Goal: Transaction & Acquisition: Purchase product/service

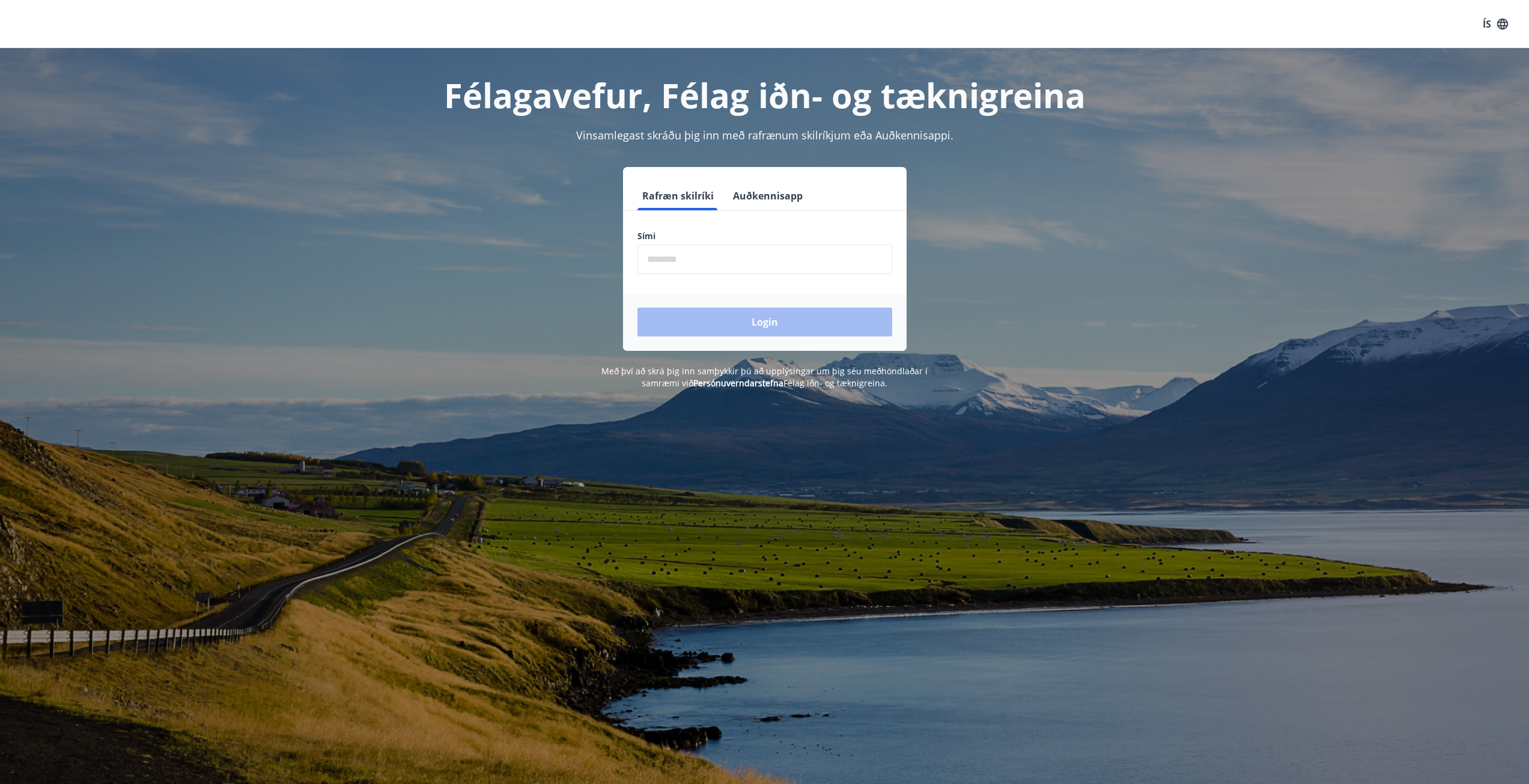
click at [681, 255] on input "phone" at bounding box center [764, 259] width 255 height 29
type input "********"
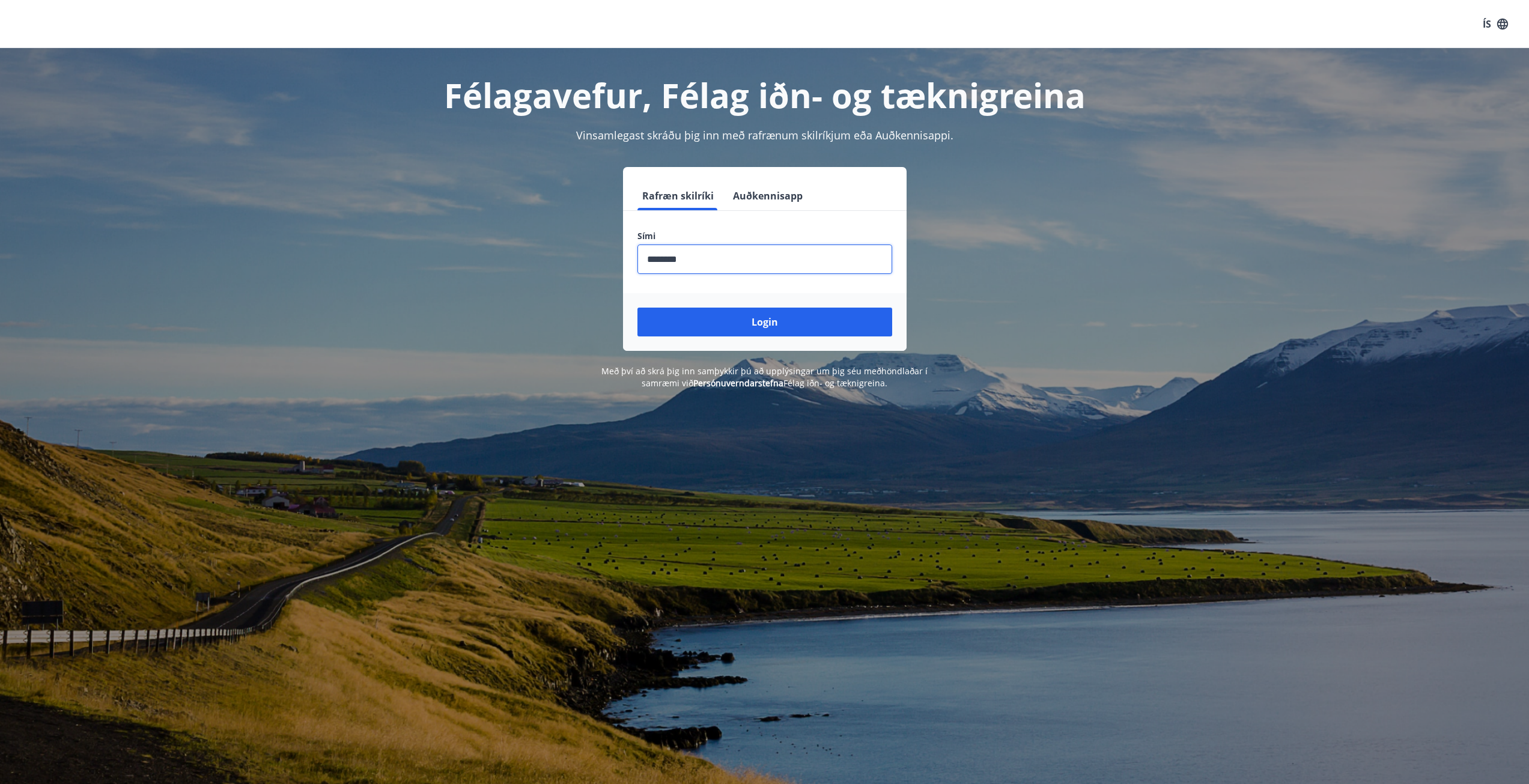
click at [638, 308] on button "Login" at bounding box center [764, 322] width 255 height 29
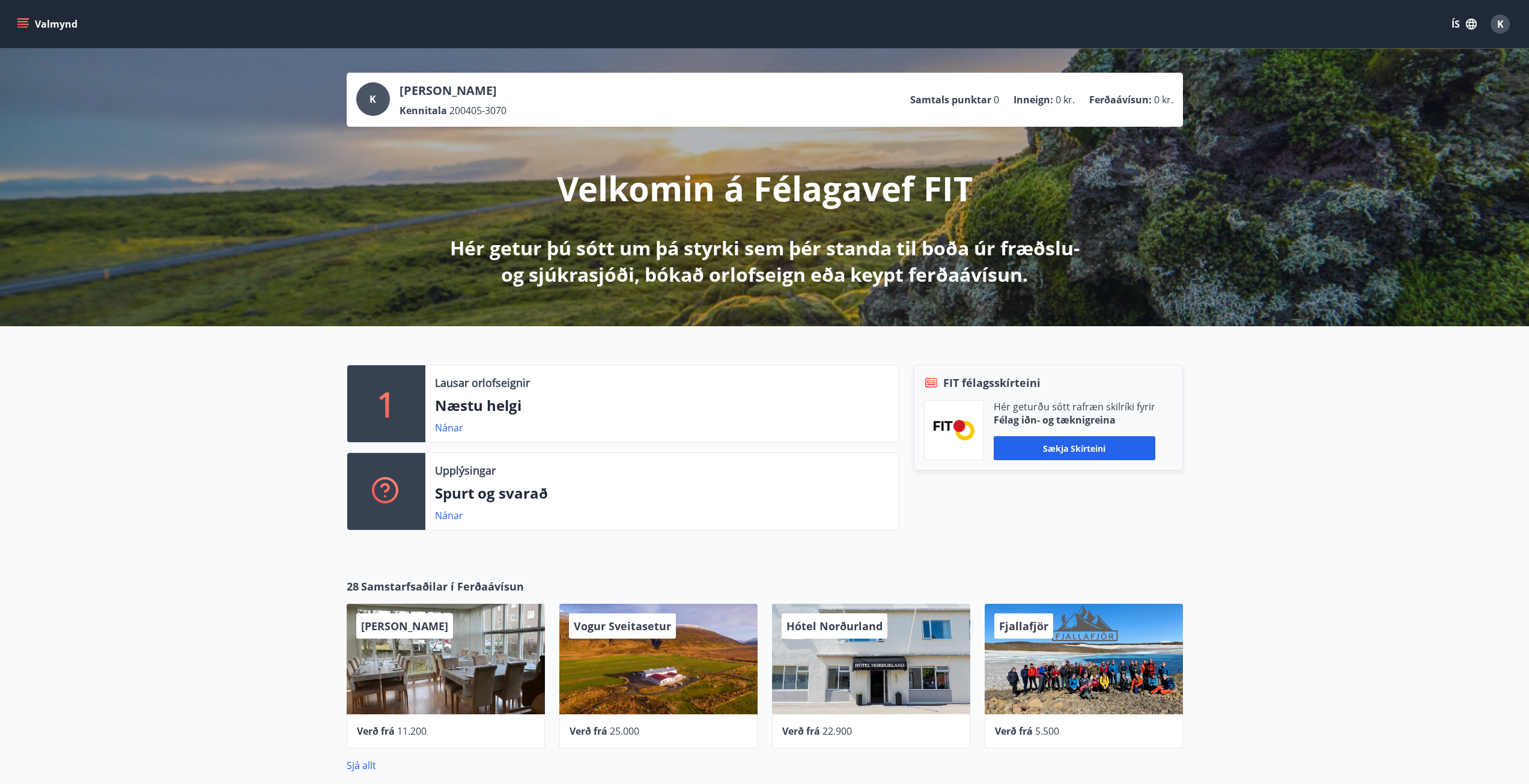
click at [99, 29] on div "Valmynd ÍS K" at bounding box center [764, 24] width 1500 height 29
click at [35, 27] on button "Valmynd" at bounding box center [48, 23] width 68 height 21
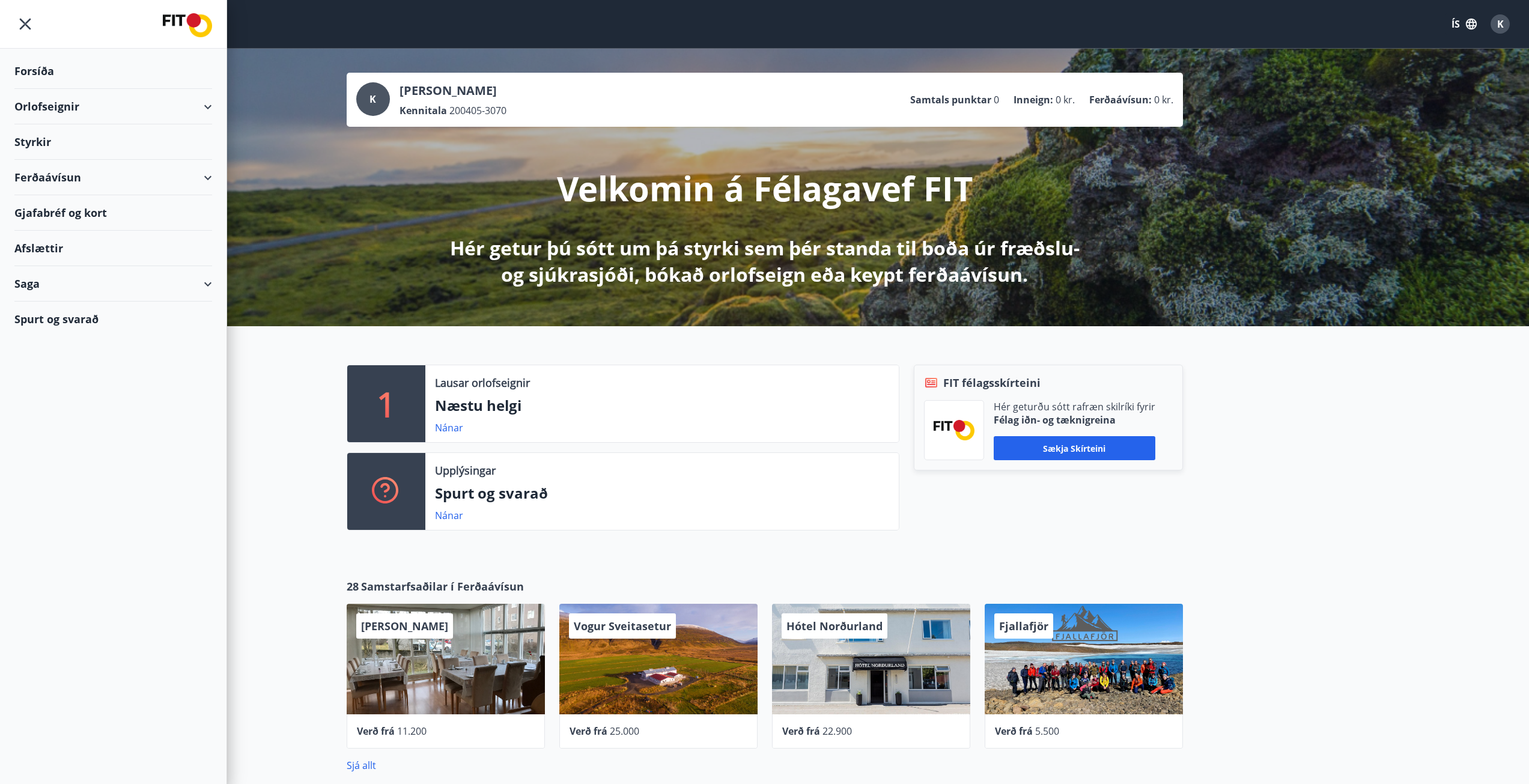
click at [177, 112] on div "Orlofseignir" at bounding box center [113, 106] width 198 height 35
click at [54, 111] on div "Orlofseignir" at bounding box center [113, 106] width 198 height 35
click at [48, 112] on div "Orlofseignir" at bounding box center [113, 106] width 198 height 35
click at [37, 131] on div "Framboð" at bounding box center [113, 136] width 178 height 25
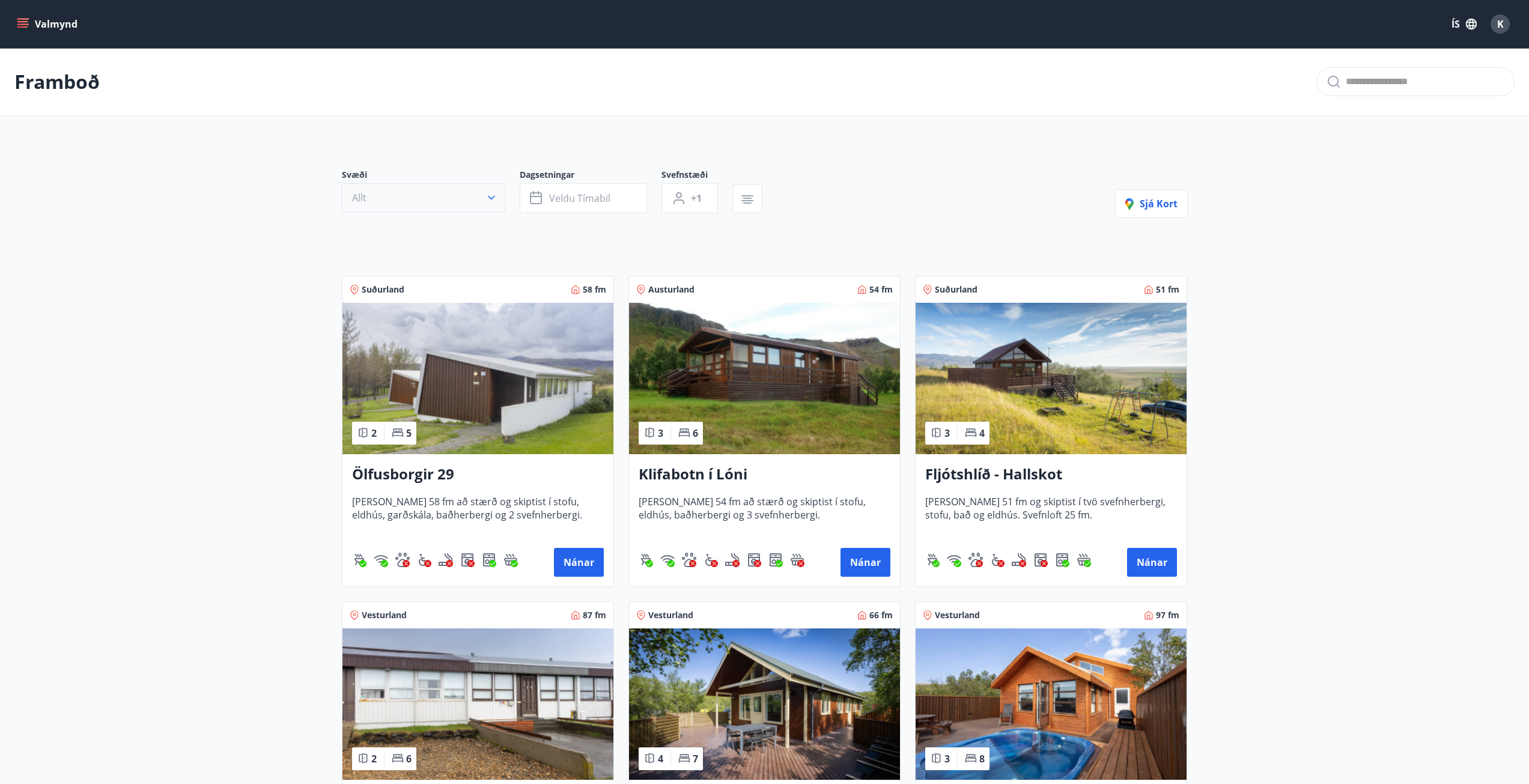
click at [410, 210] on button "Allt" at bounding box center [423, 198] width 164 height 29
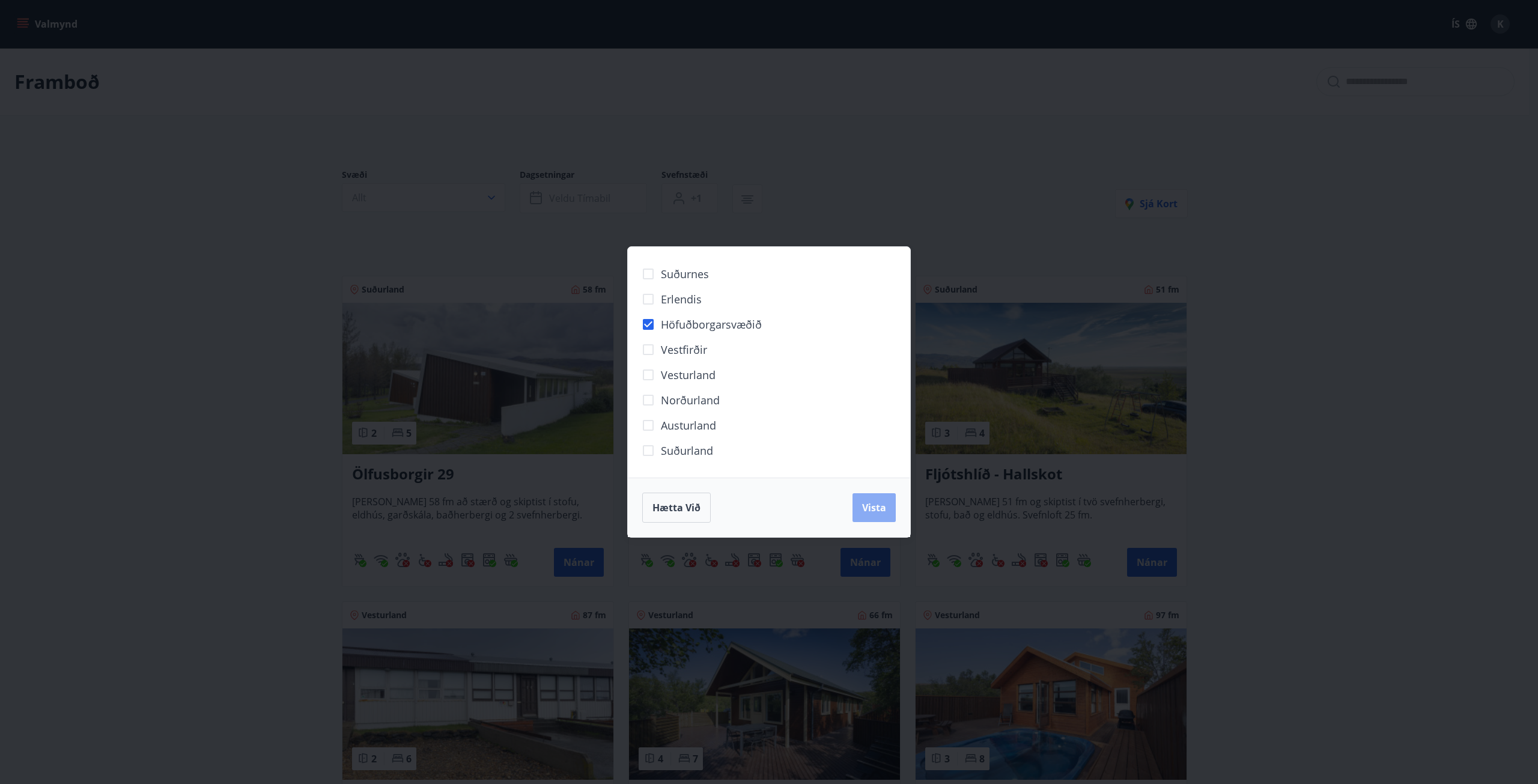
click at [862, 507] on span "Vista" at bounding box center [874, 507] width 24 height 13
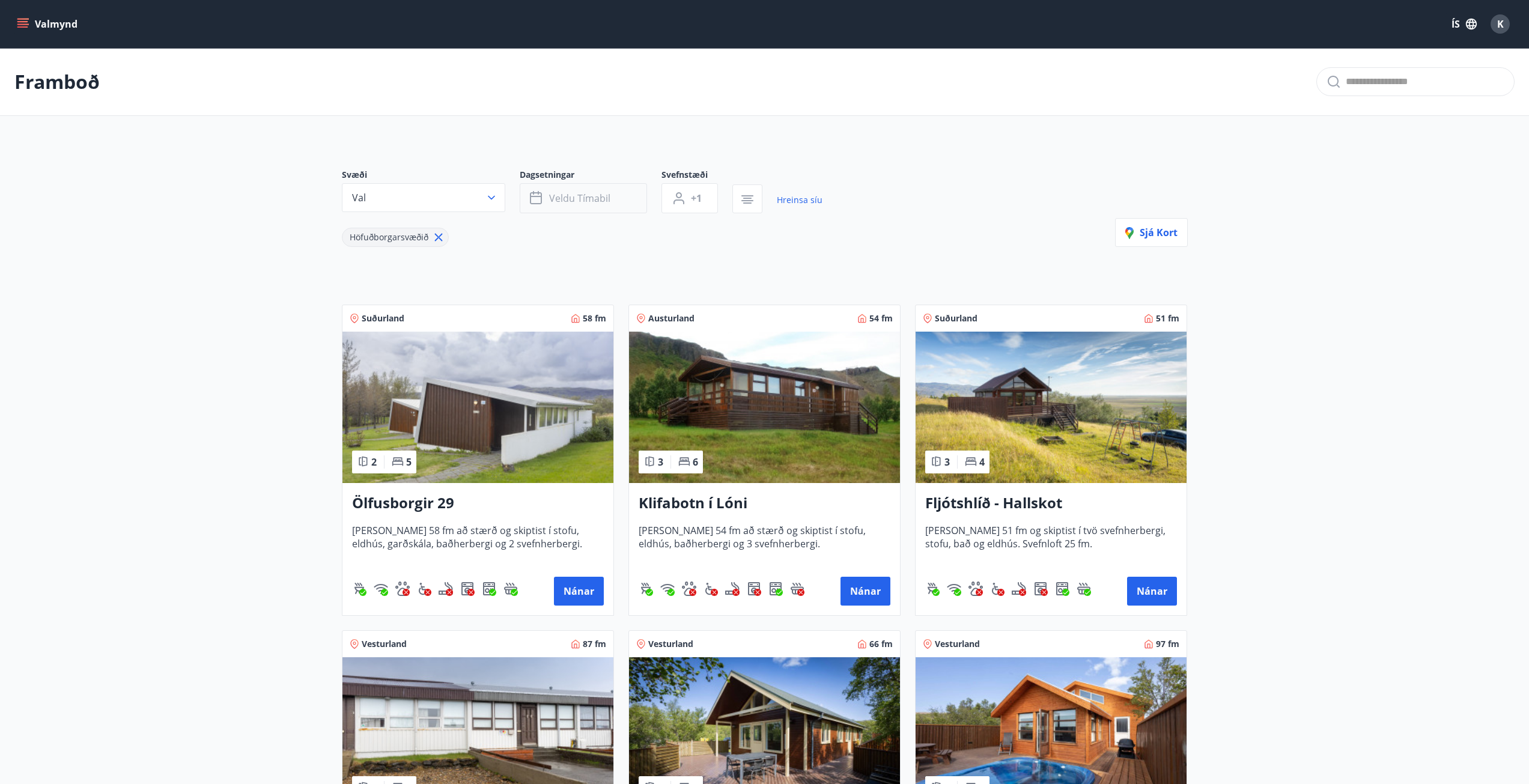
click at [551, 193] on span "Veldu tímabil" at bounding box center [579, 198] width 61 height 13
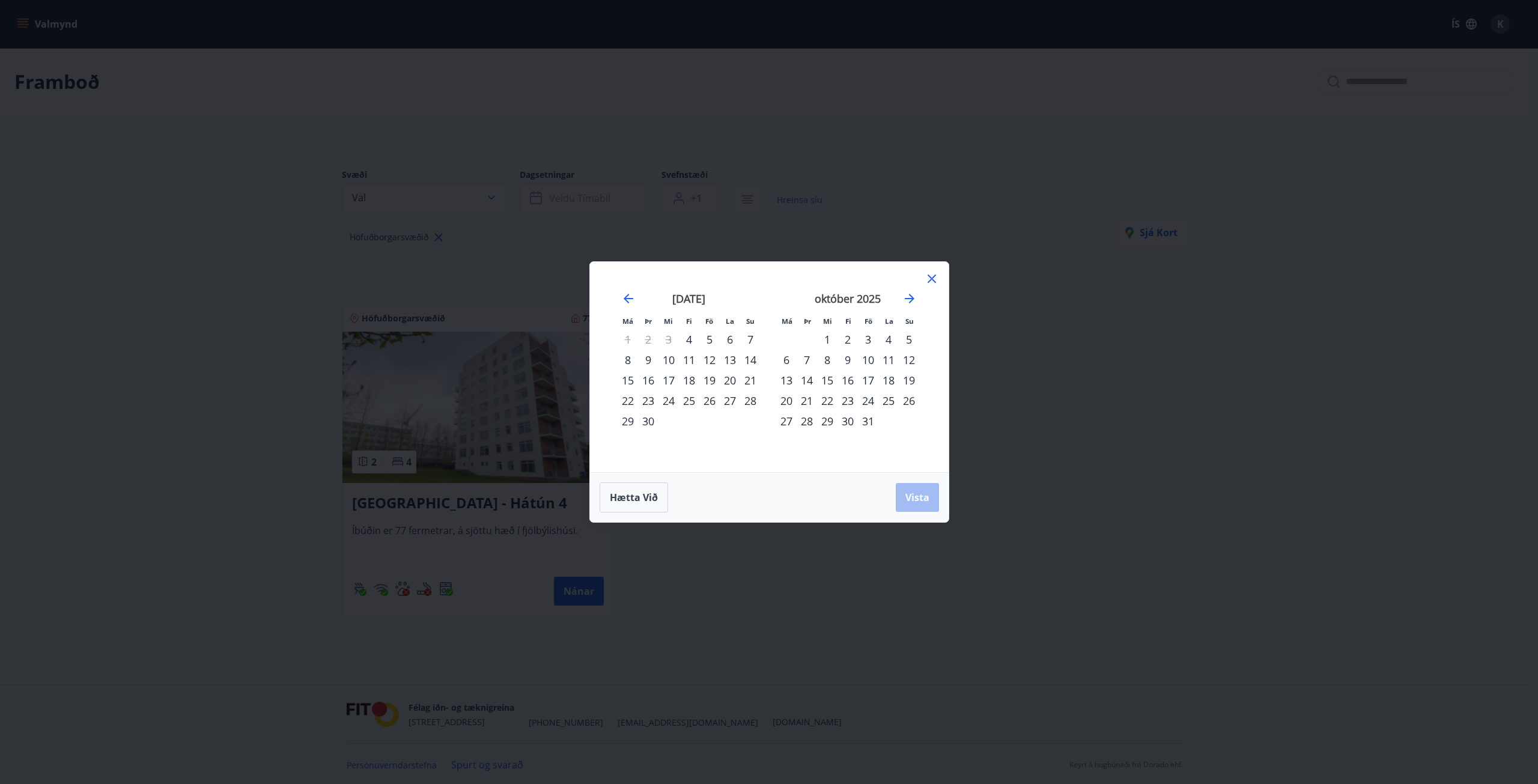
click at [711, 338] on div "5" at bounding box center [710, 339] width 21 height 21
click at [732, 340] on div "6" at bounding box center [730, 339] width 21 height 21
click at [892, 492] on div "Hætta við Vista" at bounding box center [770, 497] width 339 height 30
click at [915, 491] on span "Vista" at bounding box center [917, 497] width 24 height 13
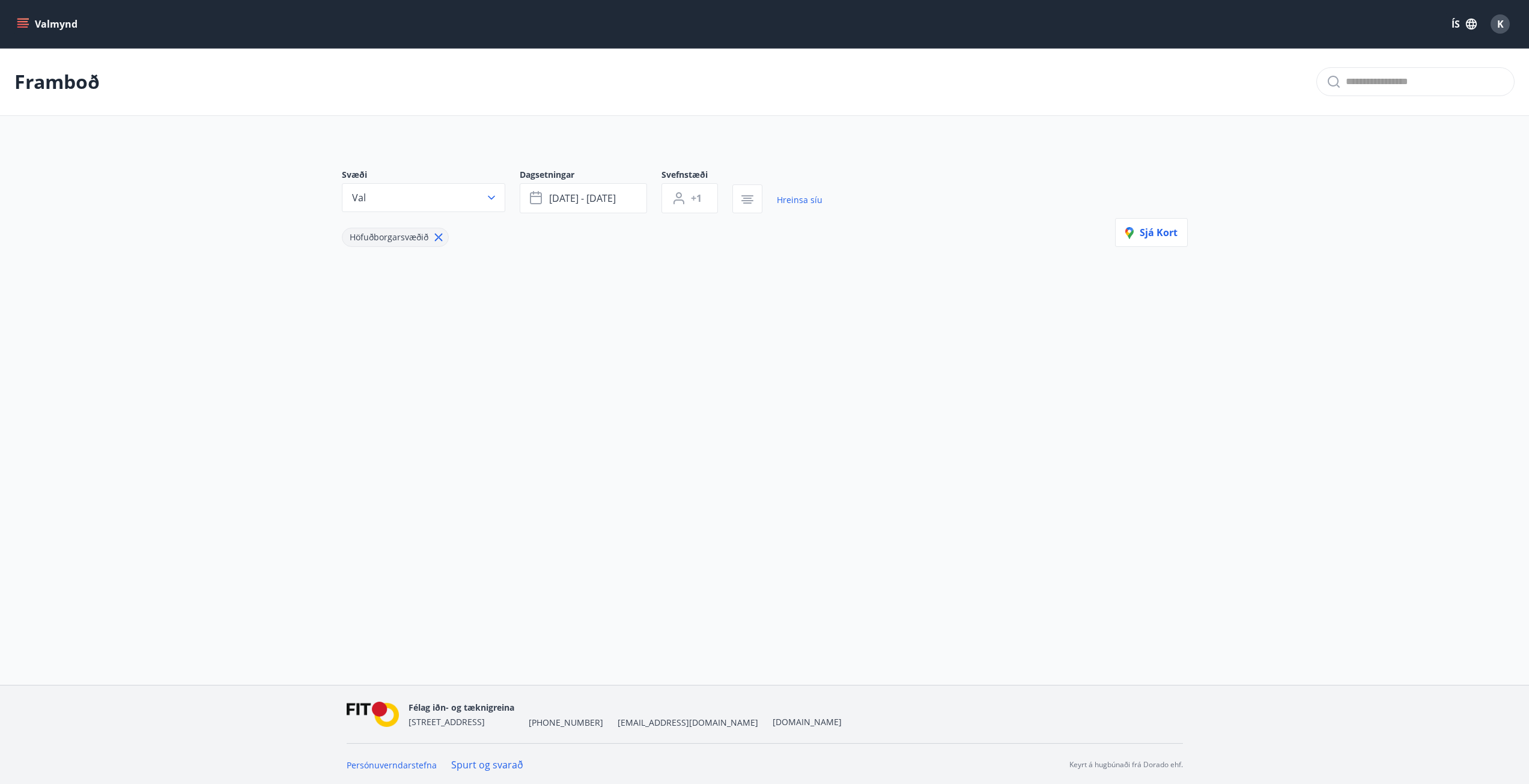
click at [438, 240] on icon at bounding box center [438, 236] width 13 height 13
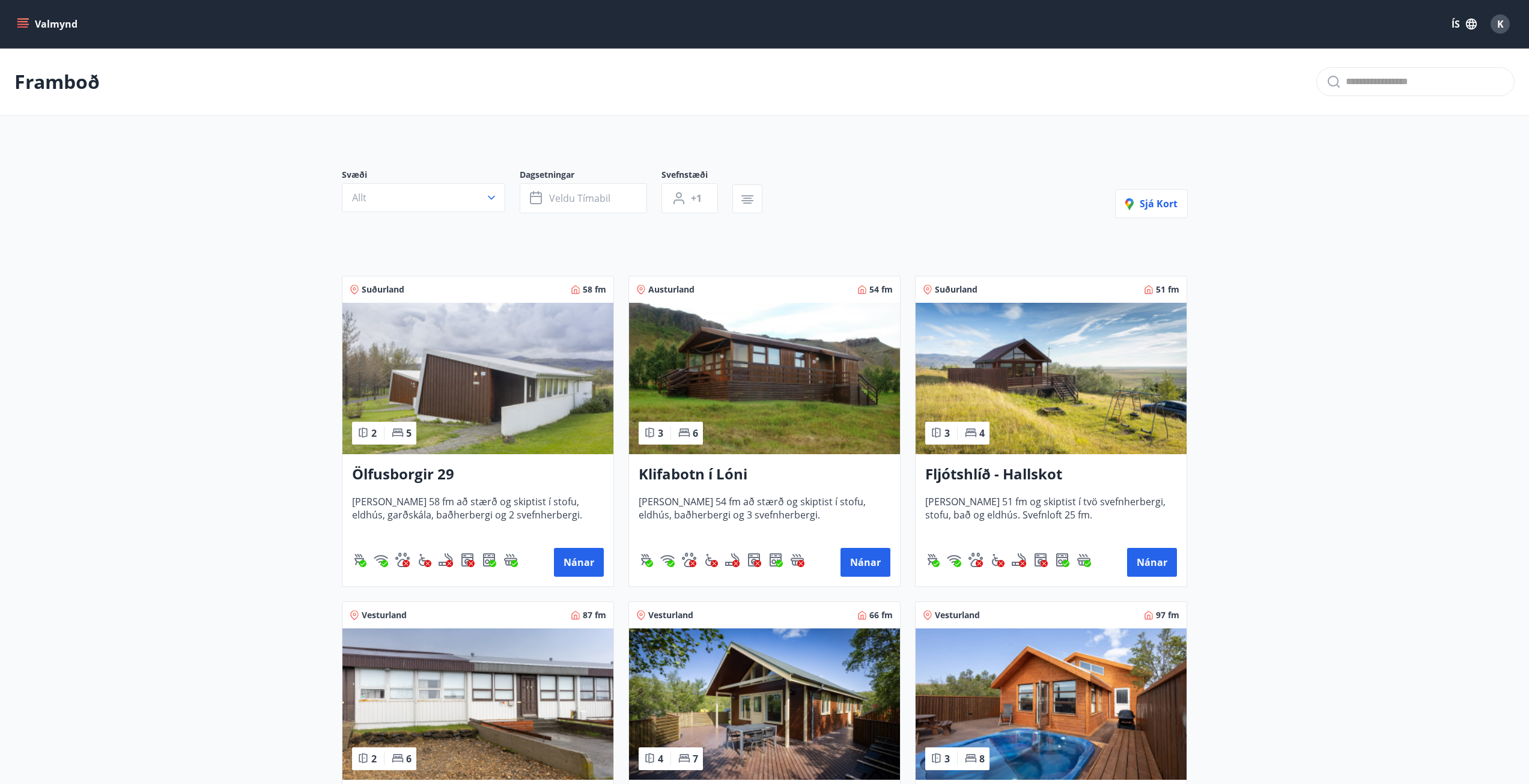
click at [19, 17] on button "Valmynd" at bounding box center [48, 23] width 68 height 21
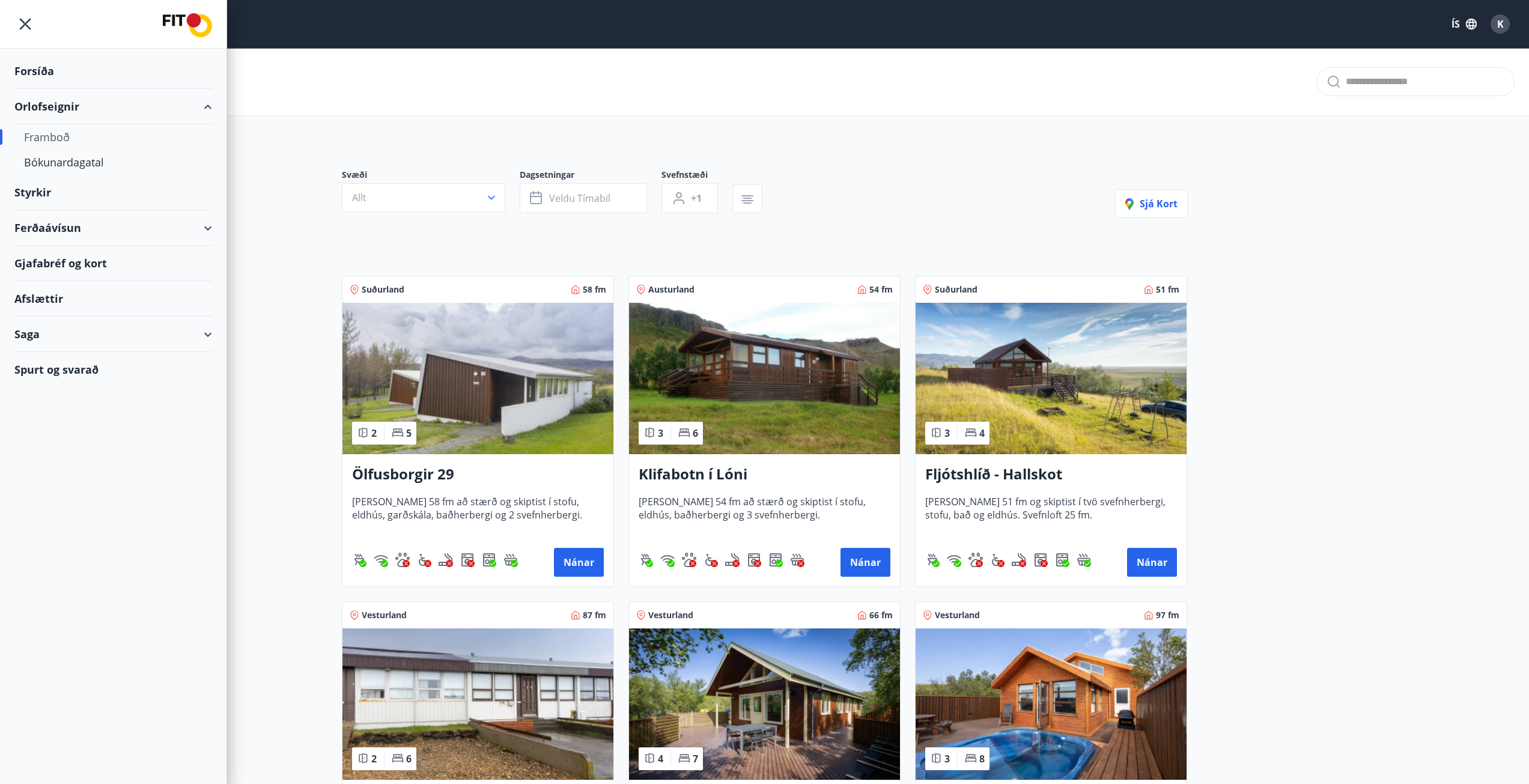
click at [45, 81] on div "Forsíða" at bounding box center [113, 70] width 198 height 35
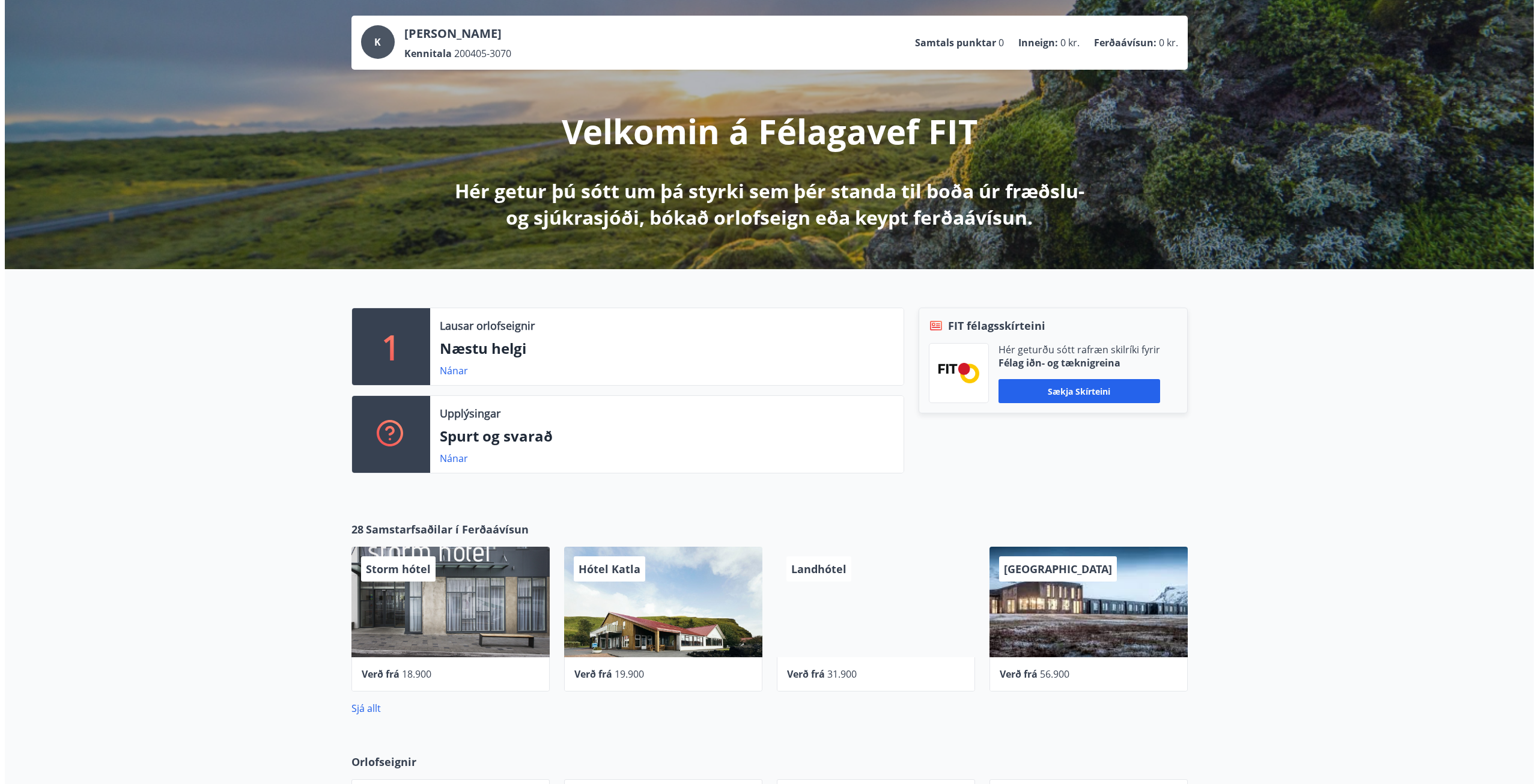
scroll to position [60, 0]
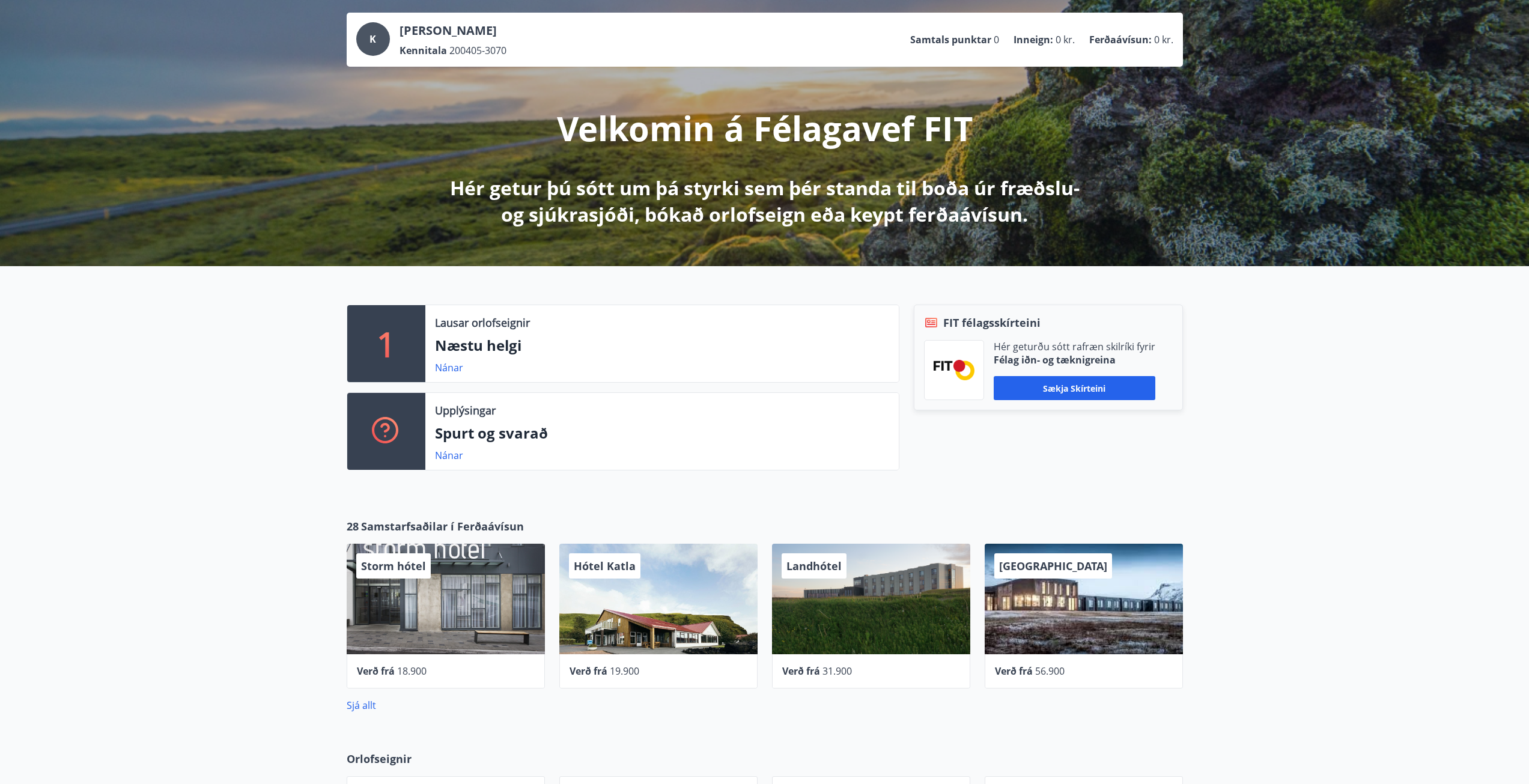
click at [457, 589] on div "Storm hótel" at bounding box center [445, 598] width 198 height 111
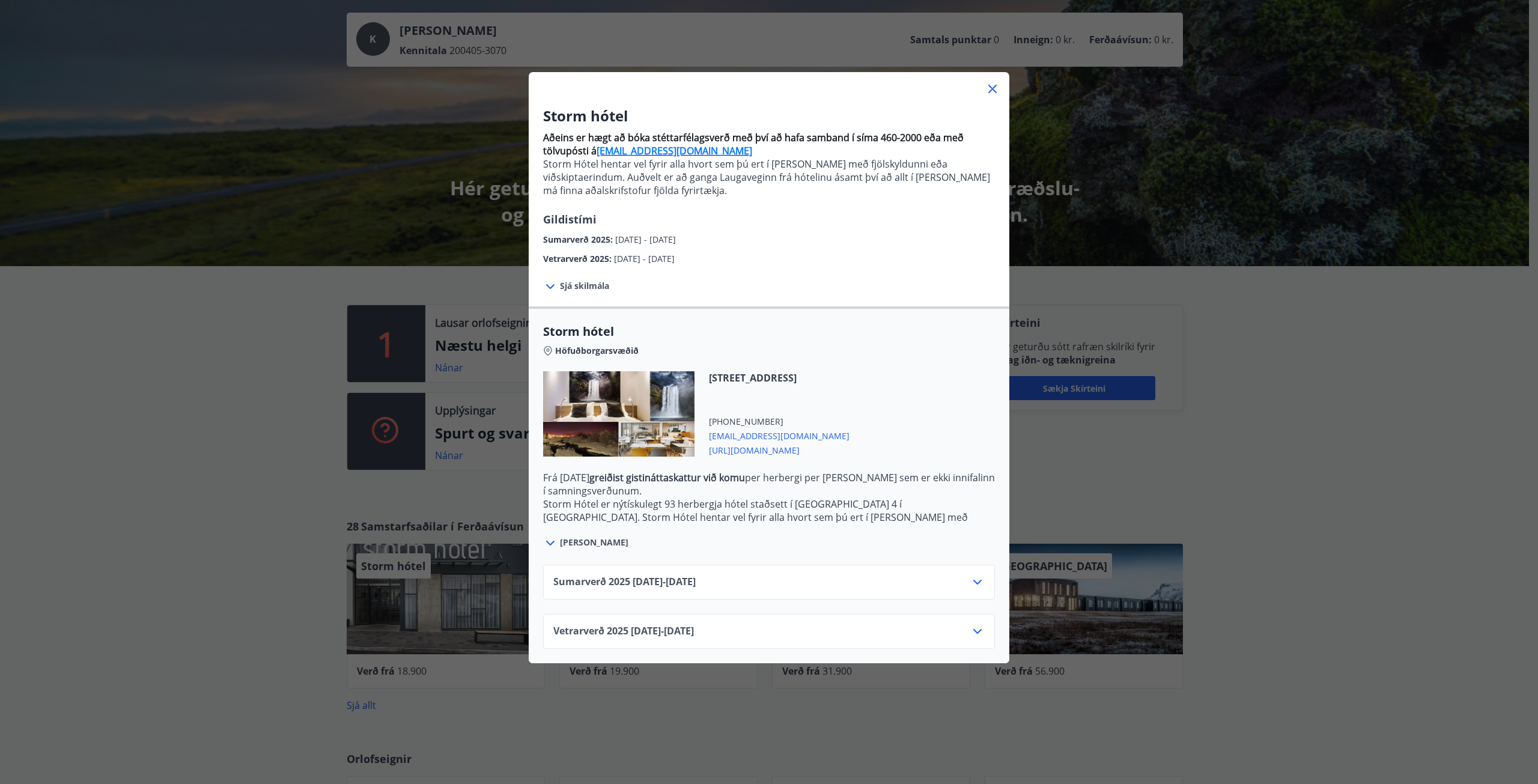
click at [763, 578] on div "Sumarverð [PHONE_NUMBER][DATE] - [DATE]" at bounding box center [769, 587] width 431 height 24
click at [964, 582] on div "Sumarverð [PHONE_NUMBER][DATE] - [DATE]" at bounding box center [769, 587] width 431 height 24
click at [972, 589] on icon at bounding box center [977, 582] width 15 height 15
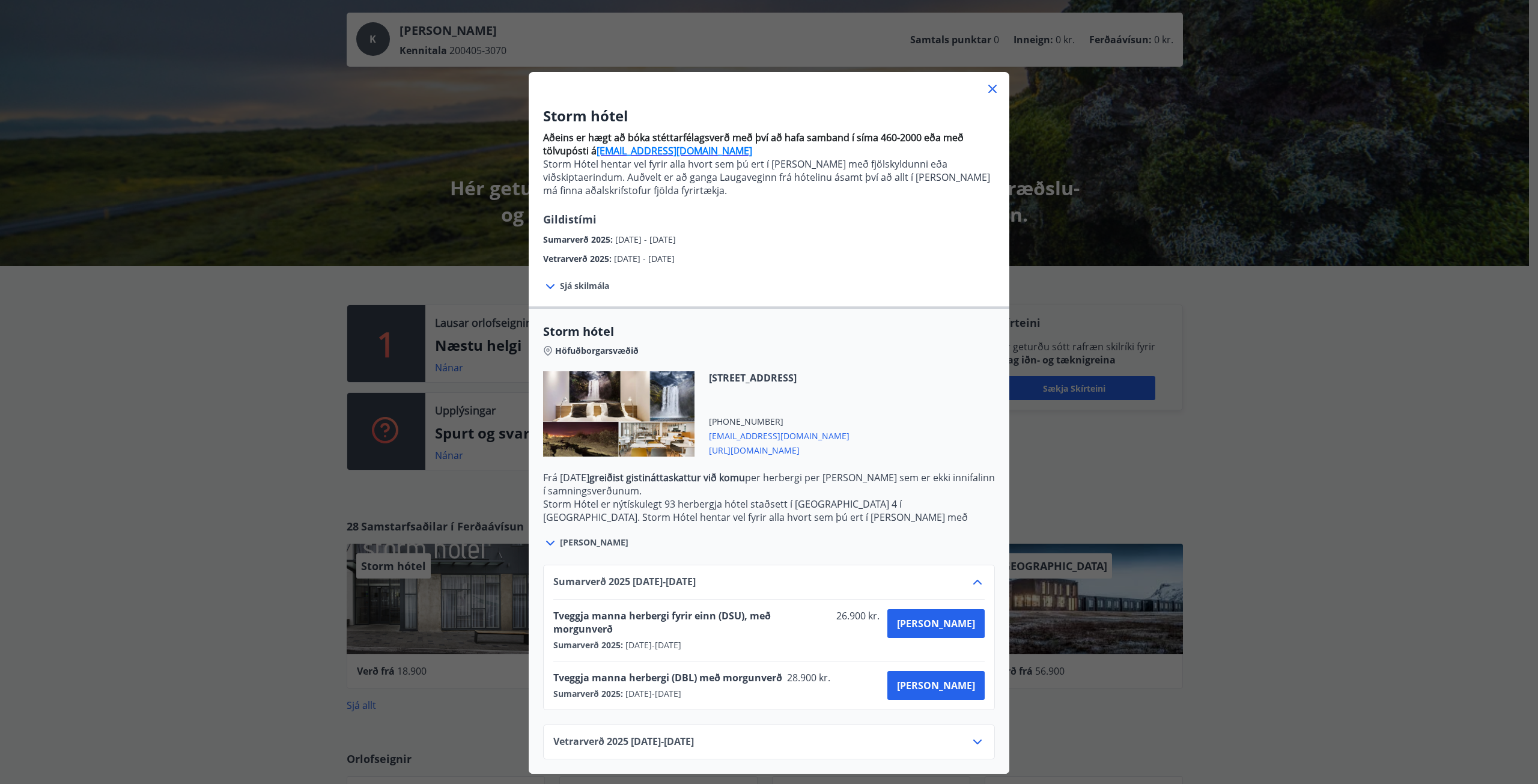
click at [560, 545] on span "[PERSON_NAME]" at bounding box center [594, 542] width 69 height 12
click at [986, 736] on div "Vetrarverð [PHONE_NUMBER][DATE] - [DATE]" at bounding box center [769, 741] width 452 height 35
click at [972, 734] on icon at bounding box center [977, 741] width 15 height 15
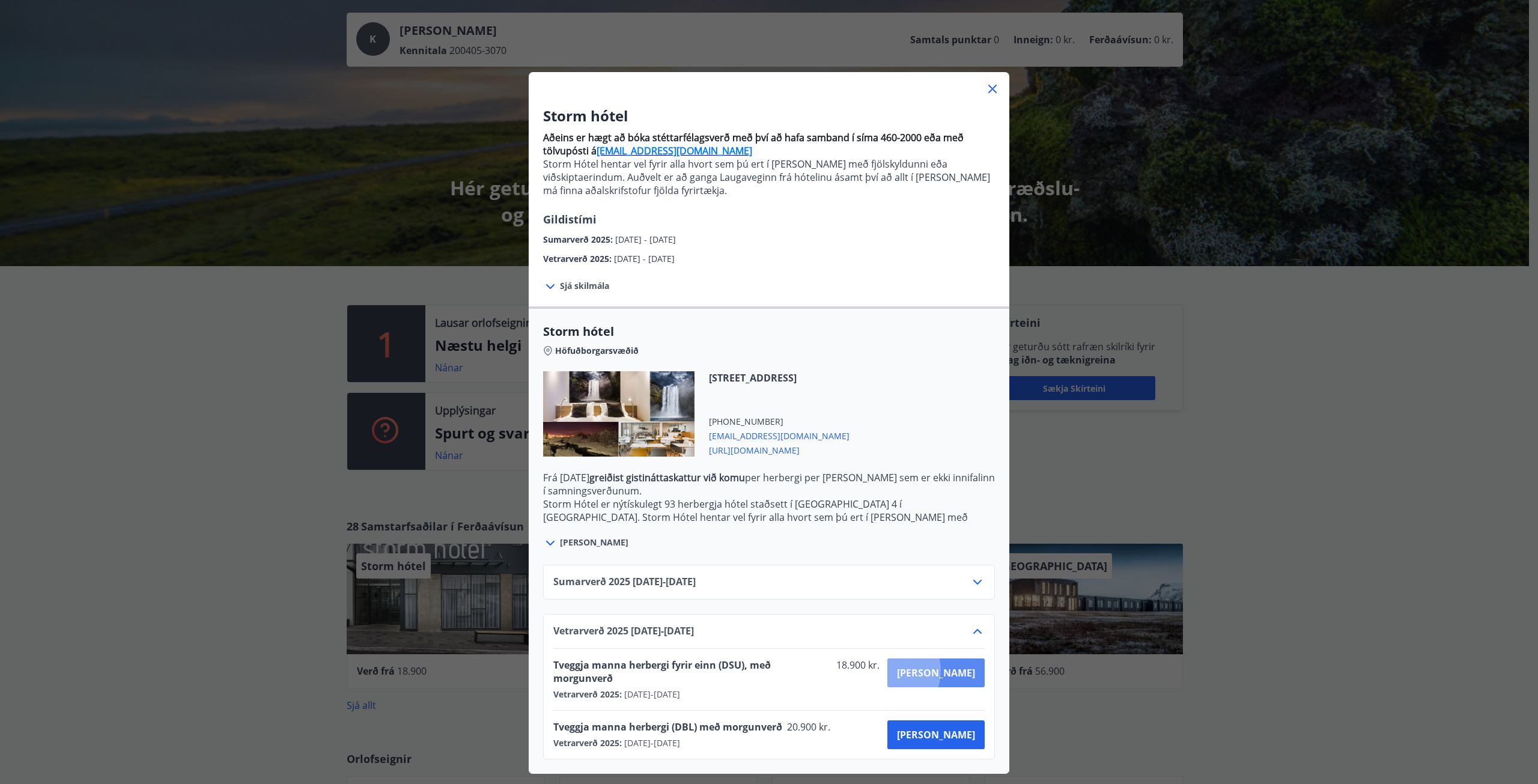
click at [931, 671] on button "[PERSON_NAME]" at bounding box center [936, 673] width 98 height 29
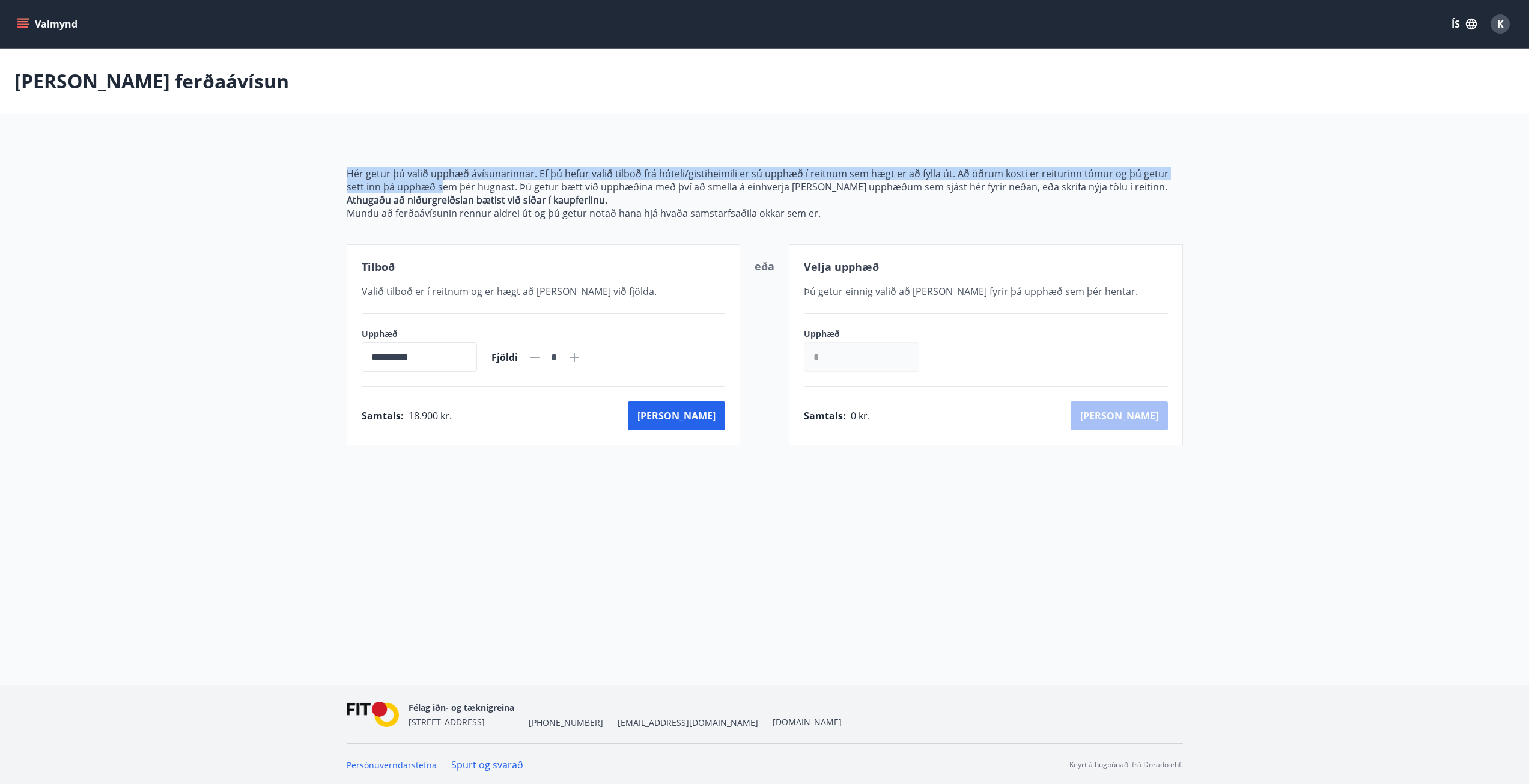
drag, startPoint x: 346, startPoint y: 167, endPoint x: 495, endPoint y: 224, distance: 159.5
click at [429, 186] on p "Hér getur þú valið upphæð ávísunarinnar. Ef þú hefur valið tilboð frá hóteli/gi…" at bounding box center [764, 180] width 836 height 27
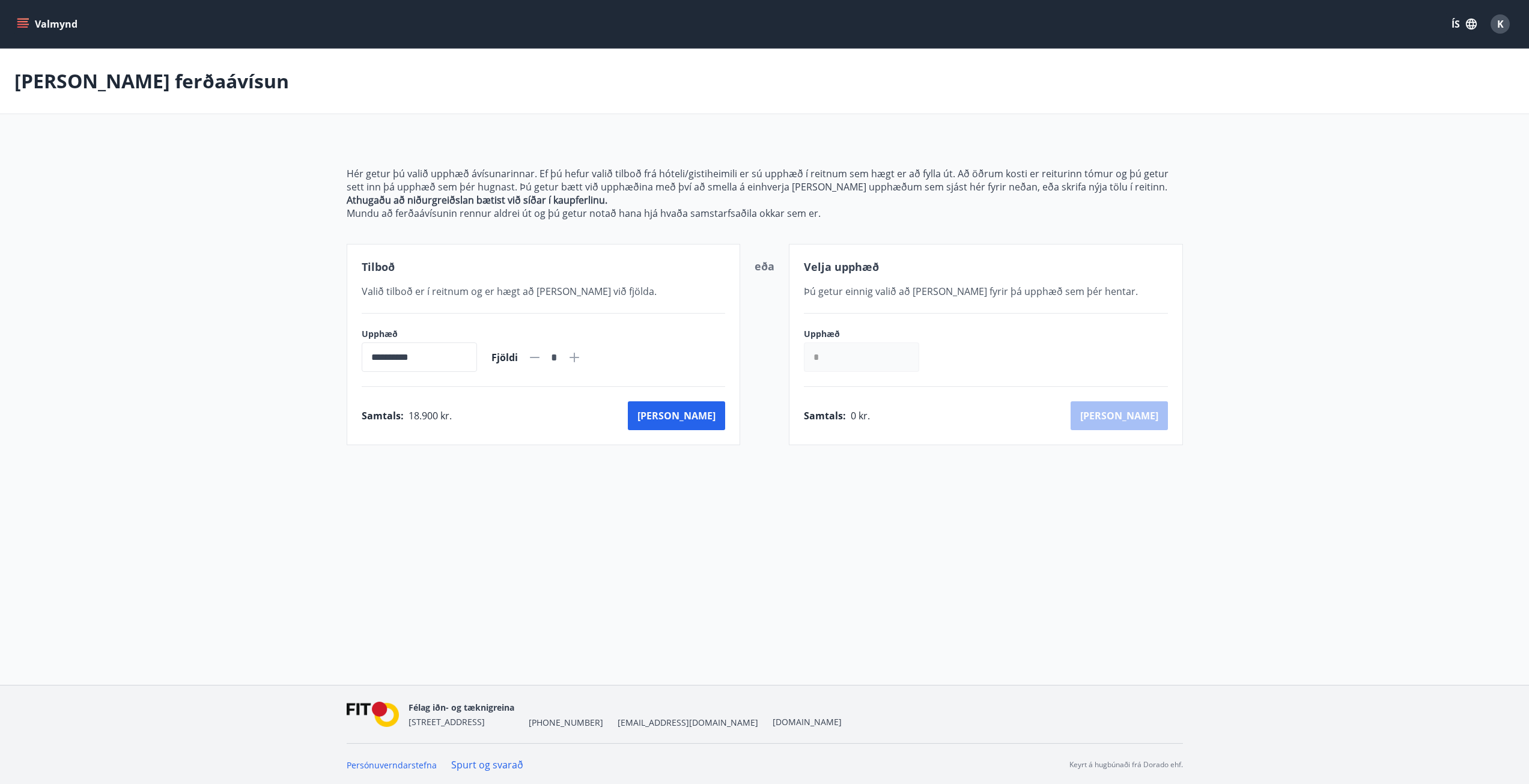
click at [532, 247] on div "**********" at bounding box center [543, 344] width 394 height 201
click at [699, 416] on button "[PERSON_NAME]" at bounding box center [677, 416] width 98 height 29
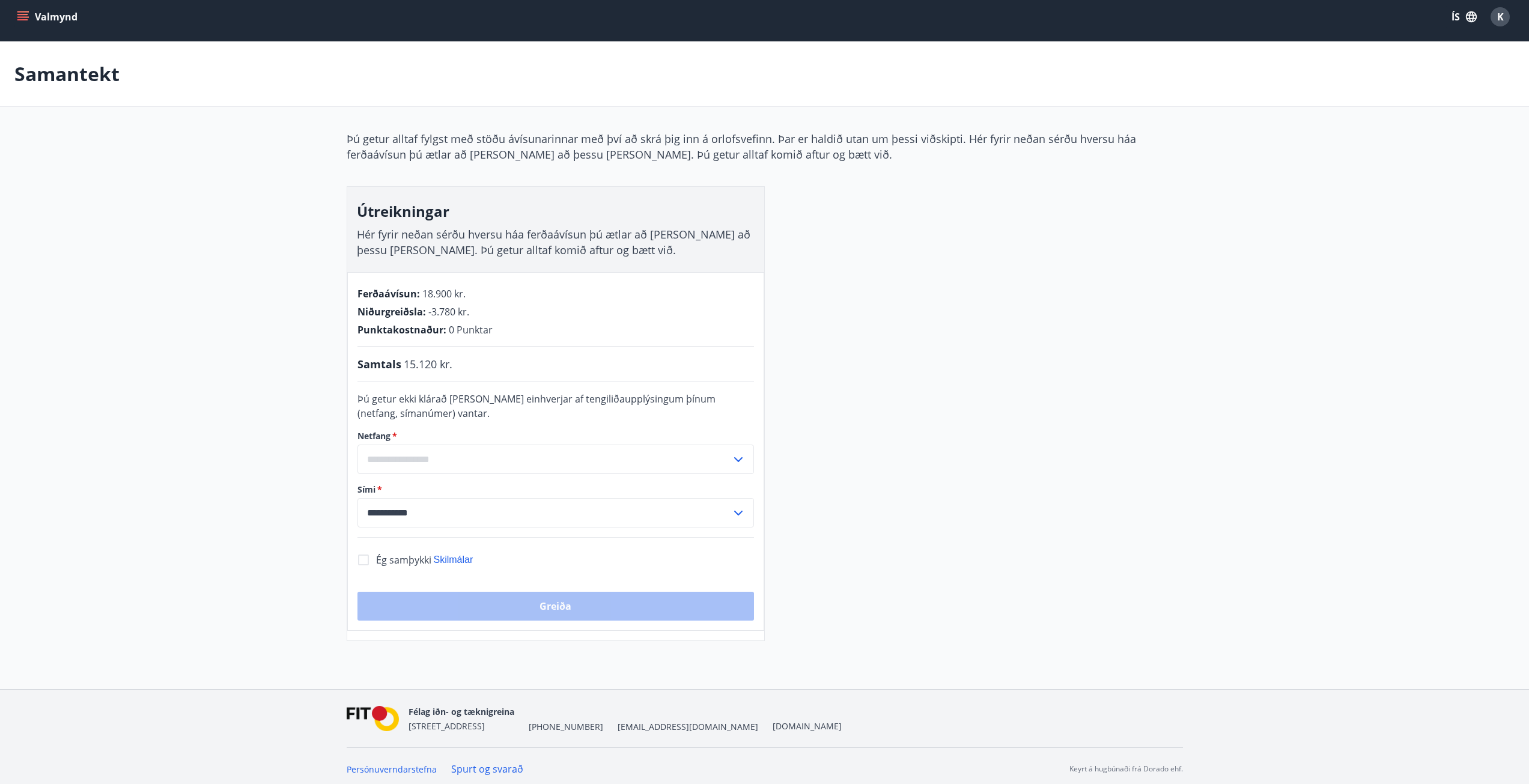
scroll to position [13, 0]
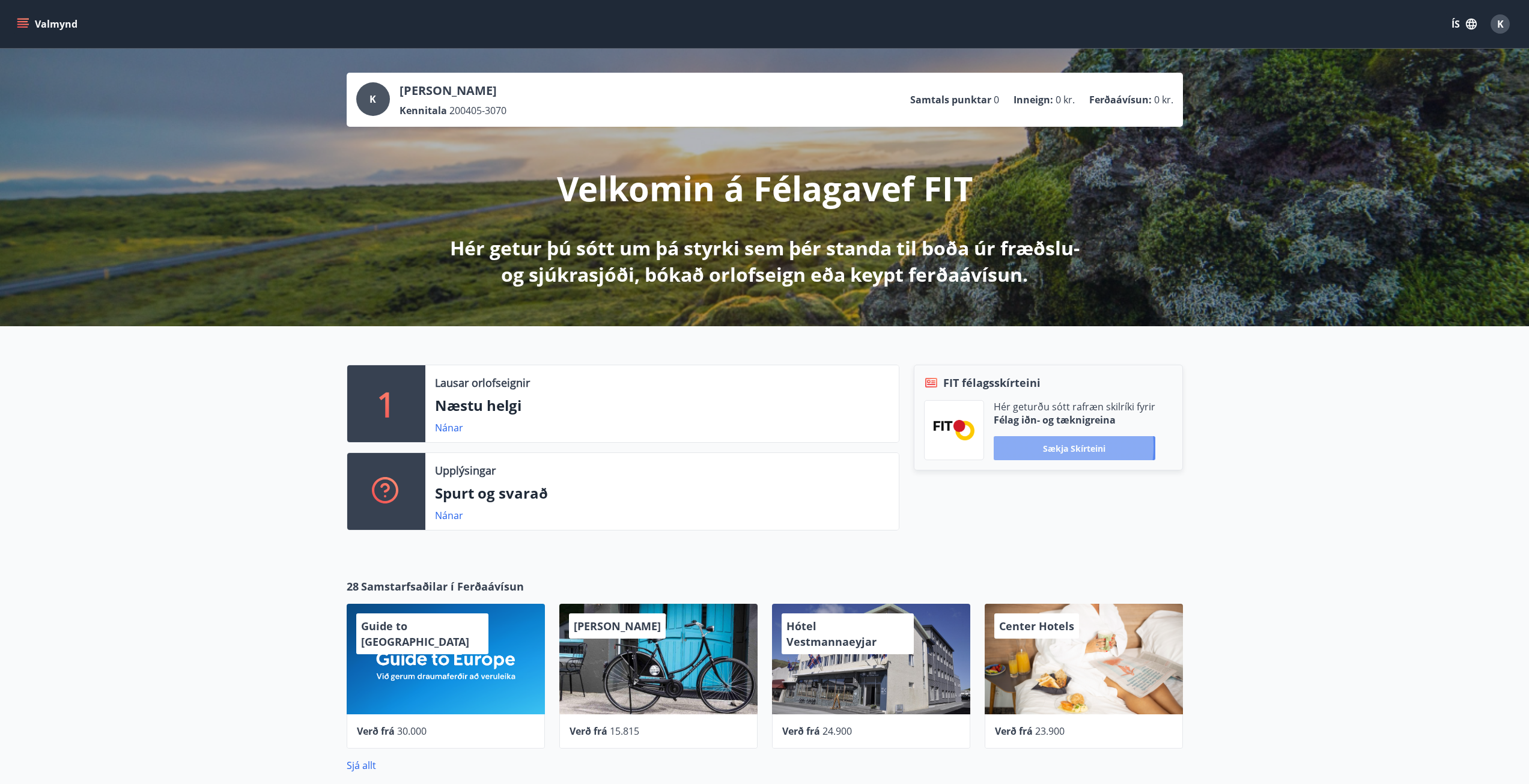
click at [1044, 446] on button "Sækja skírteini" at bounding box center [1074, 448] width 162 height 24
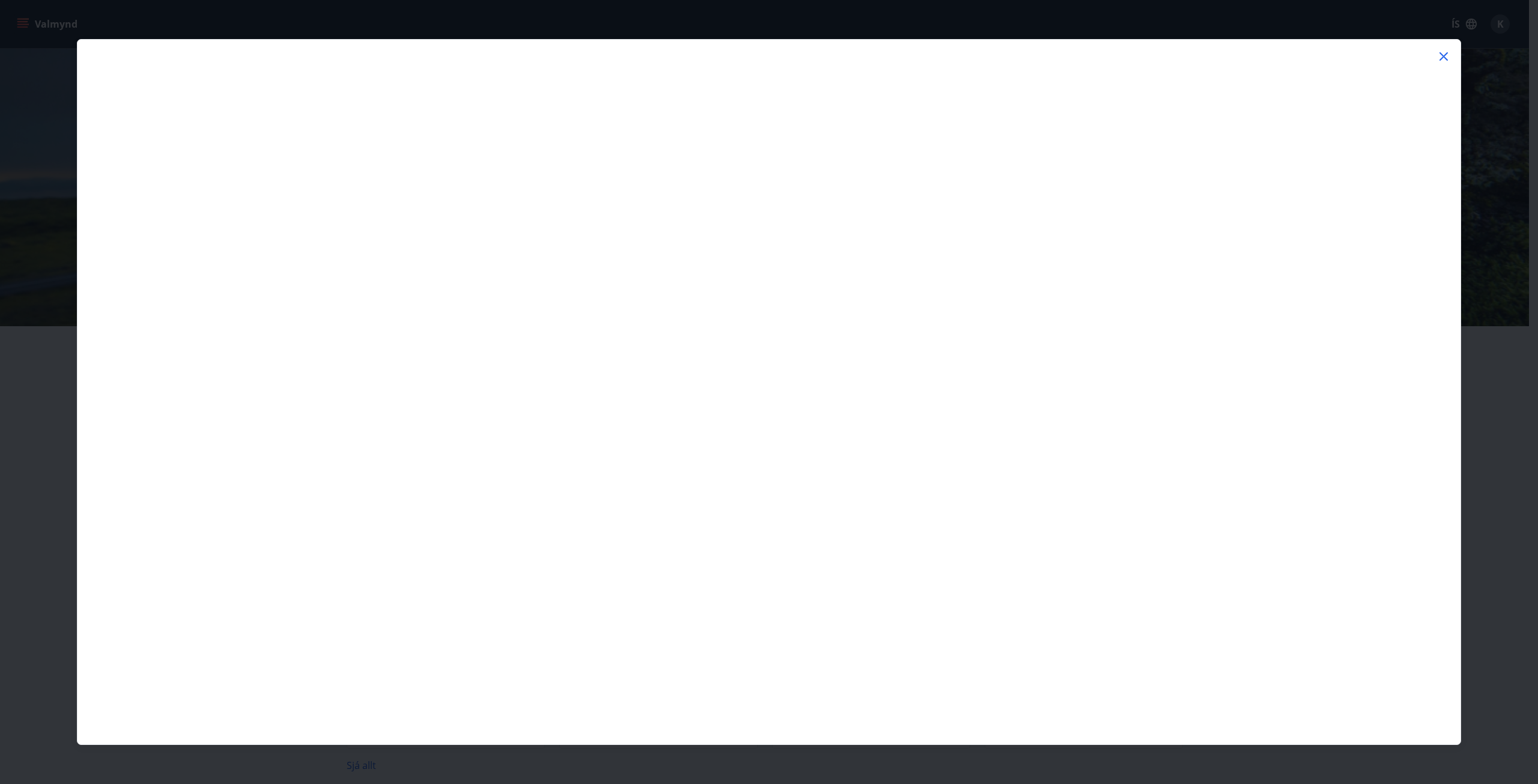
click at [1425, 55] on div at bounding box center [769, 398] width 1384 height 690
click at [1442, 52] on icon at bounding box center [1444, 56] width 15 height 15
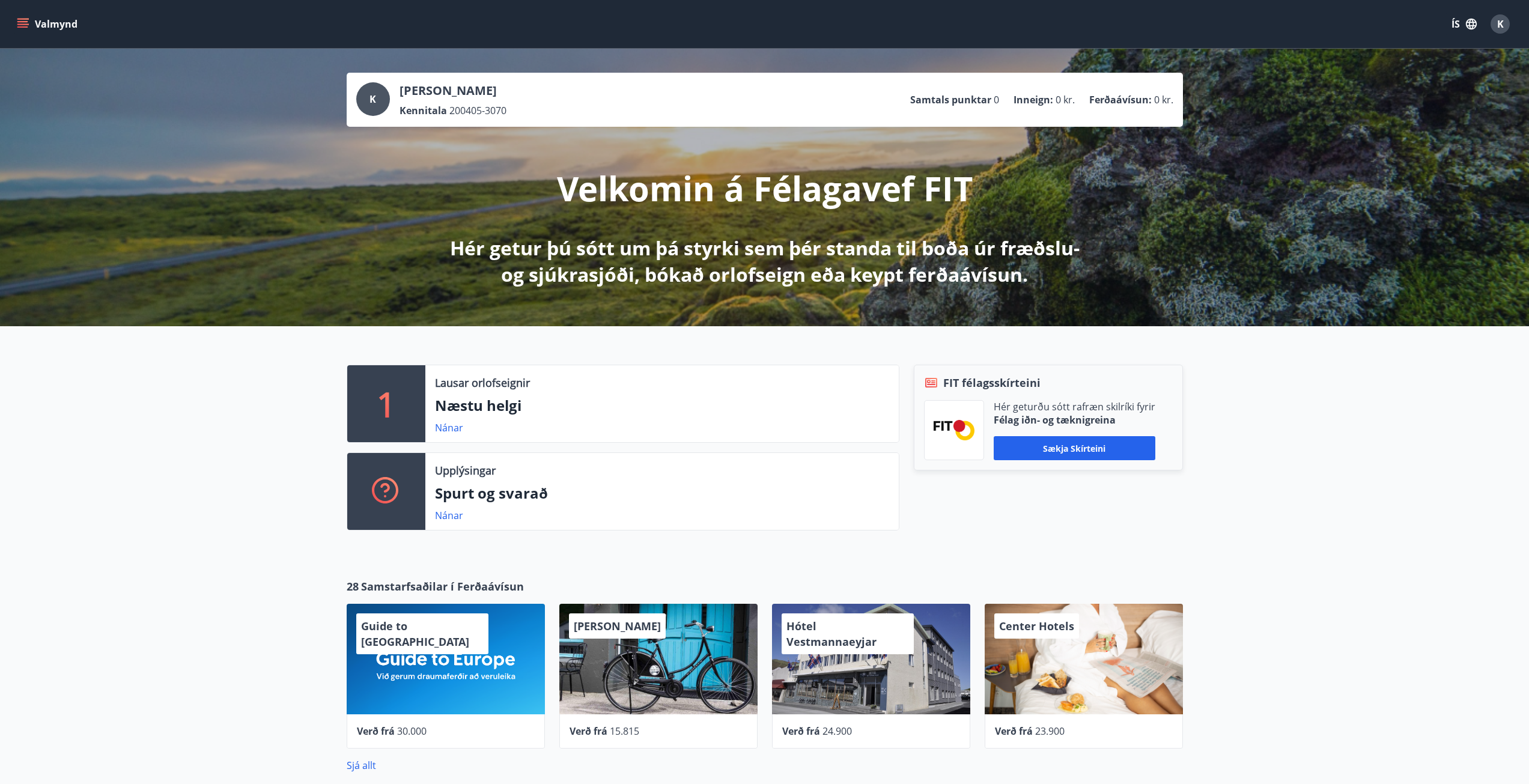
click at [12, 25] on div "Valmynd ÍS K" at bounding box center [764, 24] width 1529 height 48
click at [27, 23] on icon "menu" at bounding box center [23, 24] width 12 height 12
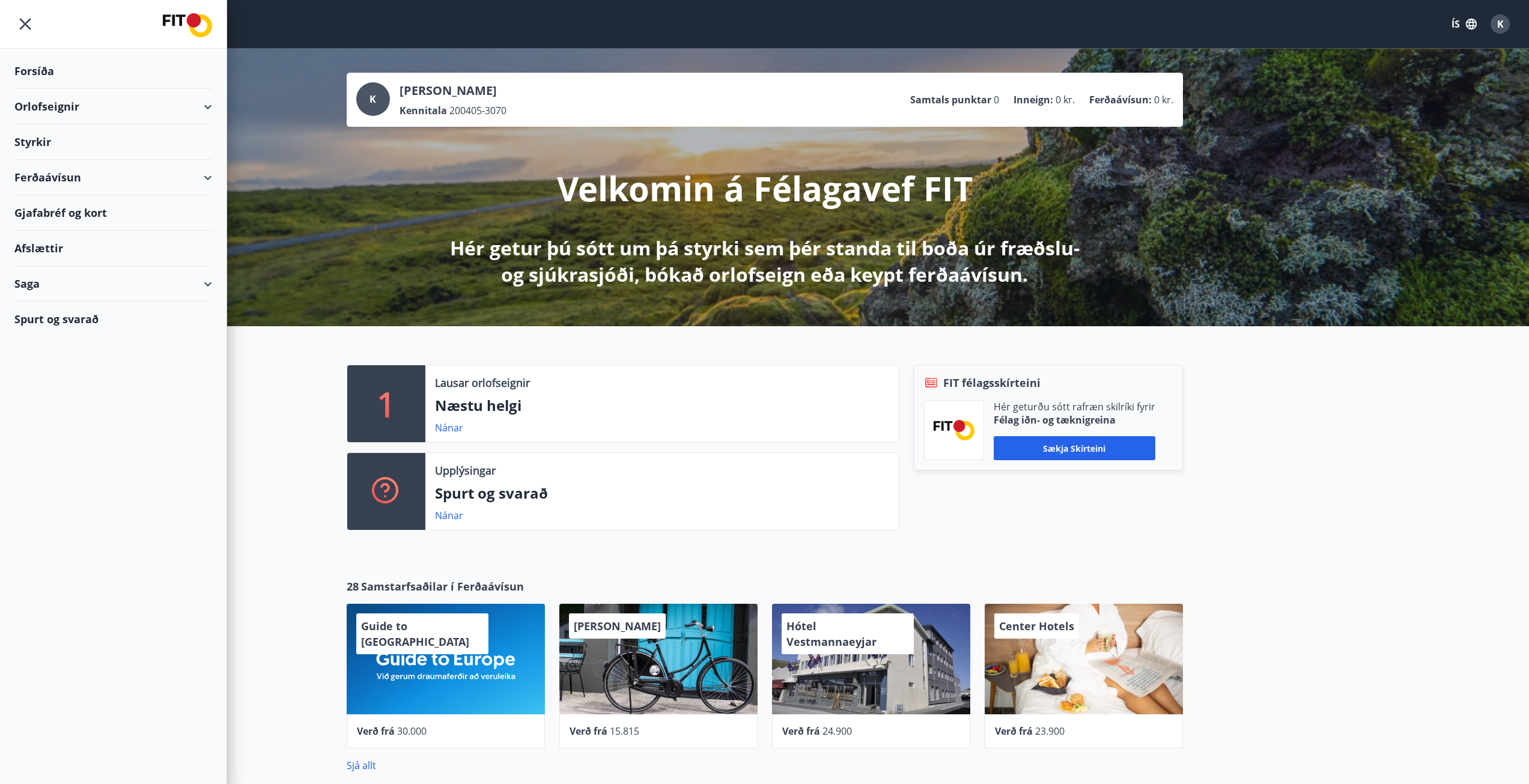
click at [74, 183] on div "Ferðaávísun" at bounding box center [113, 177] width 198 height 35
click at [68, 147] on div "Styrkir" at bounding box center [113, 141] width 198 height 35
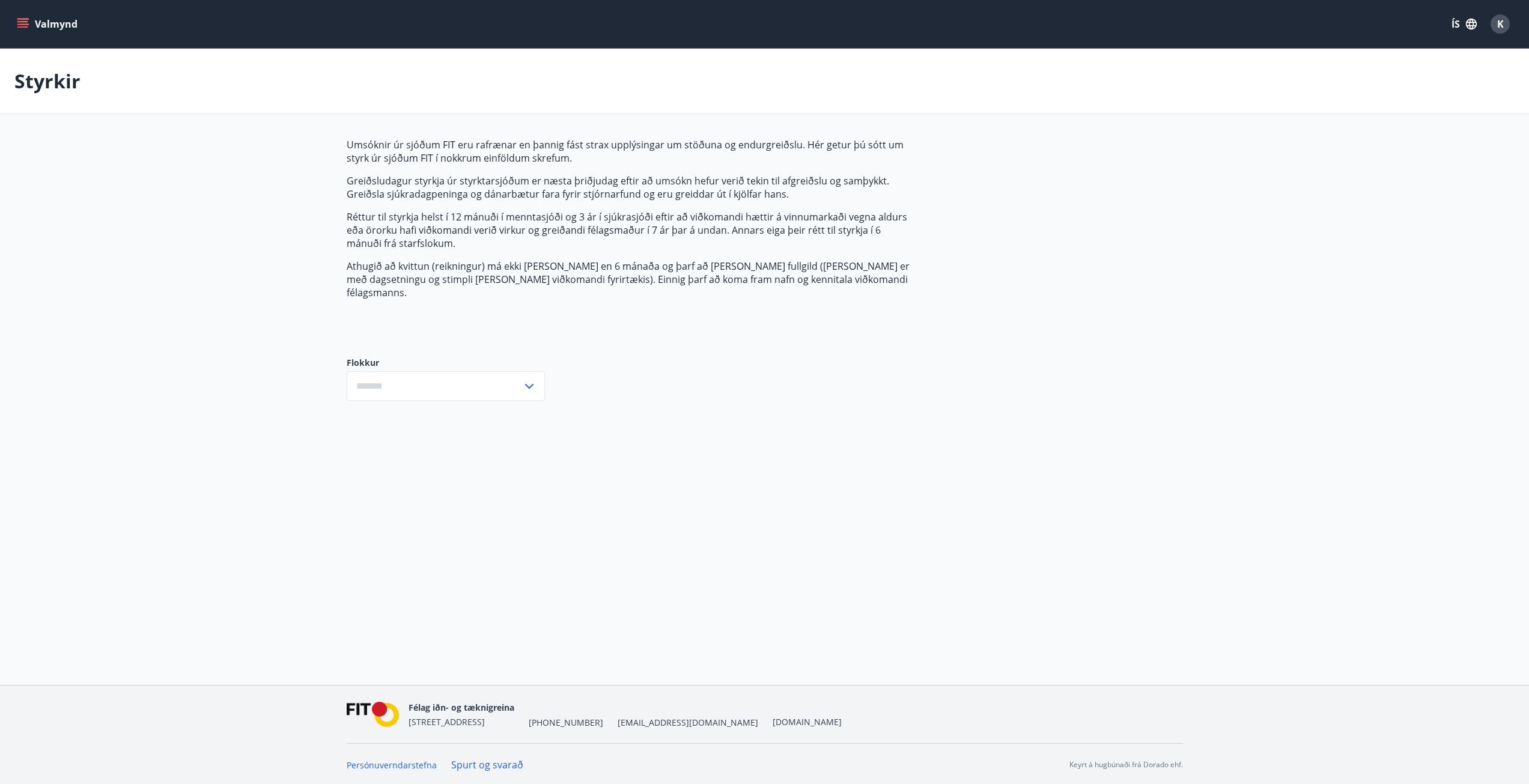
type input "***"
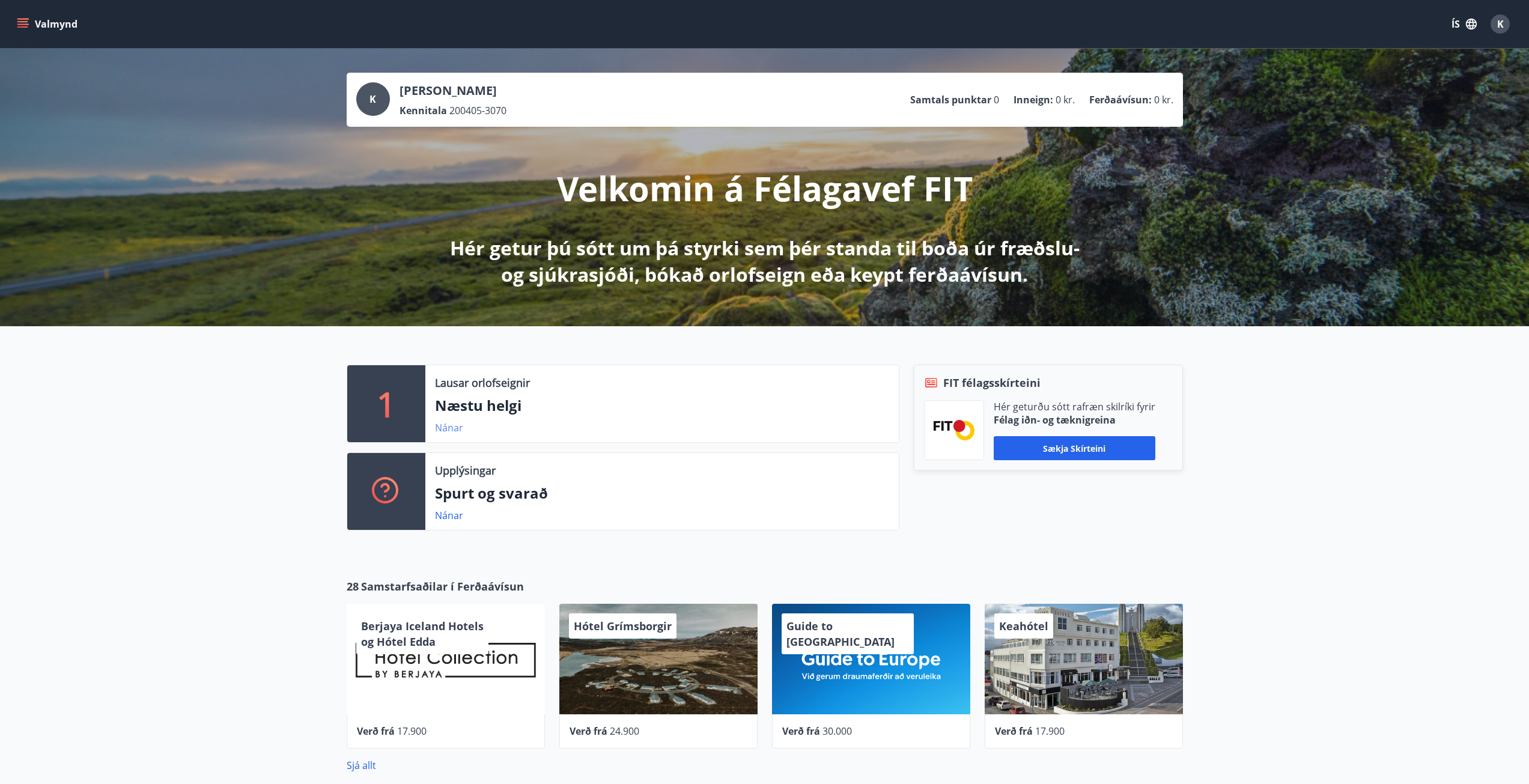
click at [453, 431] on link "Nánar" at bounding box center [449, 427] width 28 height 13
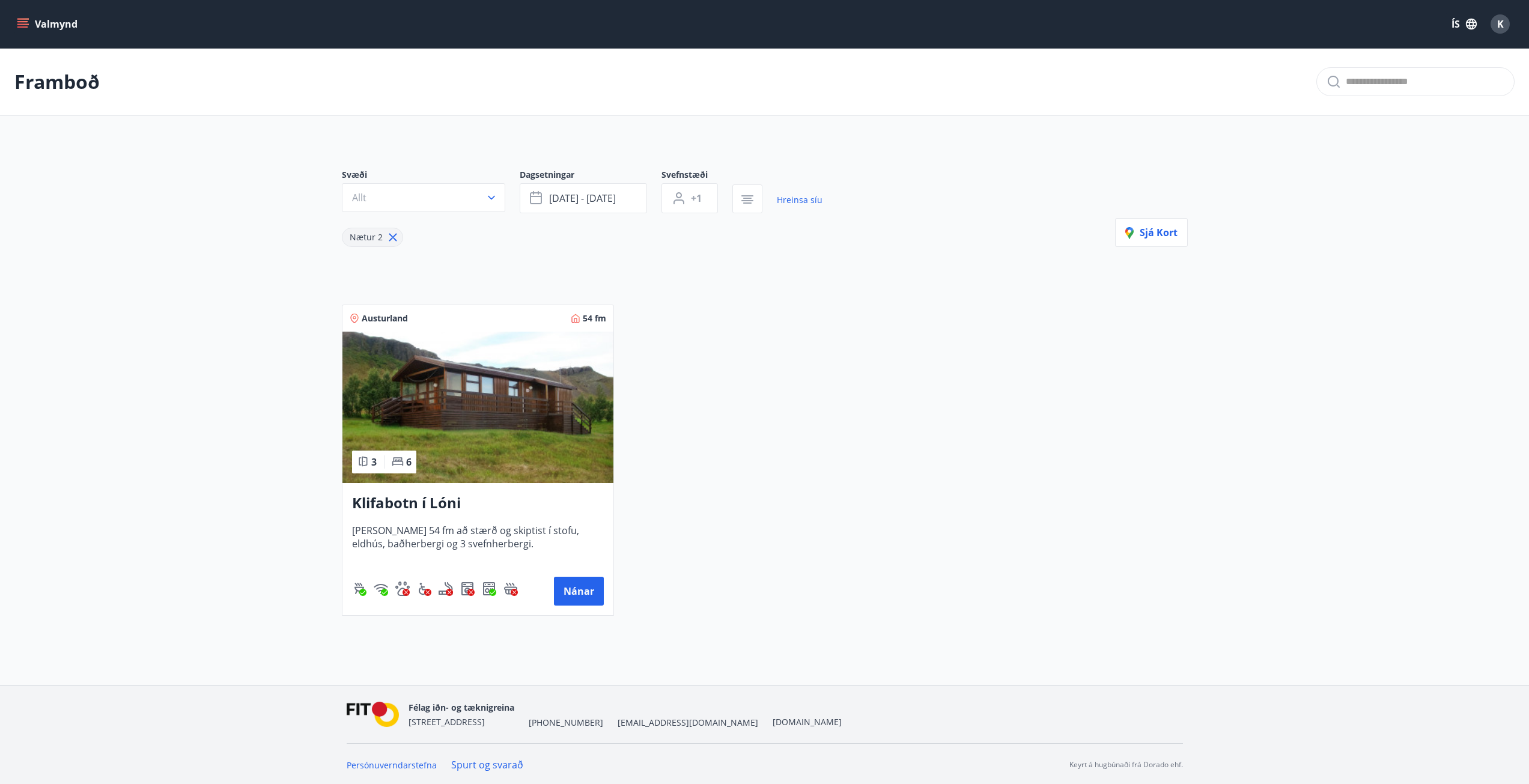
click at [390, 243] on icon at bounding box center [393, 236] width 13 height 13
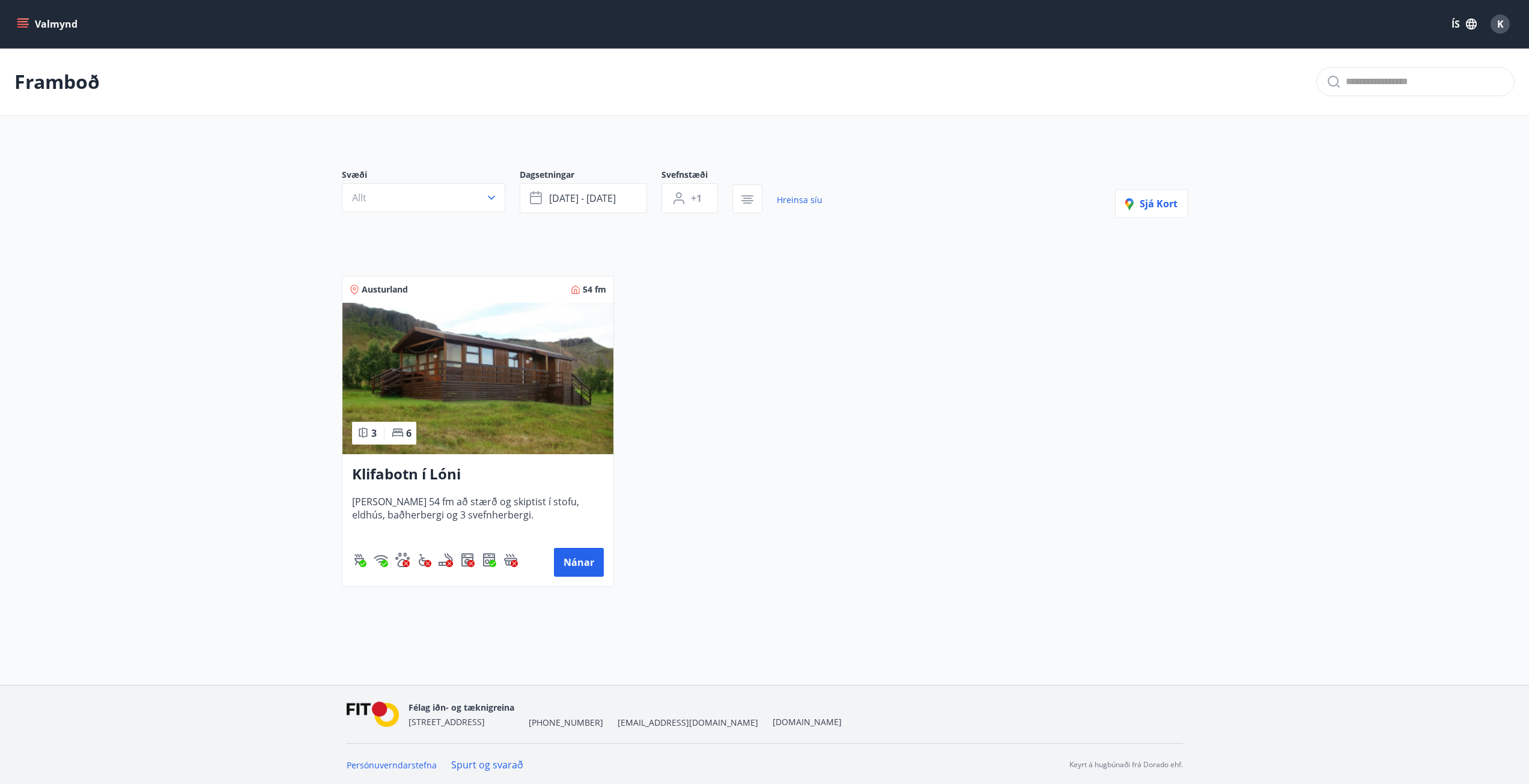
type input "*"
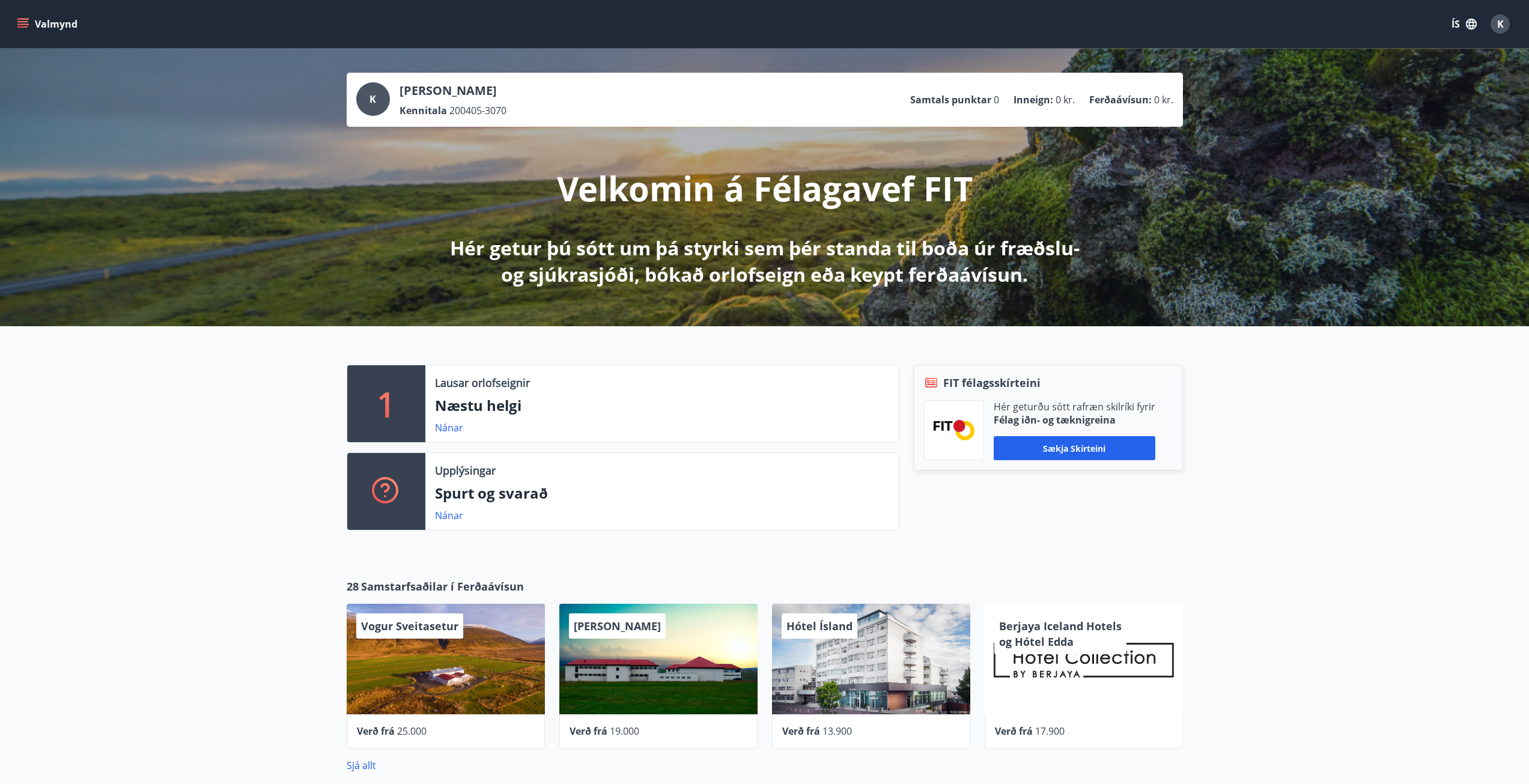
click at [23, 24] on icon "menu" at bounding box center [23, 24] width 12 height 12
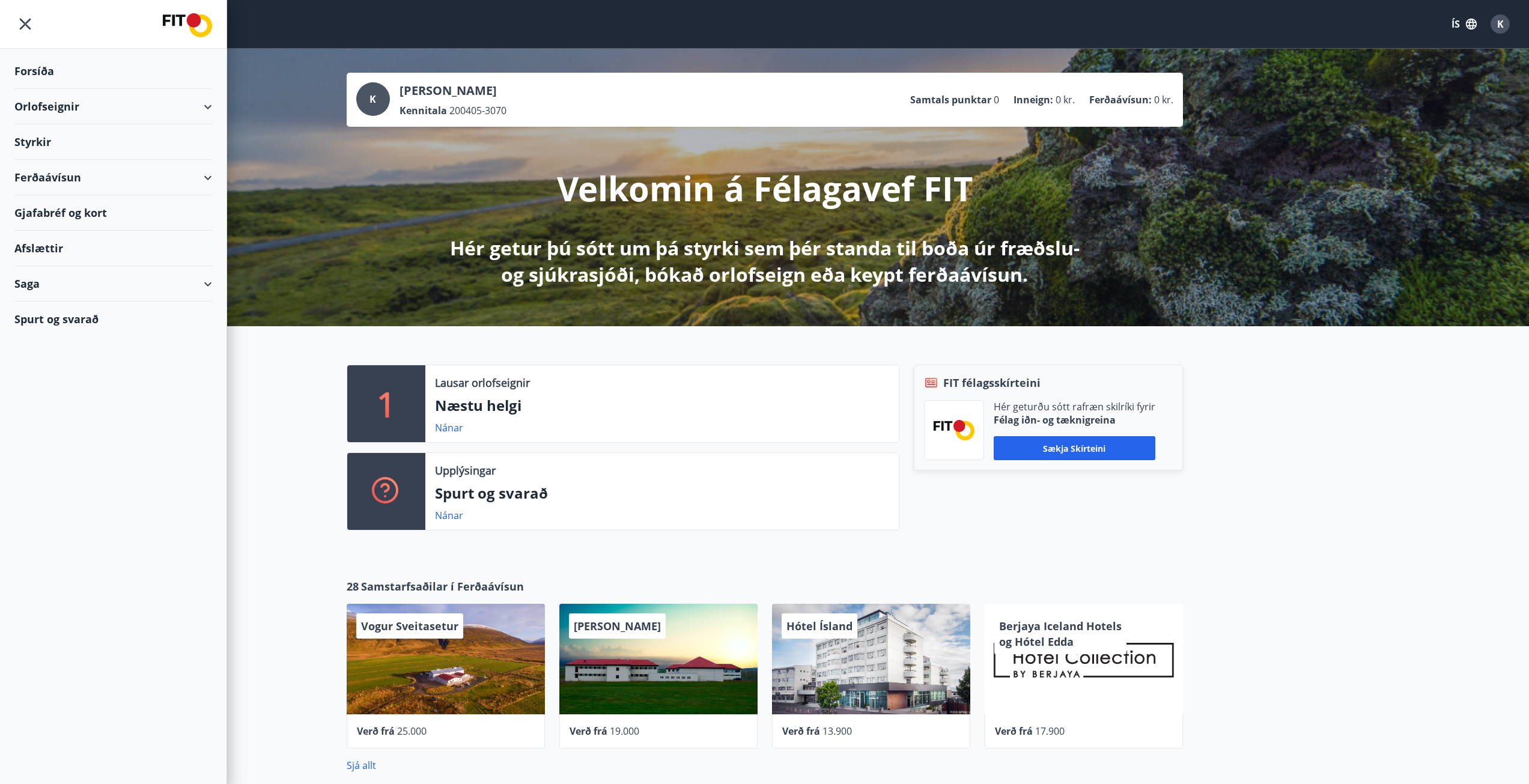
click at [45, 300] on div "Saga" at bounding box center [113, 284] width 198 height 35
click at [48, 293] on div "Saga" at bounding box center [113, 284] width 198 height 35
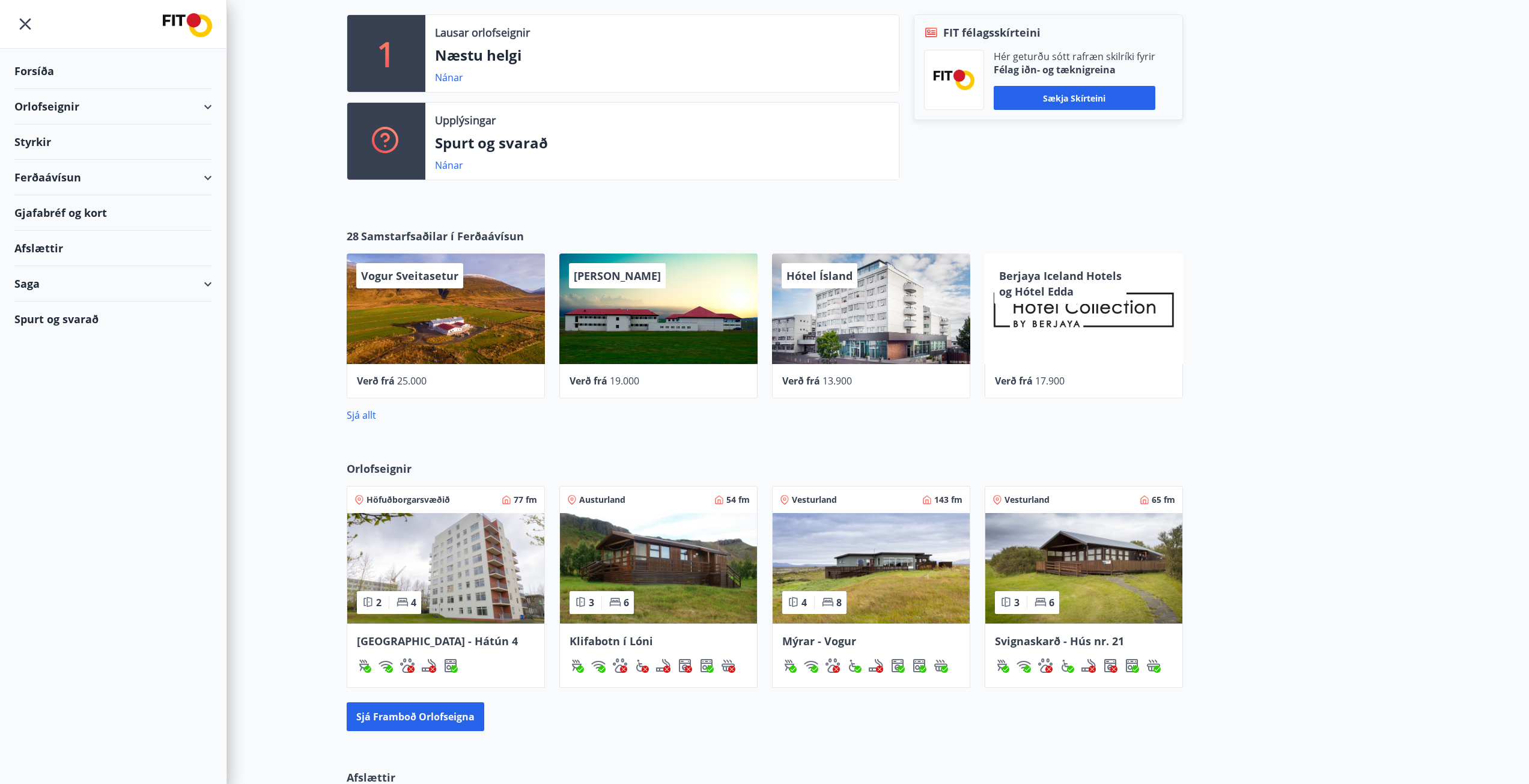
scroll to position [361, 0]
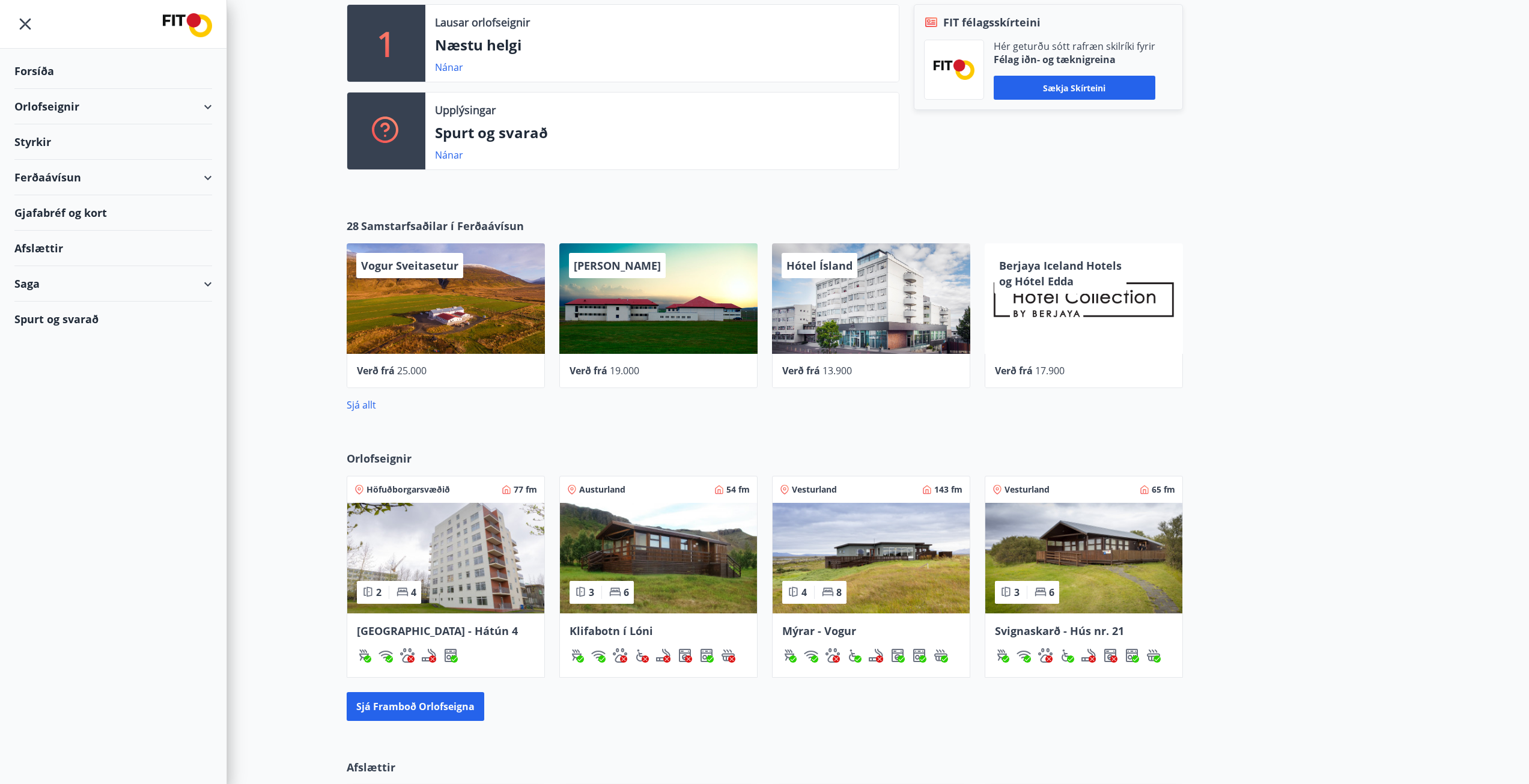
click at [403, 223] on span "Samstarfsaðilar í Ferðaávísun" at bounding box center [442, 225] width 163 height 15
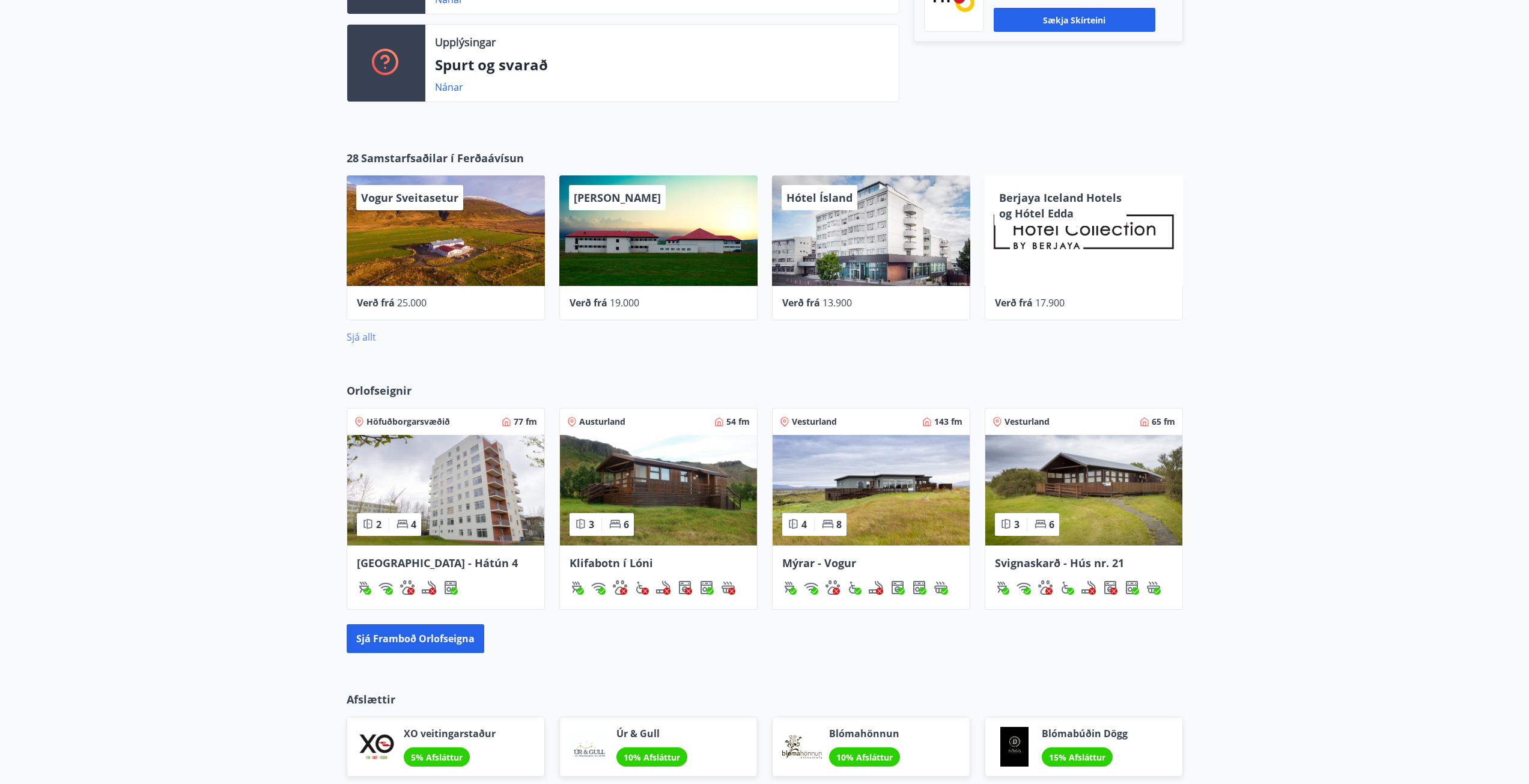
click at [355, 336] on link "Sjá allt" at bounding box center [361, 337] width 29 height 13
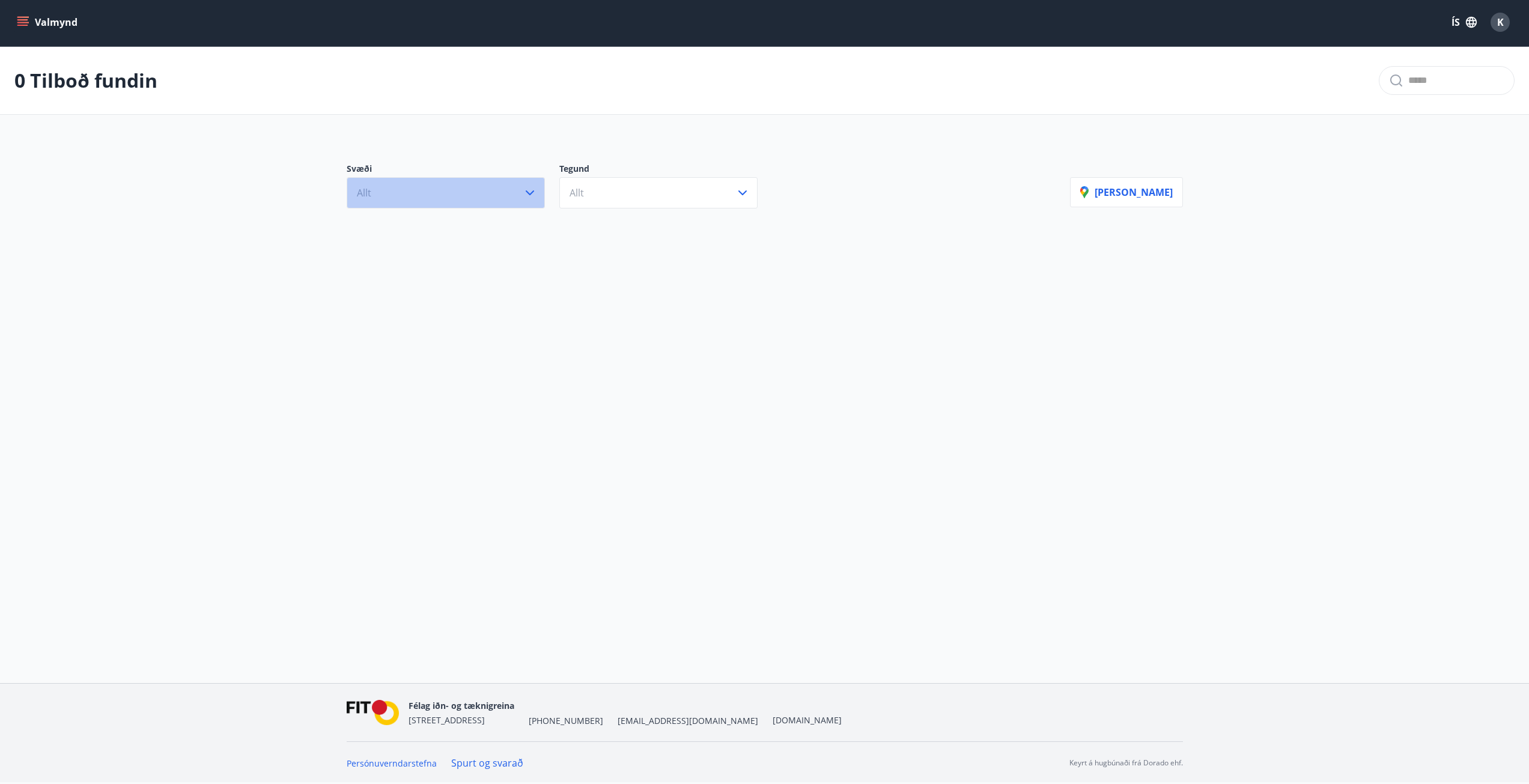
click at [451, 196] on button "Allt" at bounding box center [445, 193] width 198 height 31
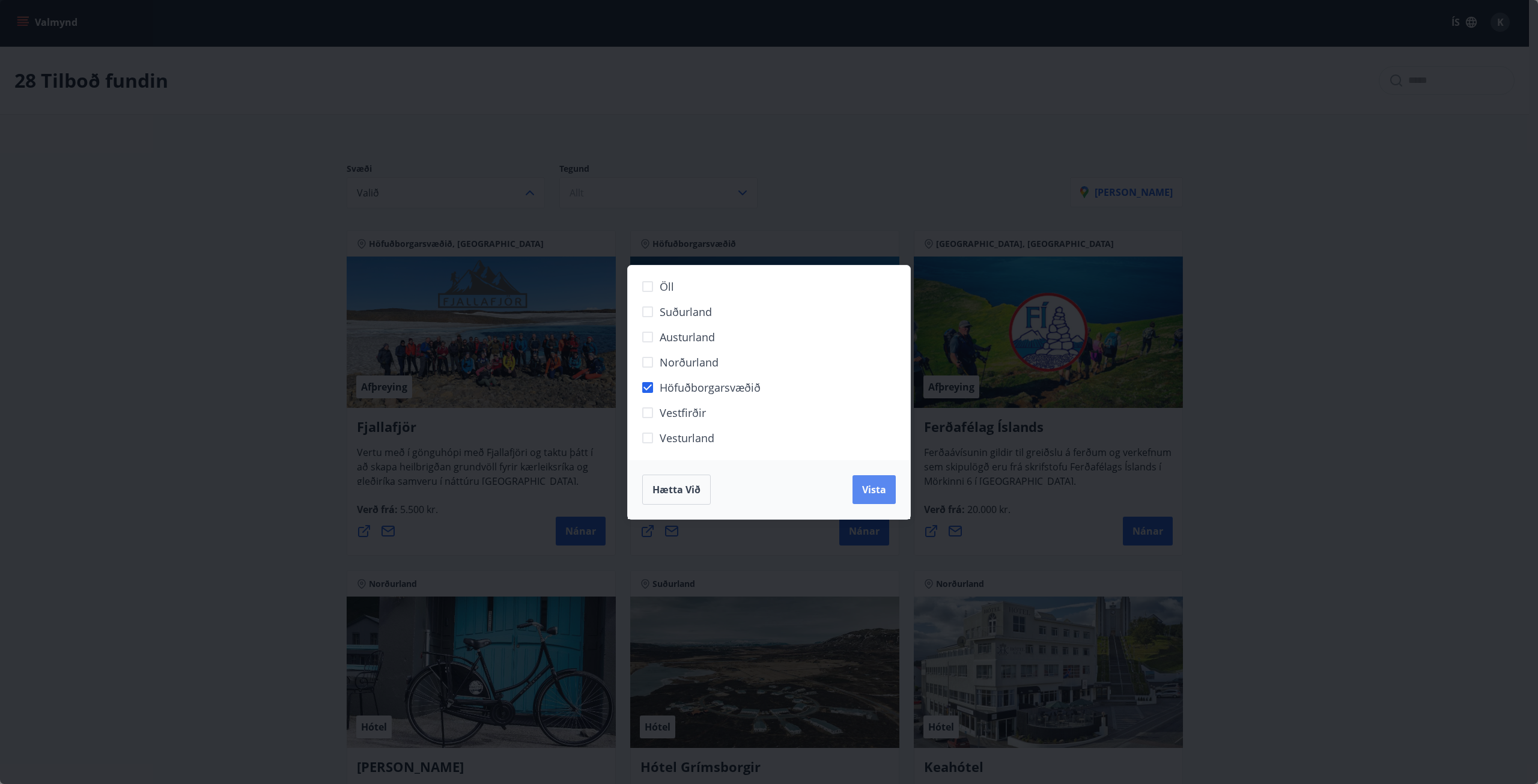
click at [886, 501] on button "Vista" at bounding box center [874, 489] width 43 height 29
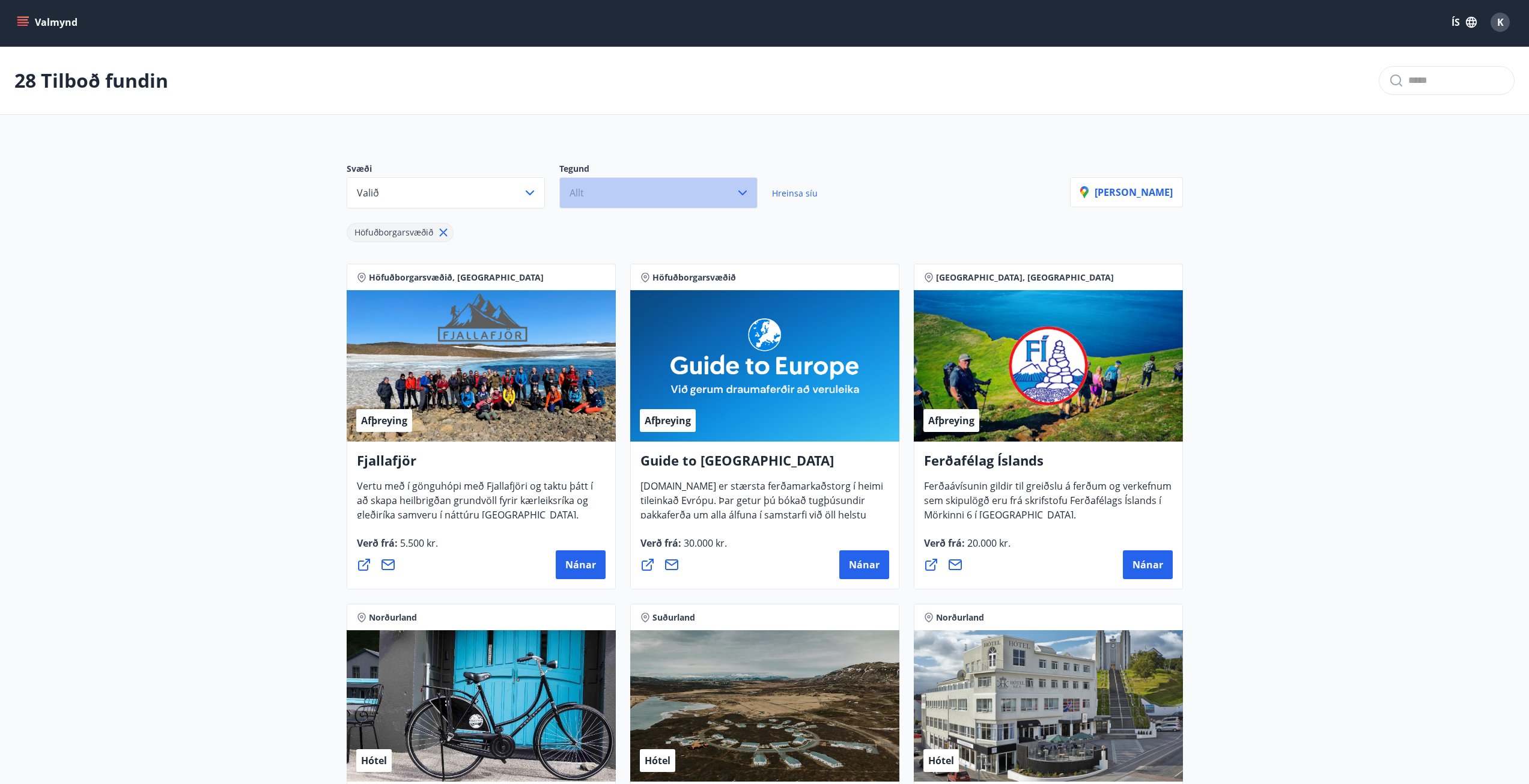
click at [588, 191] on button "Allt" at bounding box center [658, 193] width 198 height 31
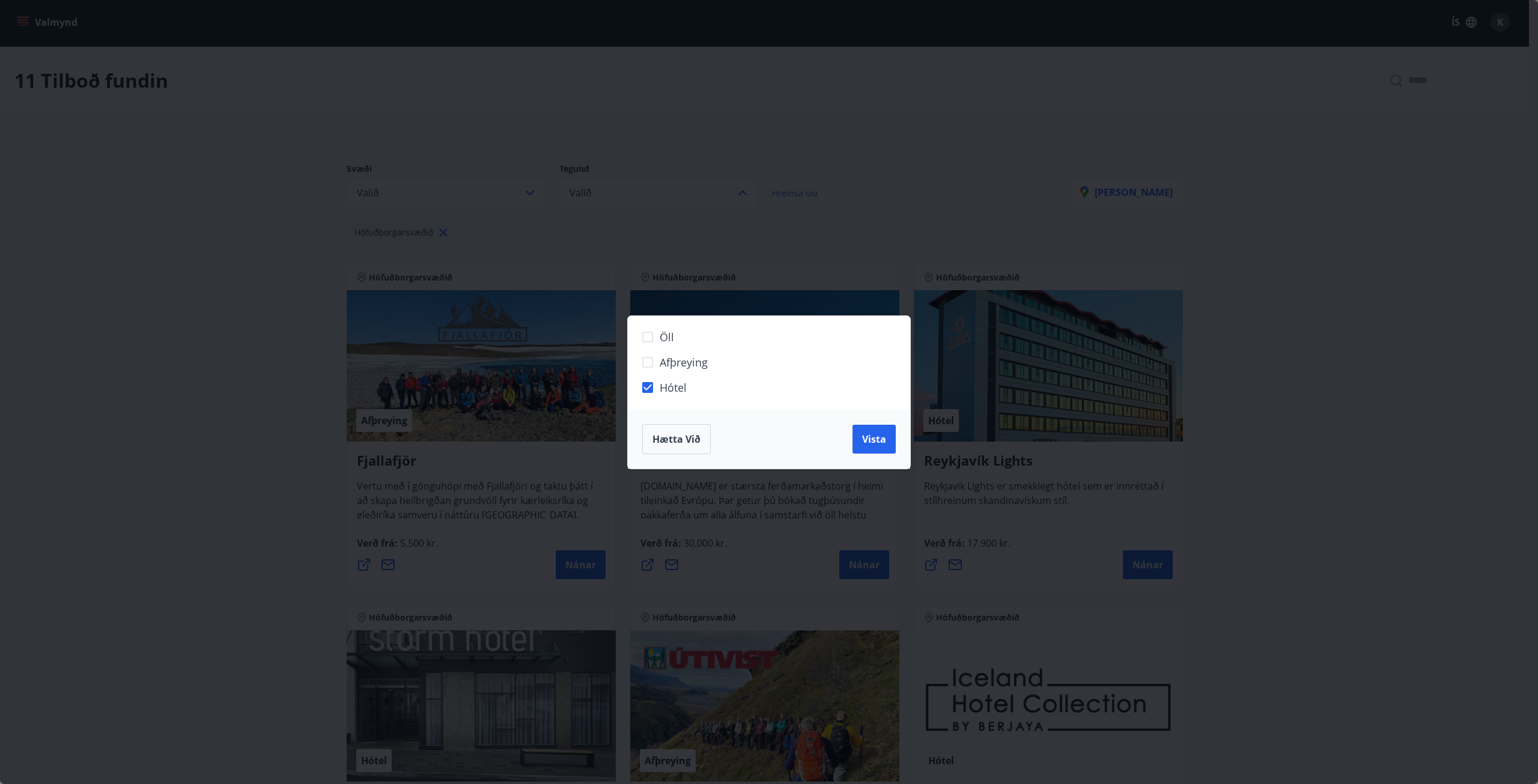
click at [873, 454] on div "Hætta við Vista" at bounding box center [769, 439] width 282 height 59
click at [869, 449] on button "Vista" at bounding box center [874, 440] width 43 height 29
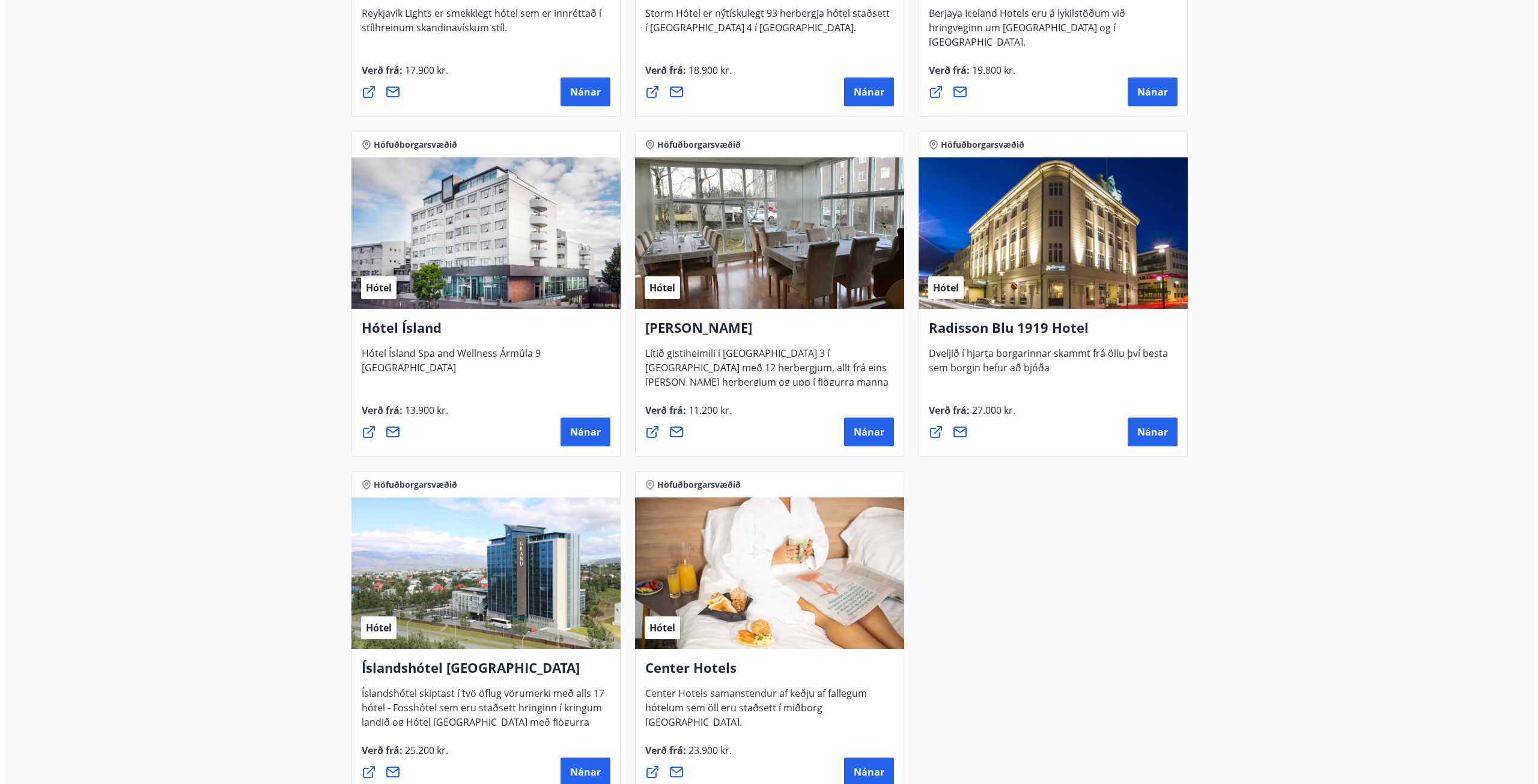
scroll to position [422, 0]
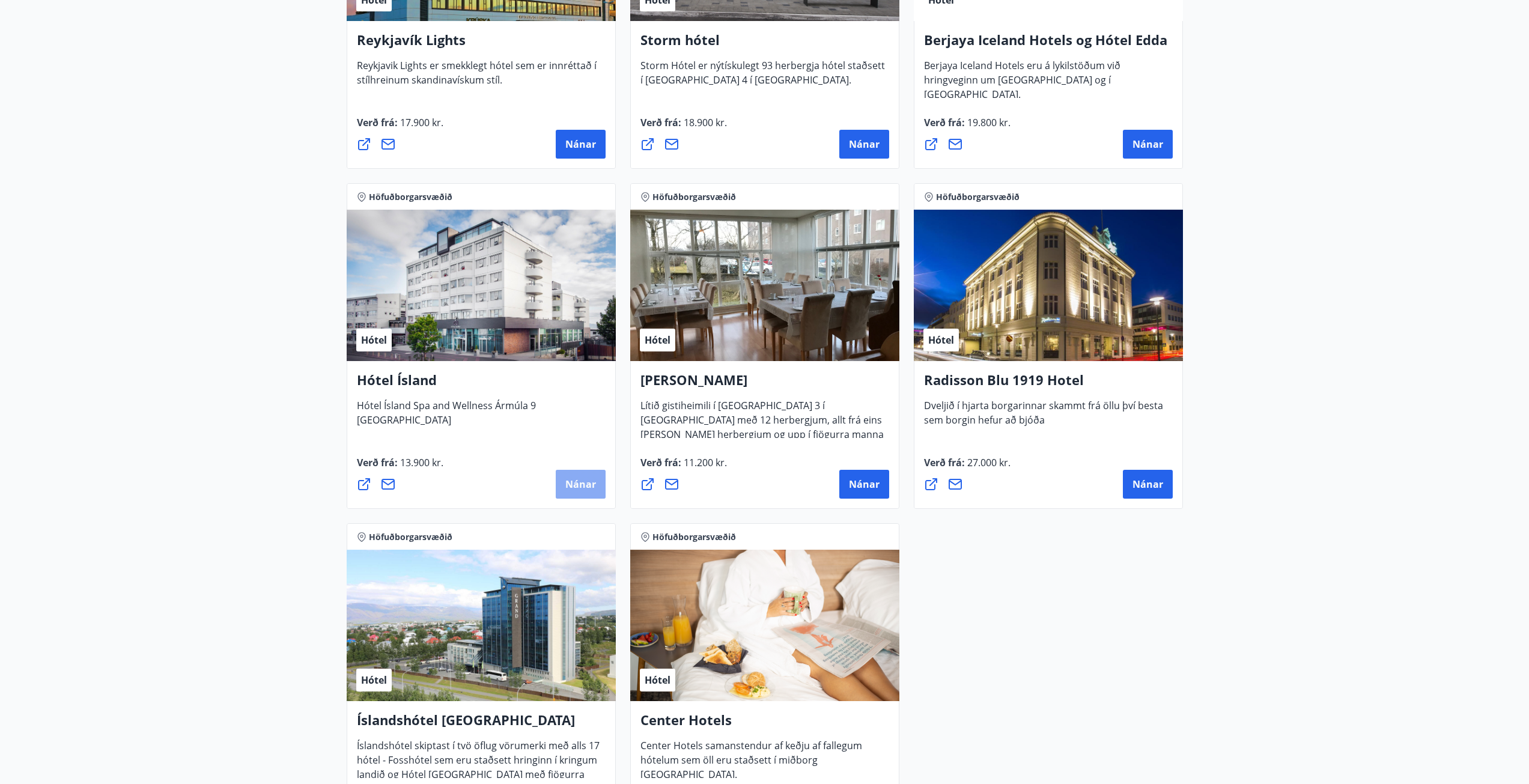
click at [582, 484] on span "Nánar" at bounding box center [581, 483] width 31 height 13
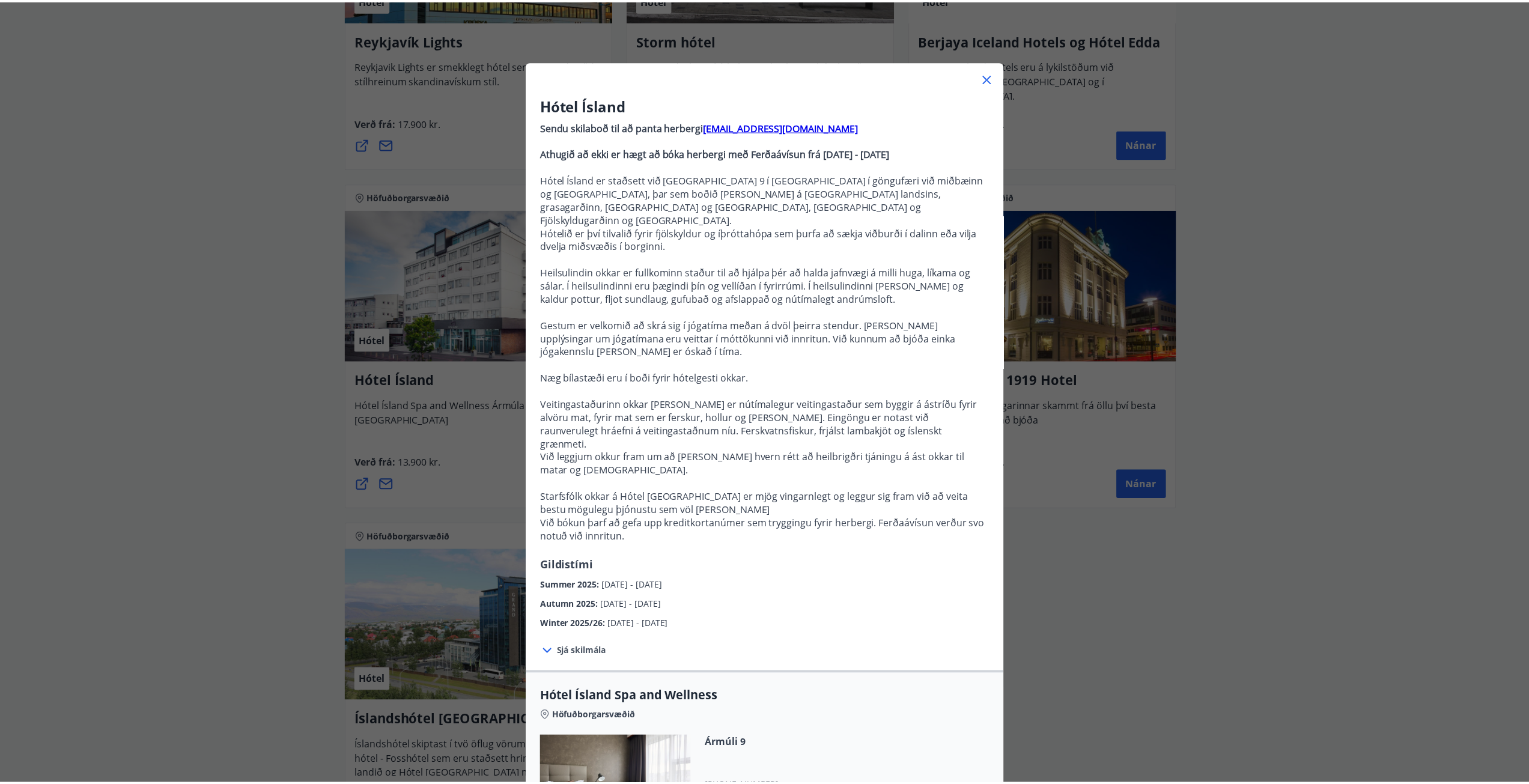
scroll to position [0, 0]
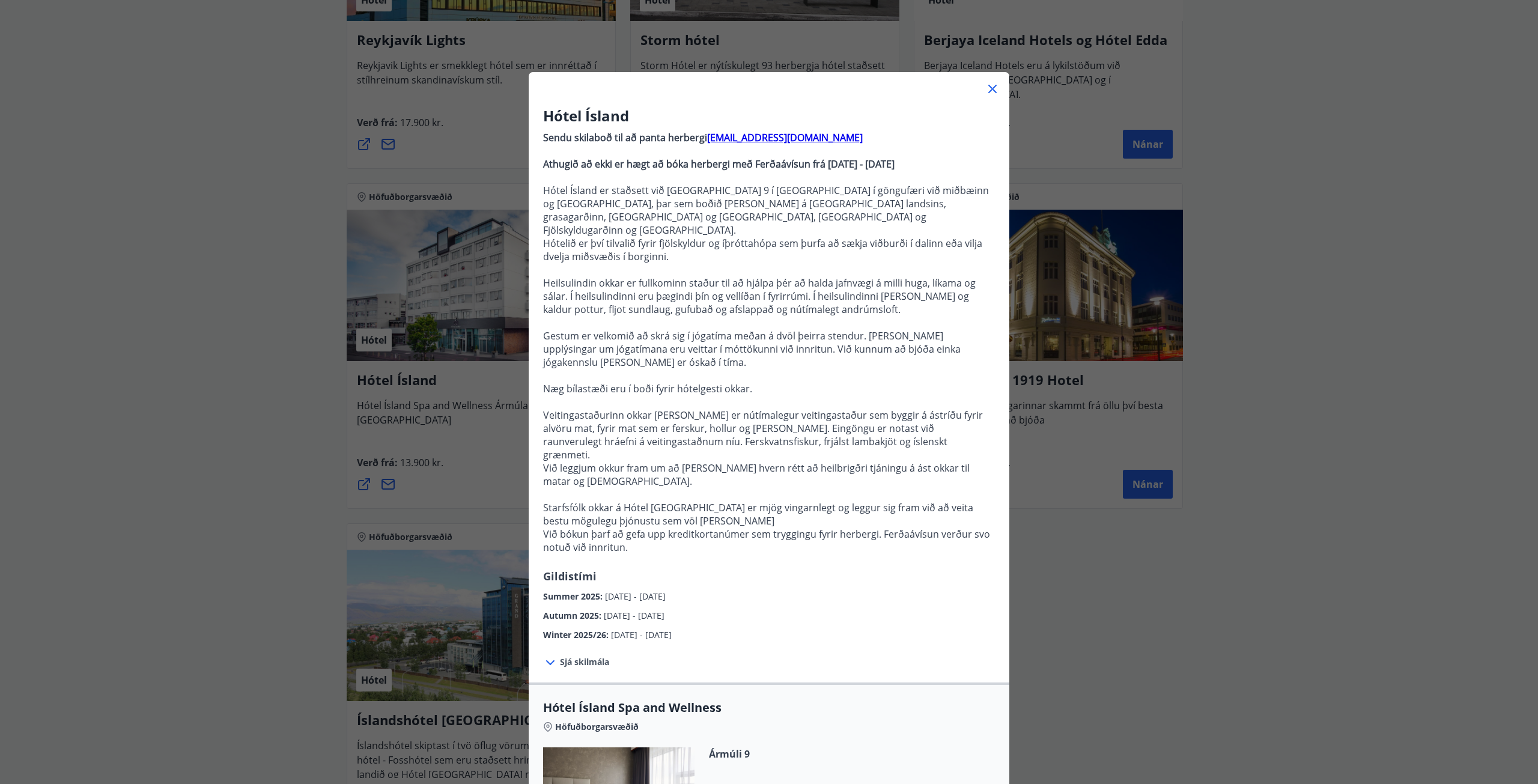
click at [754, 137] on strong "[EMAIL_ADDRESS][DOMAIN_NAME]" at bounding box center [785, 137] width 156 height 13
click at [599, 655] on span "Sjá skilmála" at bounding box center [584, 661] width 49 height 12
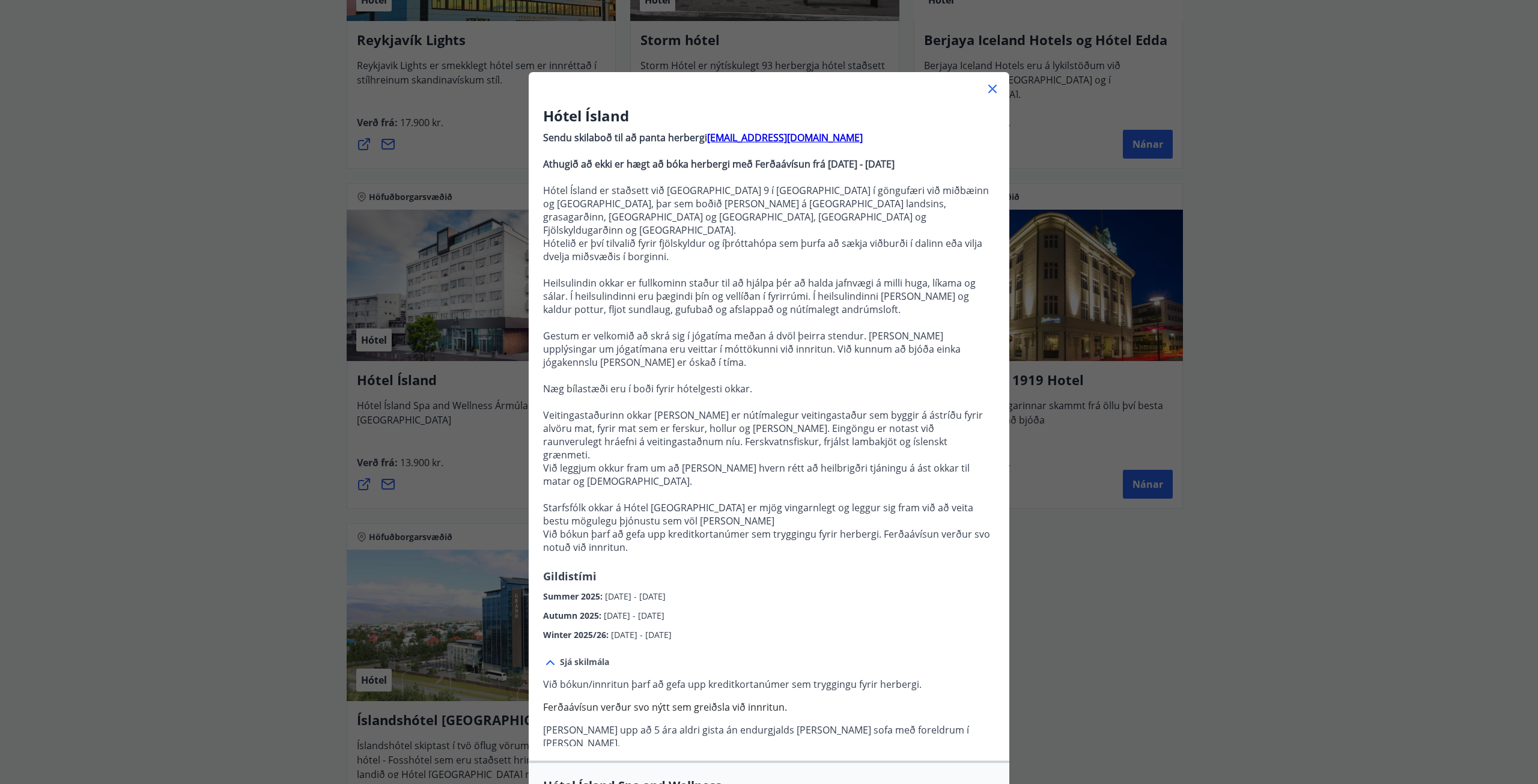
click at [988, 87] on icon at bounding box center [993, 89] width 9 height 9
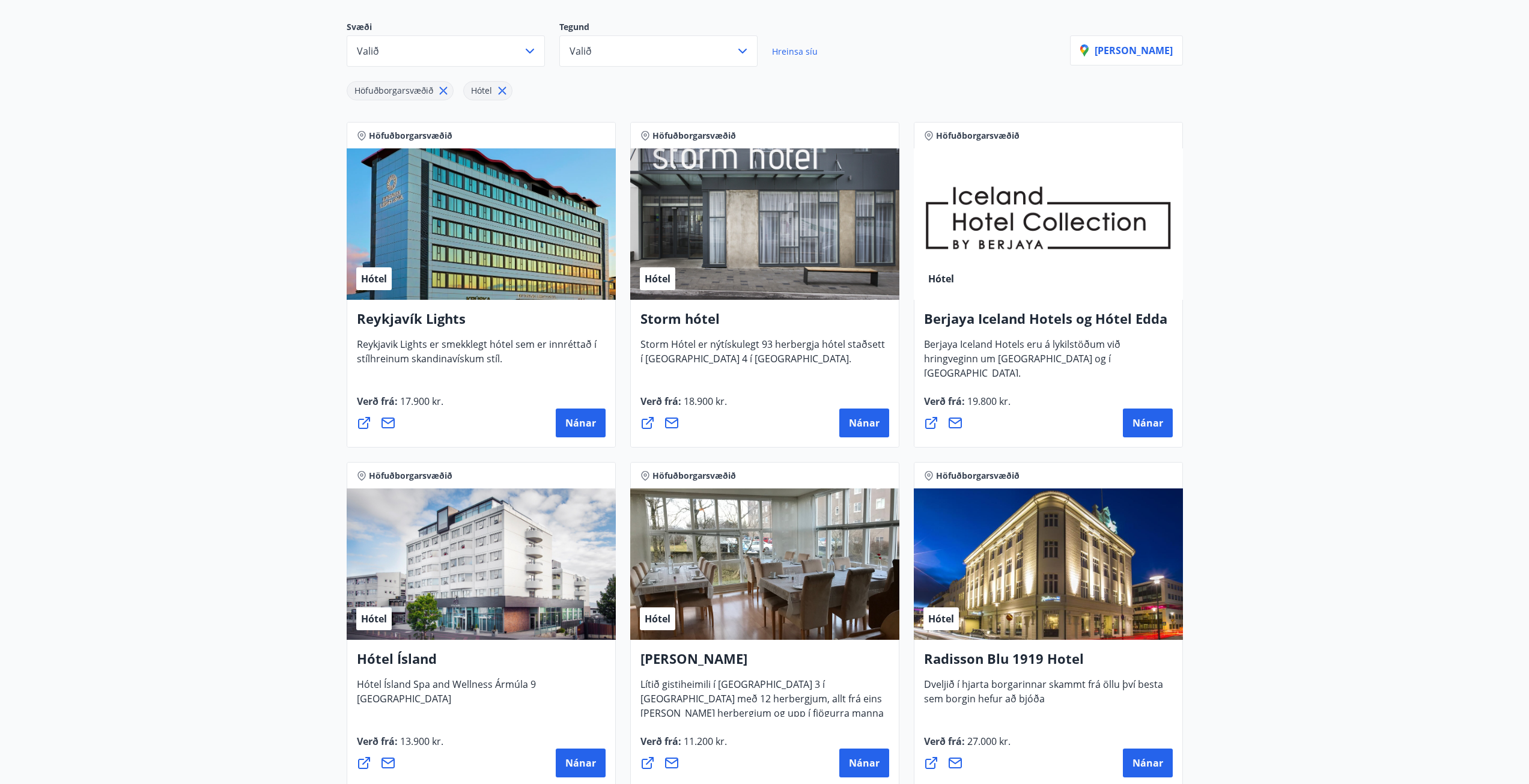
scroll to position [103, 0]
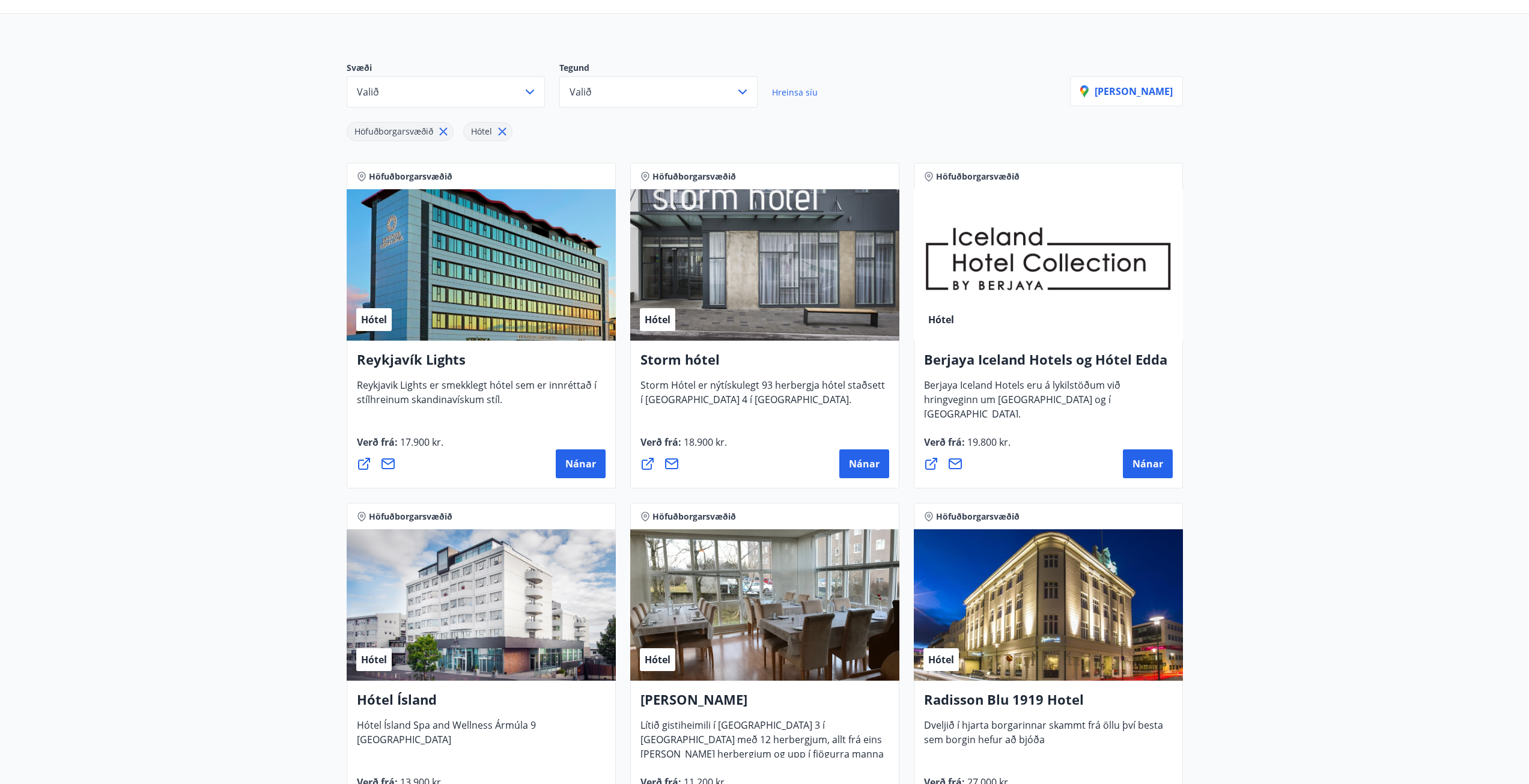
click at [493, 296] on div "Hótel" at bounding box center [481, 265] width 269 height 152
click at [569, 461] on span "Nánar" at bounding box center [581, 463] width 31 height 13
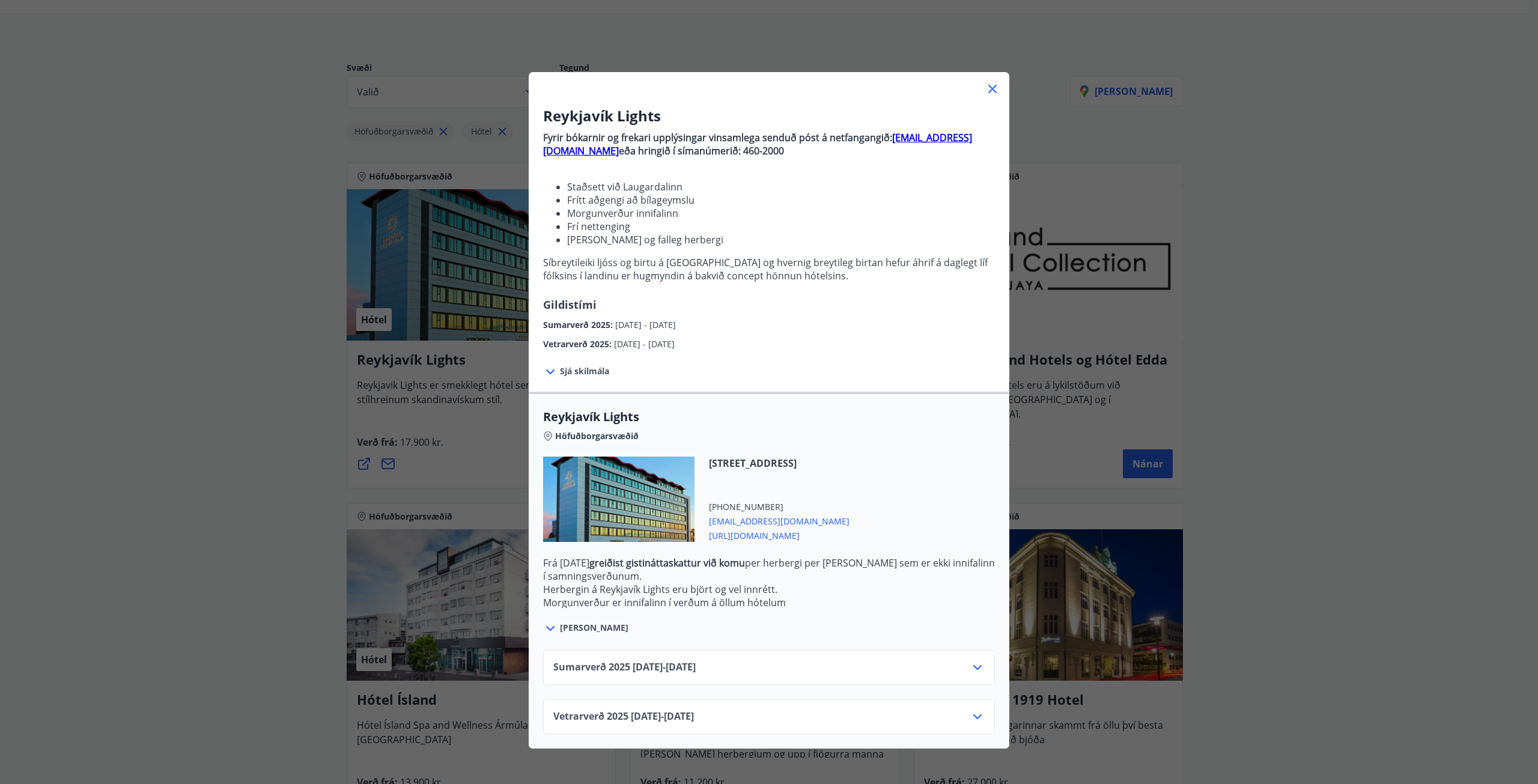
drag, startPoint x: 684, startPoint y: 572, endPoint x: 696, endPoint y: 565, distance: 13.9
click at [684, 572] on p "Frá [DATE] greiðist gistináttaskattur við komu per herbergi per [PERSON_NAME] s…" at bounding box center [769, 569] width 452 height 27
click at [696, 565] on strong "greiðist gistináttaskattur við komu" at bounding box center [668, 562] width 156 height 13
click at [560, 622] on span "[PERSON_NAME]" at bounding box center [594, 628] width 69 height 12
click at [560, 631] on span "[PERSON_NAME]" at bounding box center [594, 628] width 69 height 12
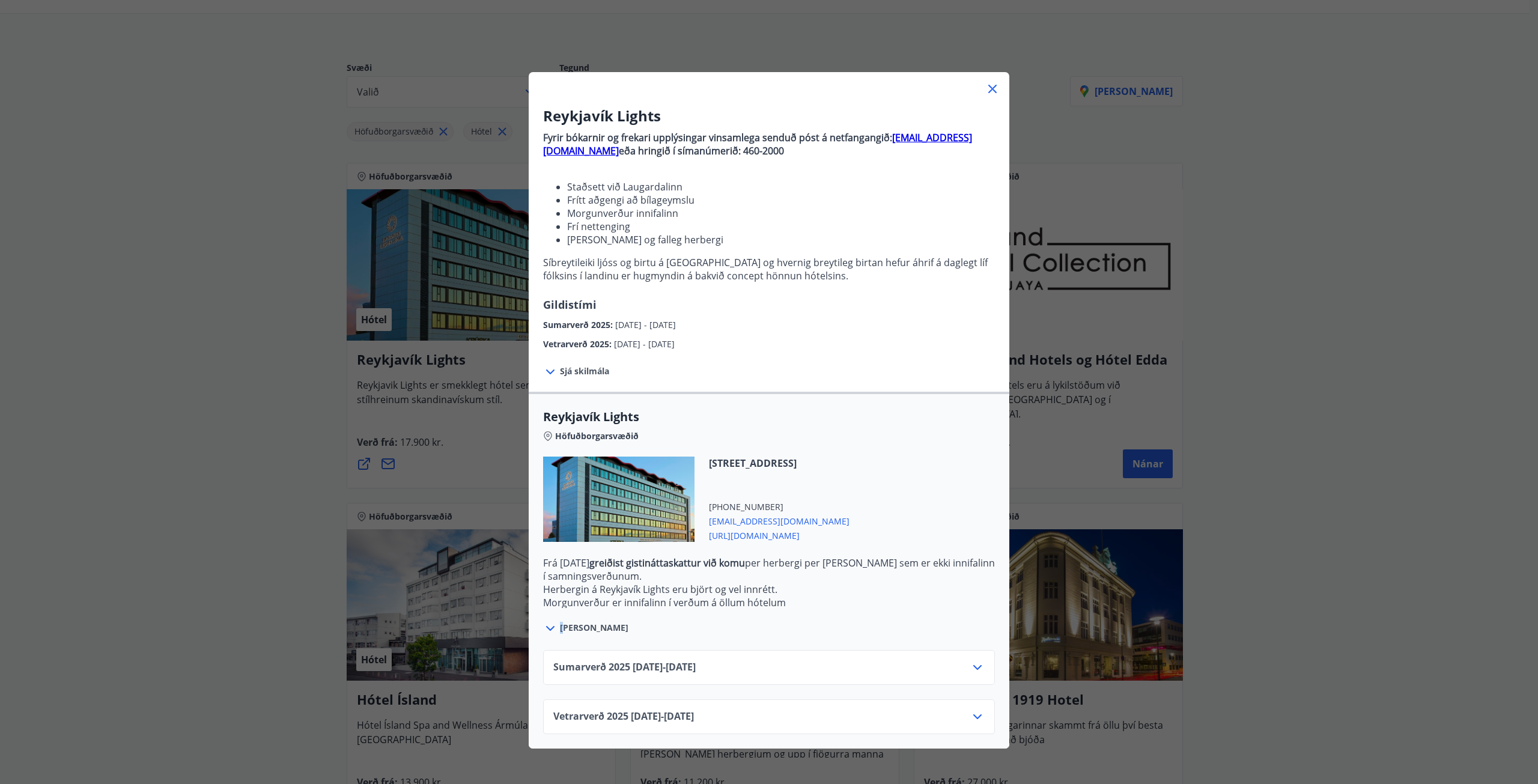
click at [545, 630] on icon at bounding box center [550, 628] width 15 height 15
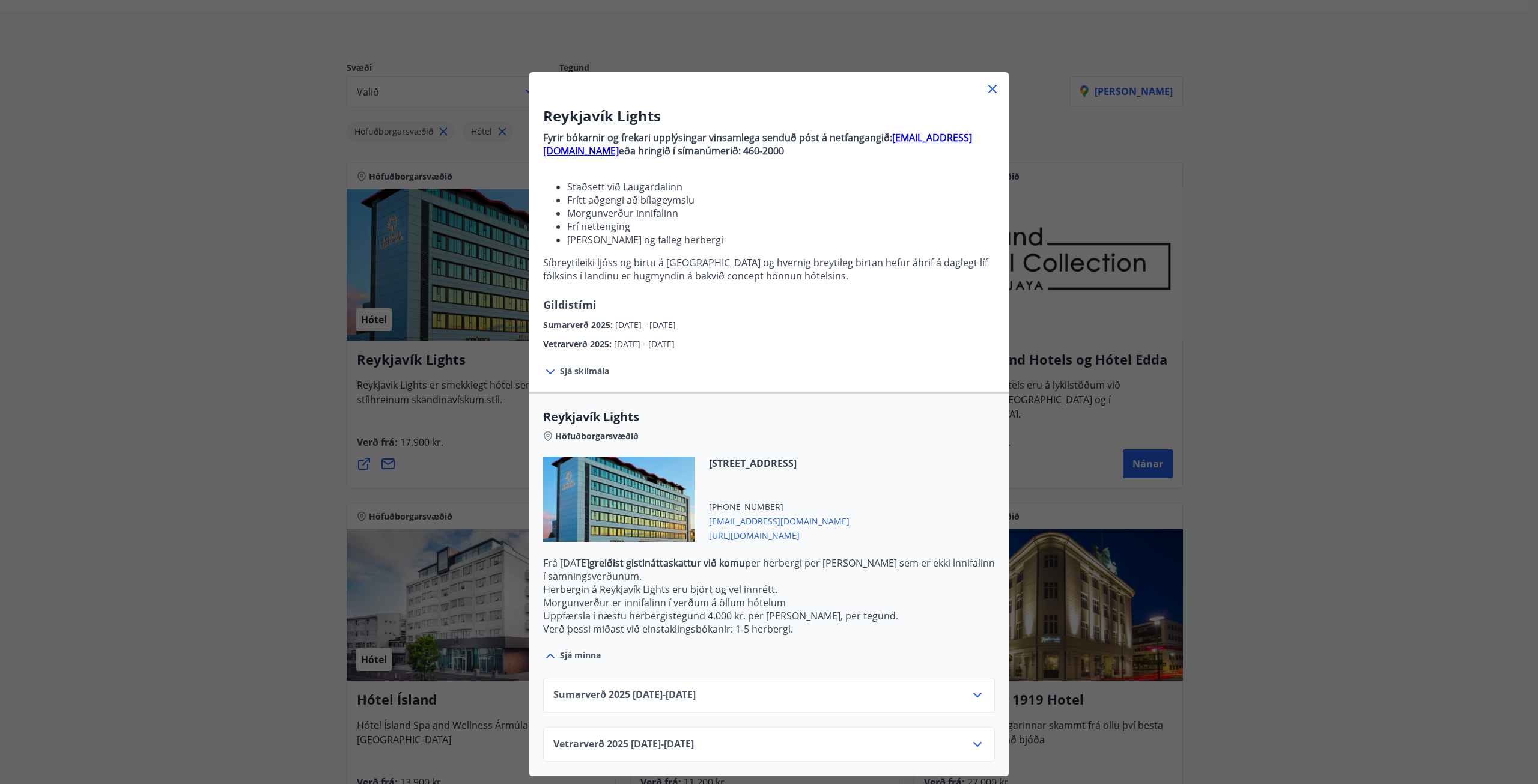
click at [976, 93] on div at bounding box center [769, 84] width 481 height 24
click at [986, 92] on icon at bounding box center [993, 88] width 15 height 15
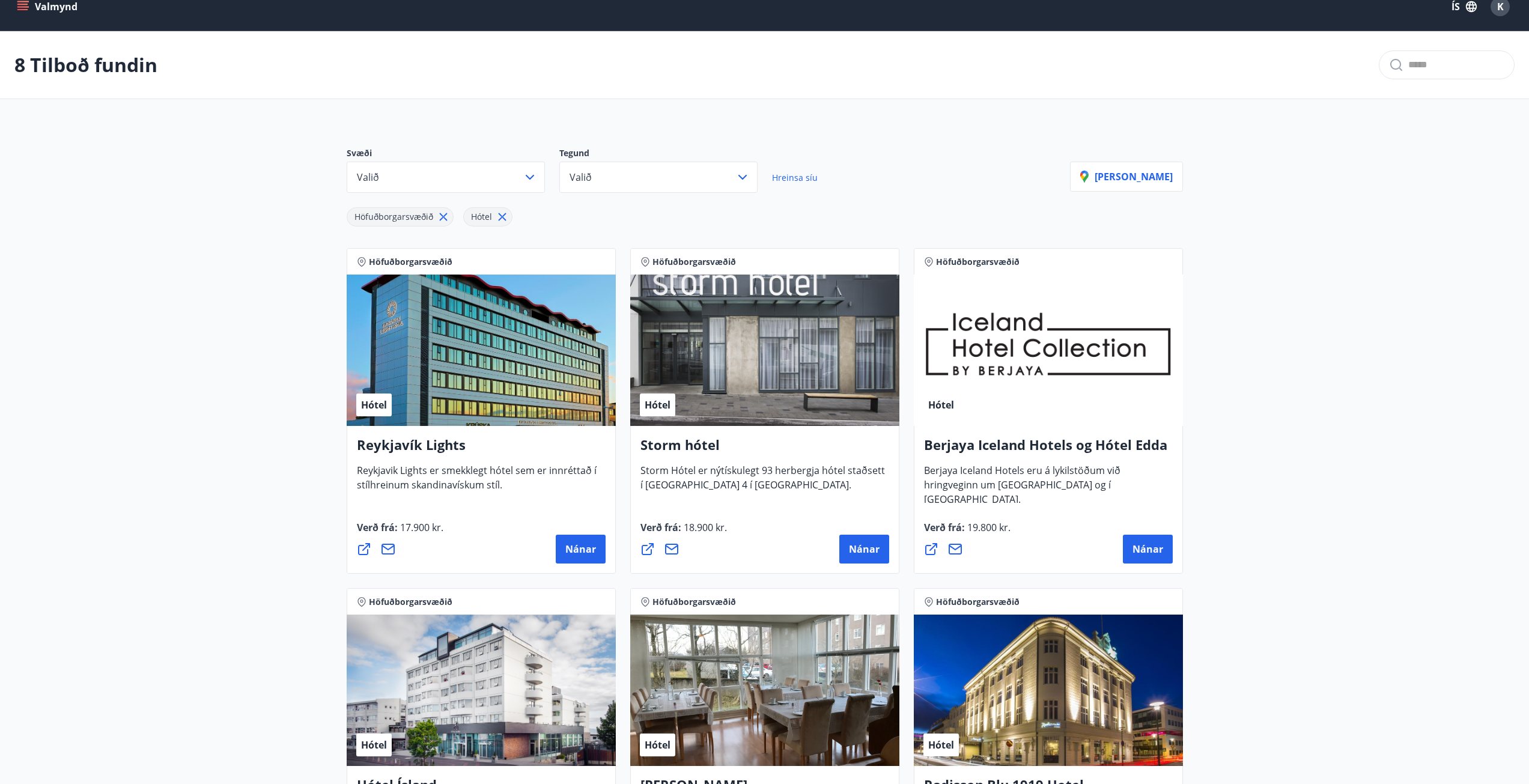
scroll to position [0, 0]
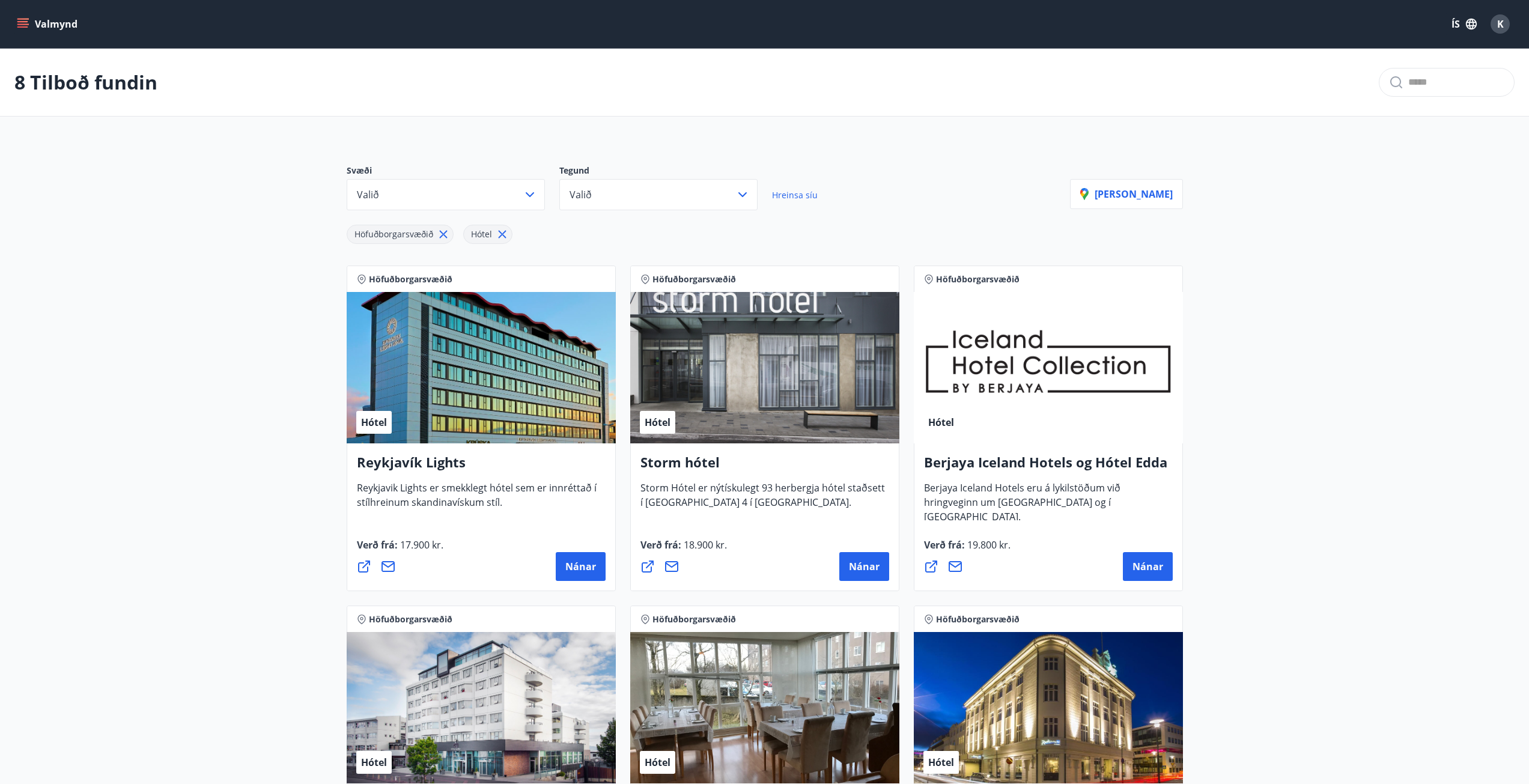
click at [950, 395] on div "Hótel" at bounding box center [1048, 368] width 269 height 152
click at [950, 284] on span "Höfuðborgarsvæðið" at bounding box center [977, 279] width 83 height 12
click at [933, 276] on icon at bounding box center [928, 278] width 9 height 9
click at [923, 283] on div "Höfuðborgarsvæðið" at bounding box center [1048, 278] width 269 height 27
click at [926, 276] on icon at bounding box center [928, 278] width 8 height 9
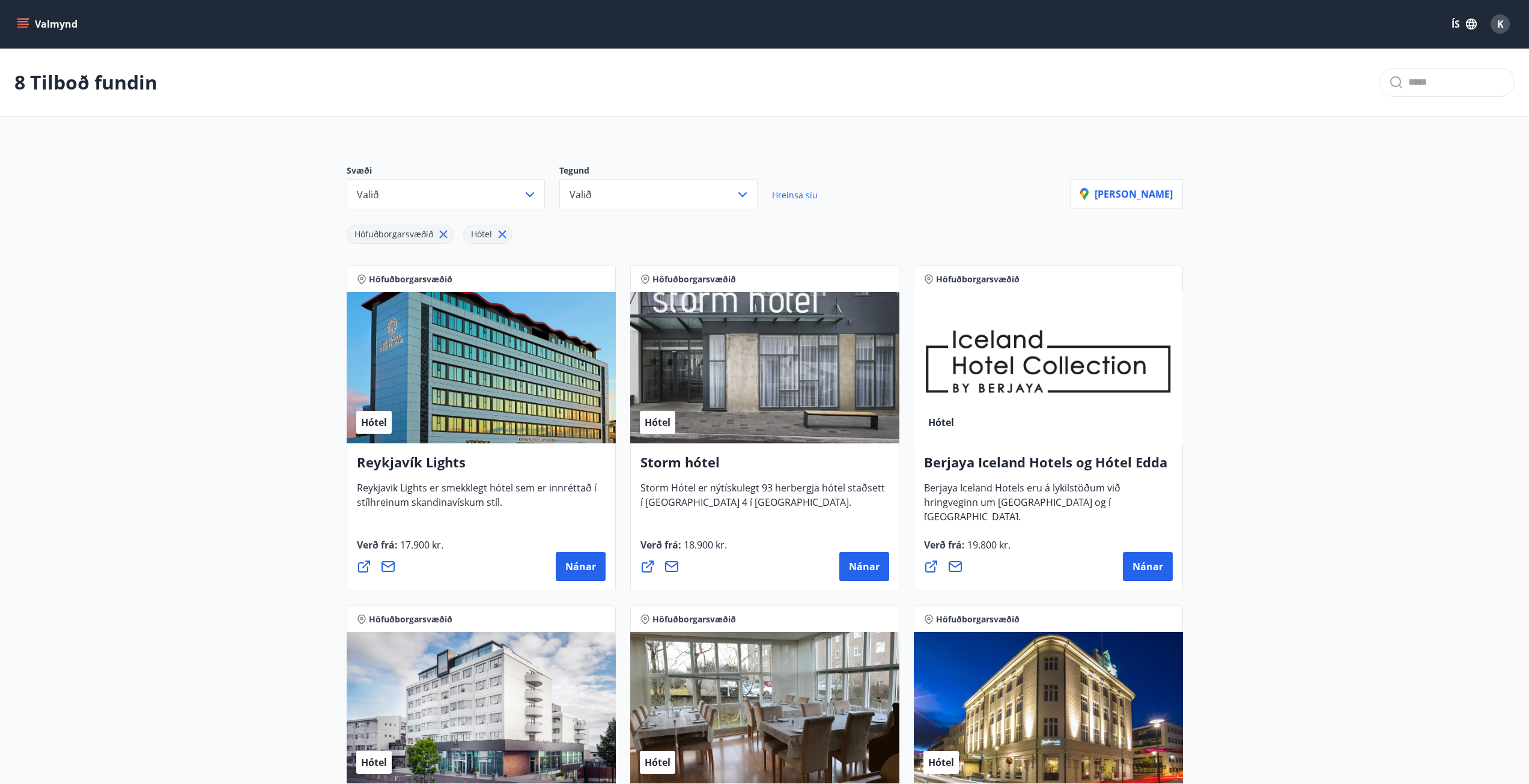
click at [957, 284] on span "Höfuðborgarsvæðið" at bounding box center [977, 279] width 83 height 12
click at [986, 493] on span "Berjaya Iceland Hotels eru á lykilstöðum við hringveginn um [GEOGRAPHIC_DATA] o…" at bounding box center [1022, 506] width 196 height 51
drag, startPoint x: 923, startPoint y: 463, endPoint x: 1162, endPoint y: 471, distance: 239.1
click at [1162, 471] on h4 "Berjaya Iceland Hotels og Hótel Edda" at bounding box center [1048, 467] width 249 height 27
copy h4 "Berjaya Iceland Hotels og Hótel Edda"
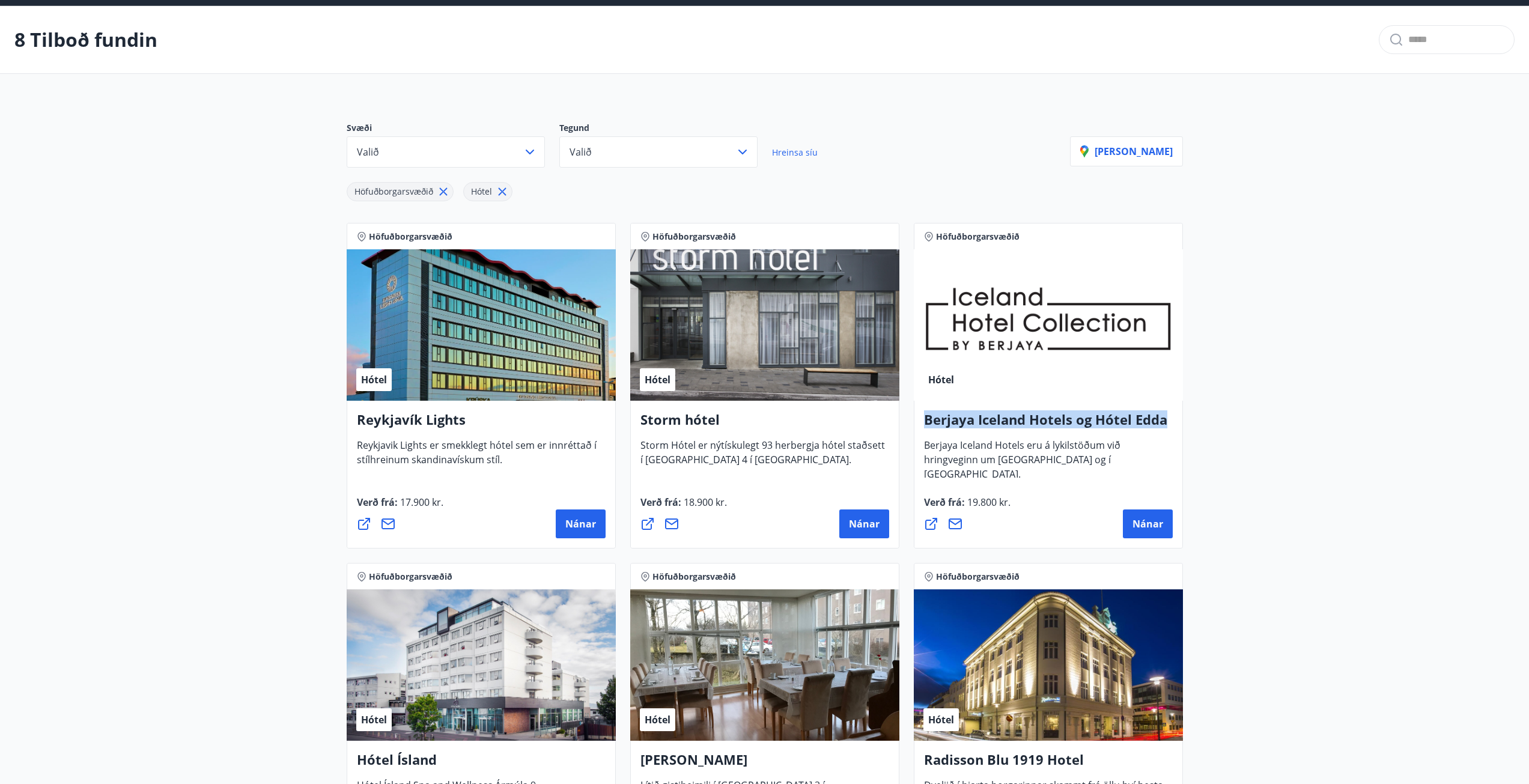
scroll to position [2, 0]
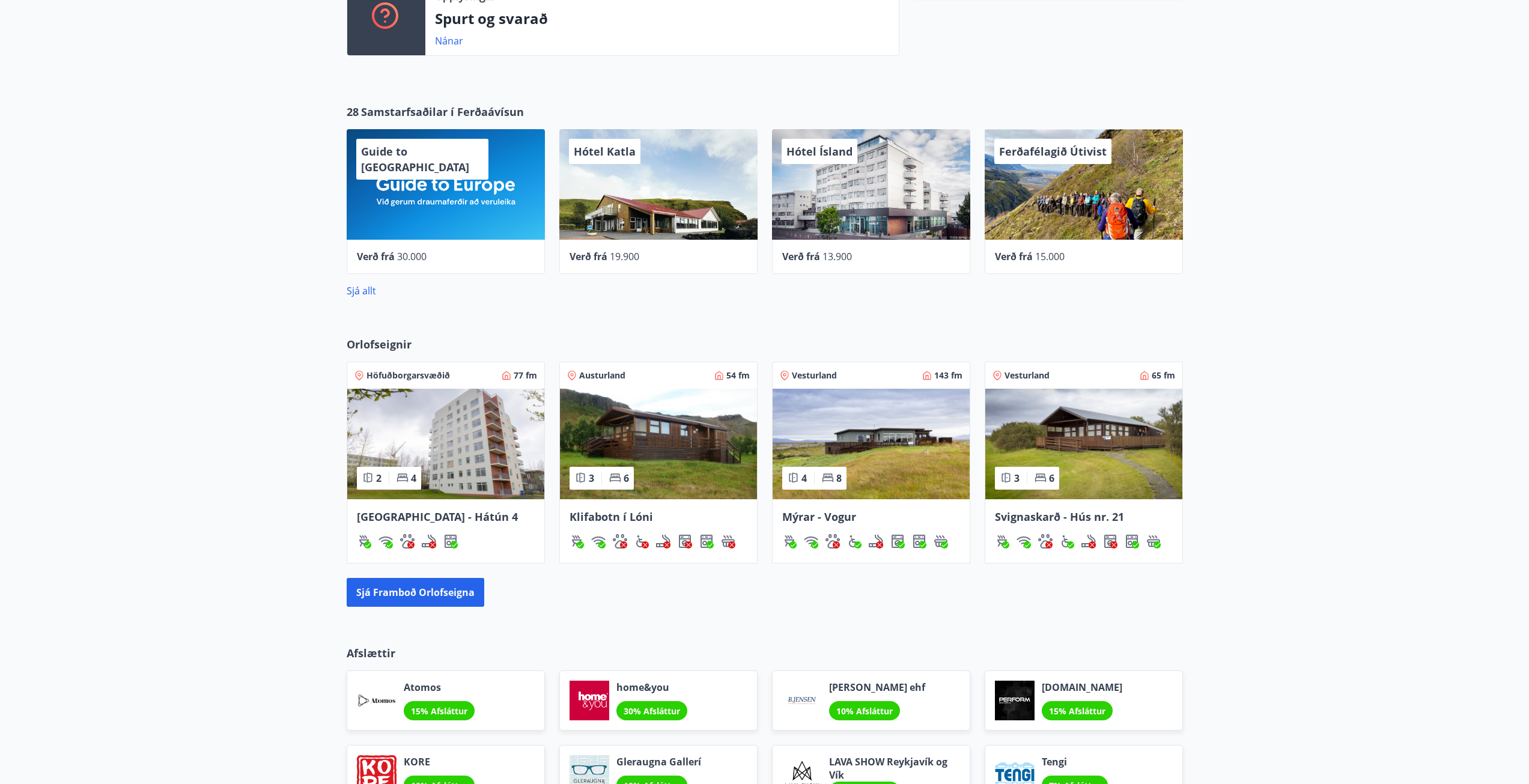
scroll to position [464, 0]
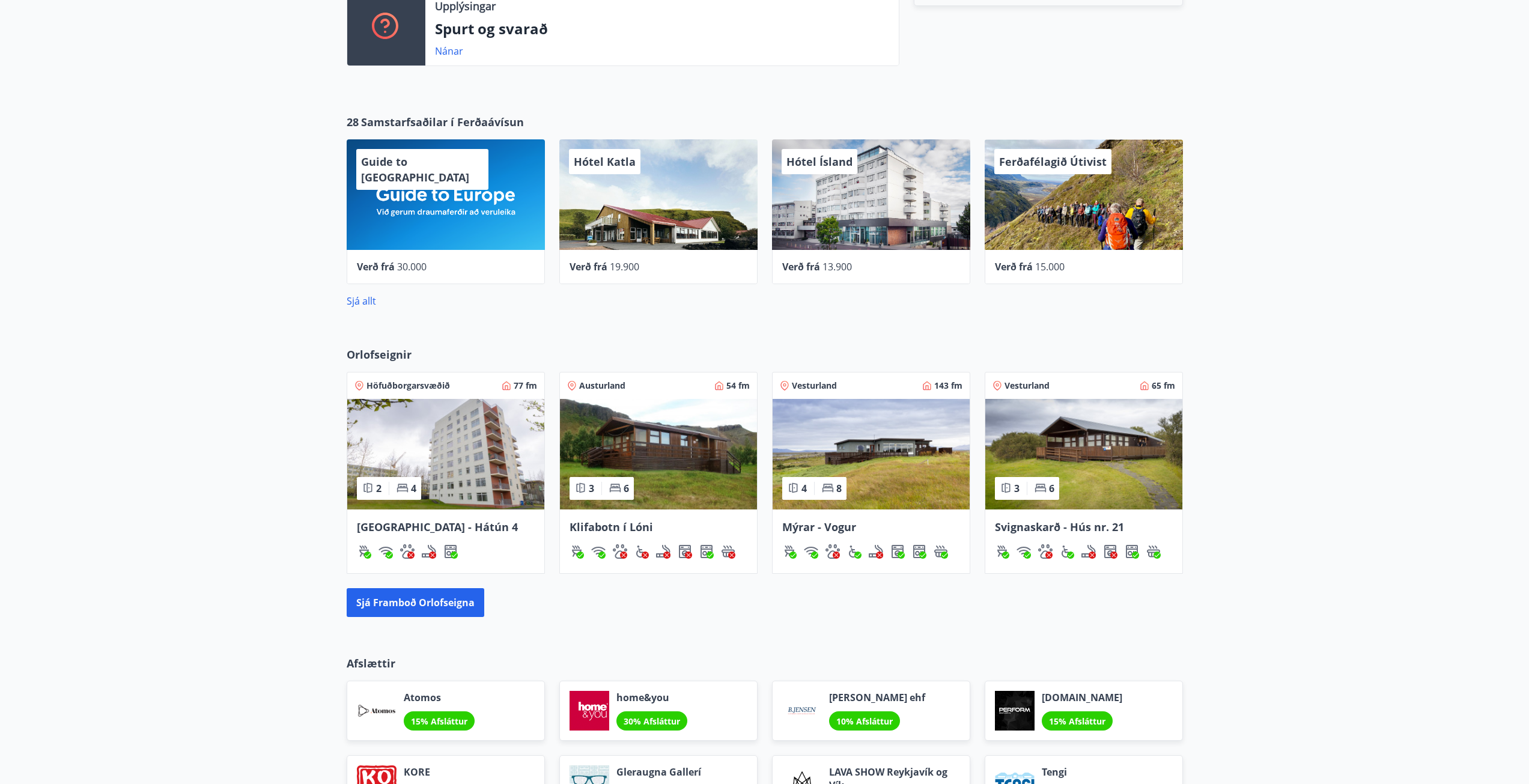
click at [355, 292] on div "Sjá allt" at bounding box center [764, 296] width 836 height 24
click at [360, 302] on link "Sjá allt" at bounding box center [361, 300] width 29 height 13
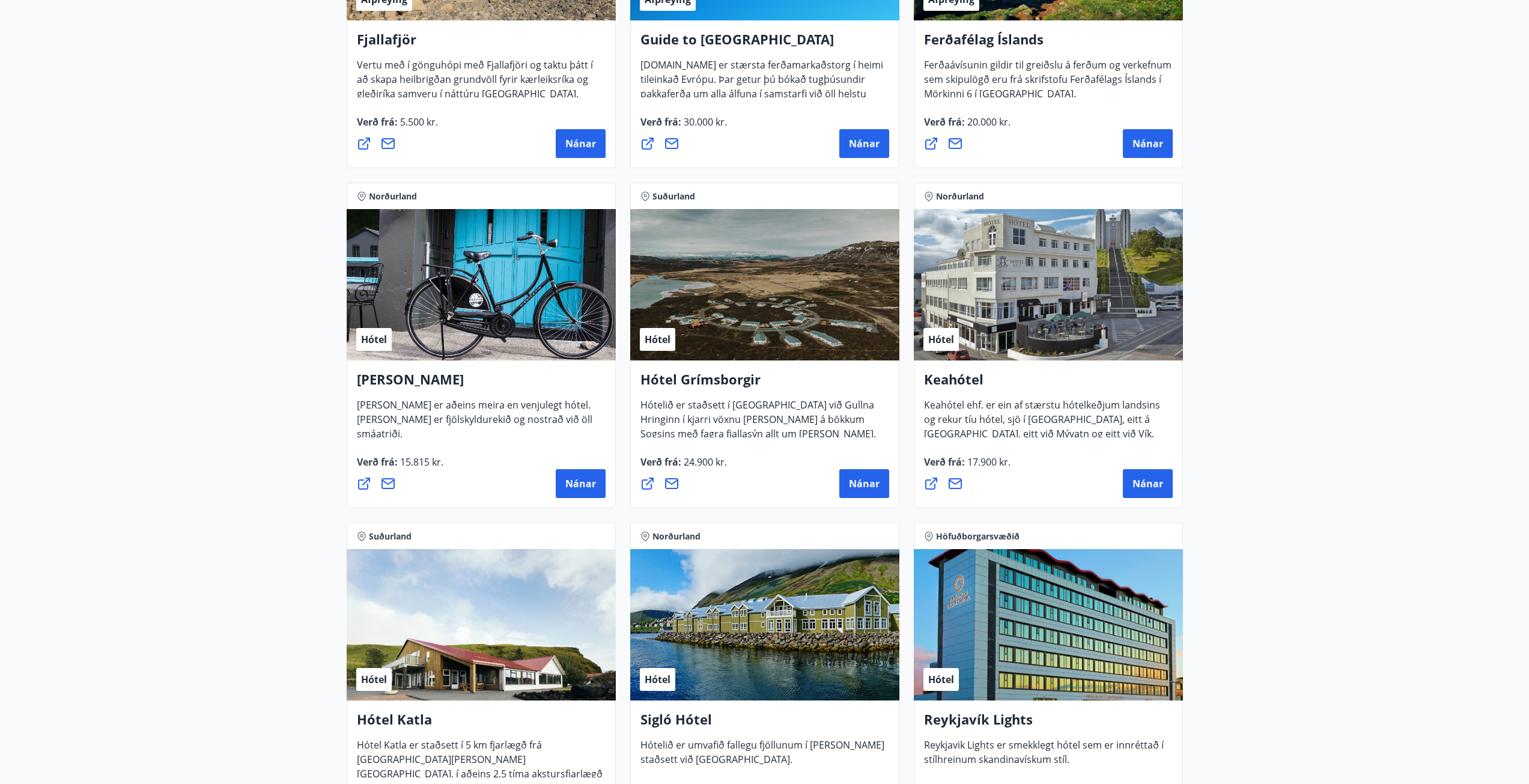
scroll to position [104, 0]
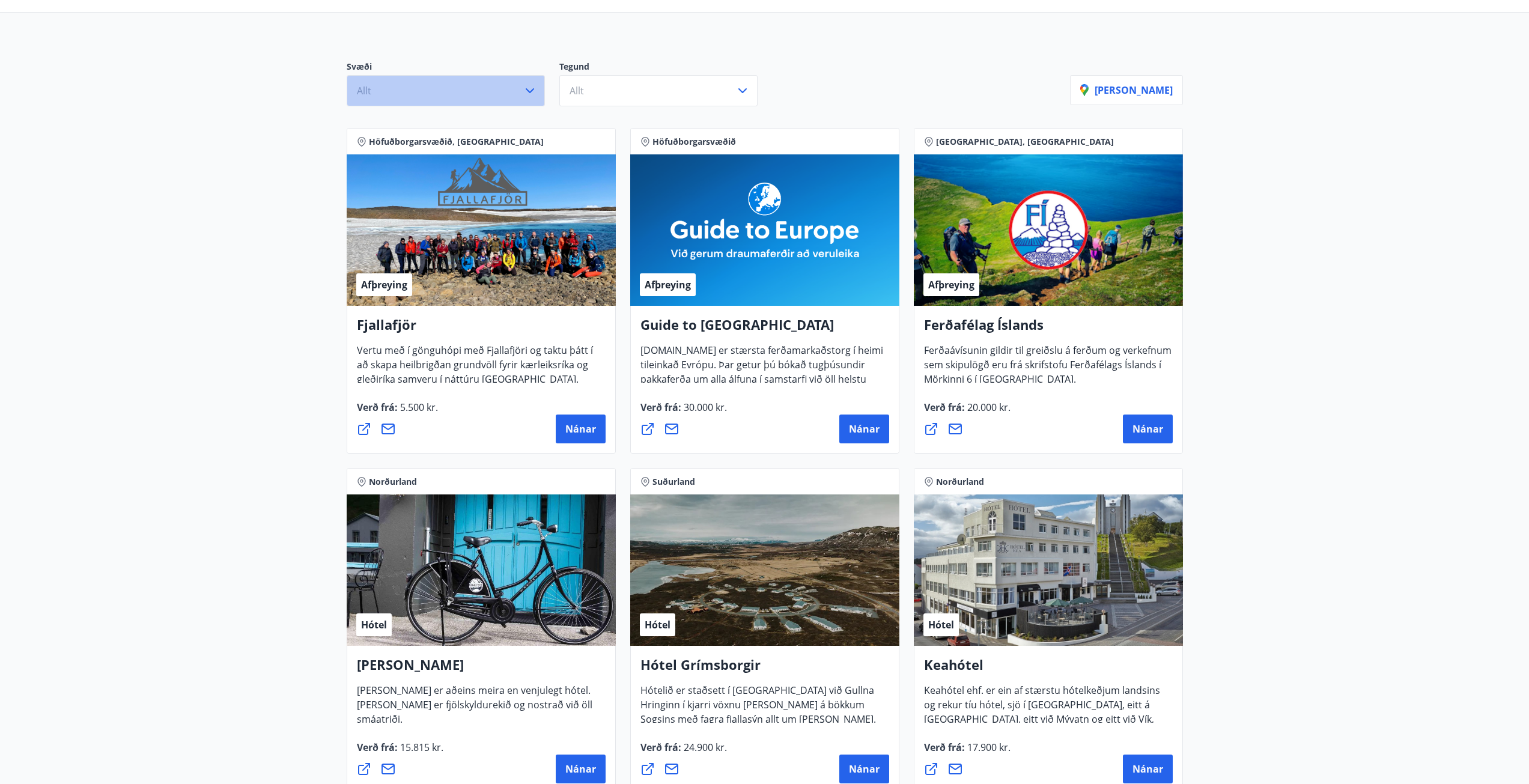
click at [465, 89] on button "Allt" at bounding box center [445, 91] width 198 height 31
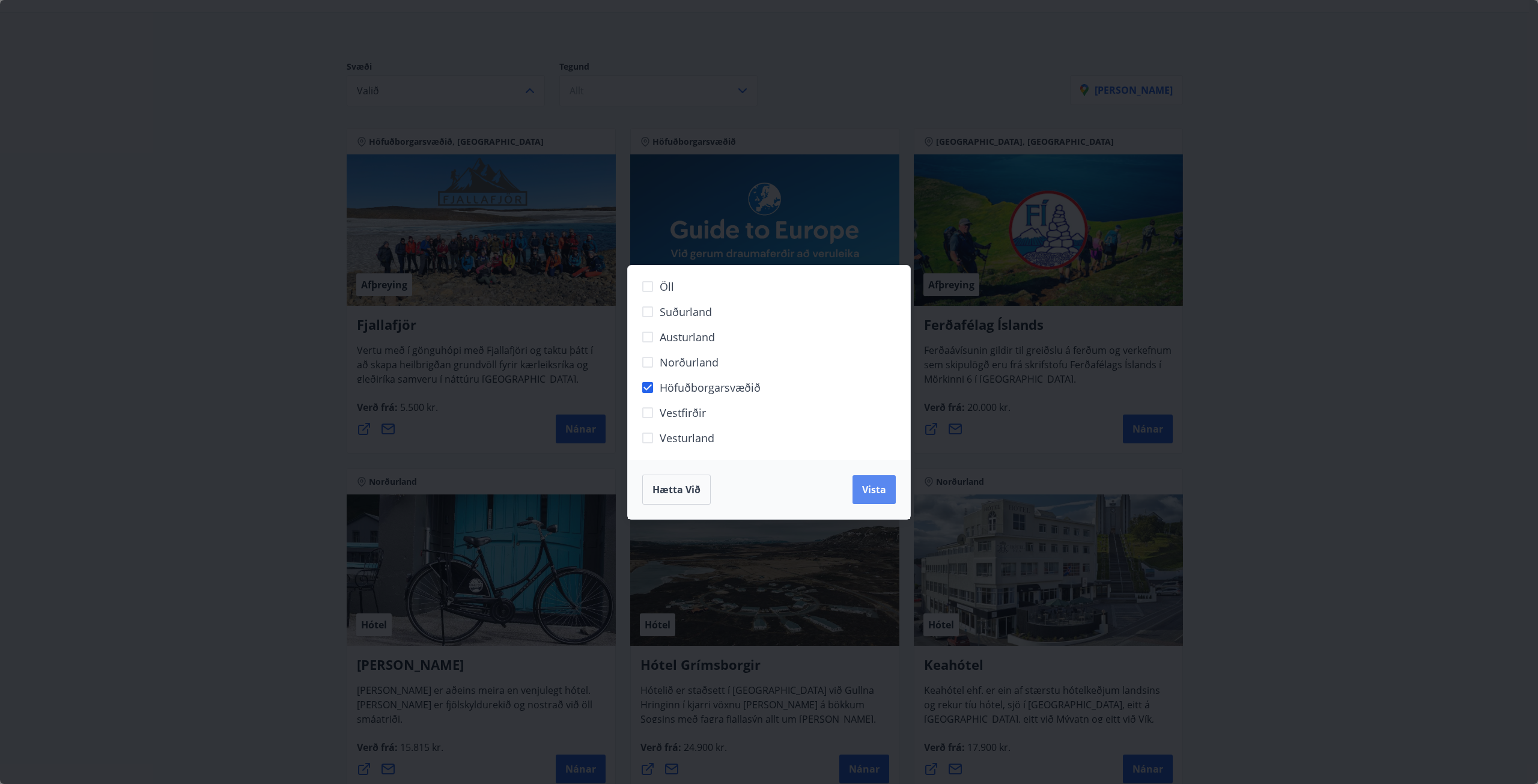
click at [876, 492] on span "Vista" at bounding box center [874, 489] width 24 height 13
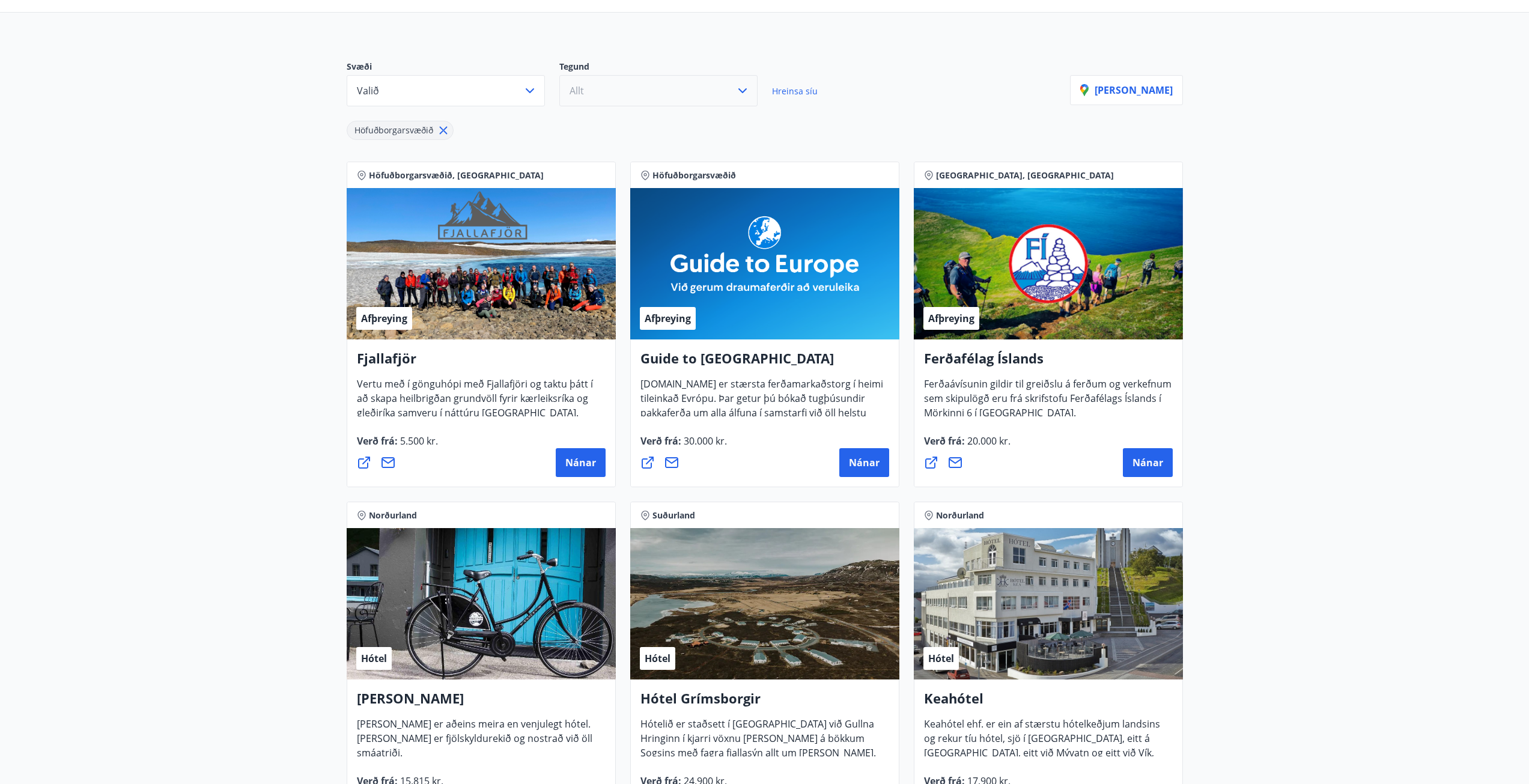
click at [624, 83] on button "Allt" at bounding box center [658, 91] width 198 height 31
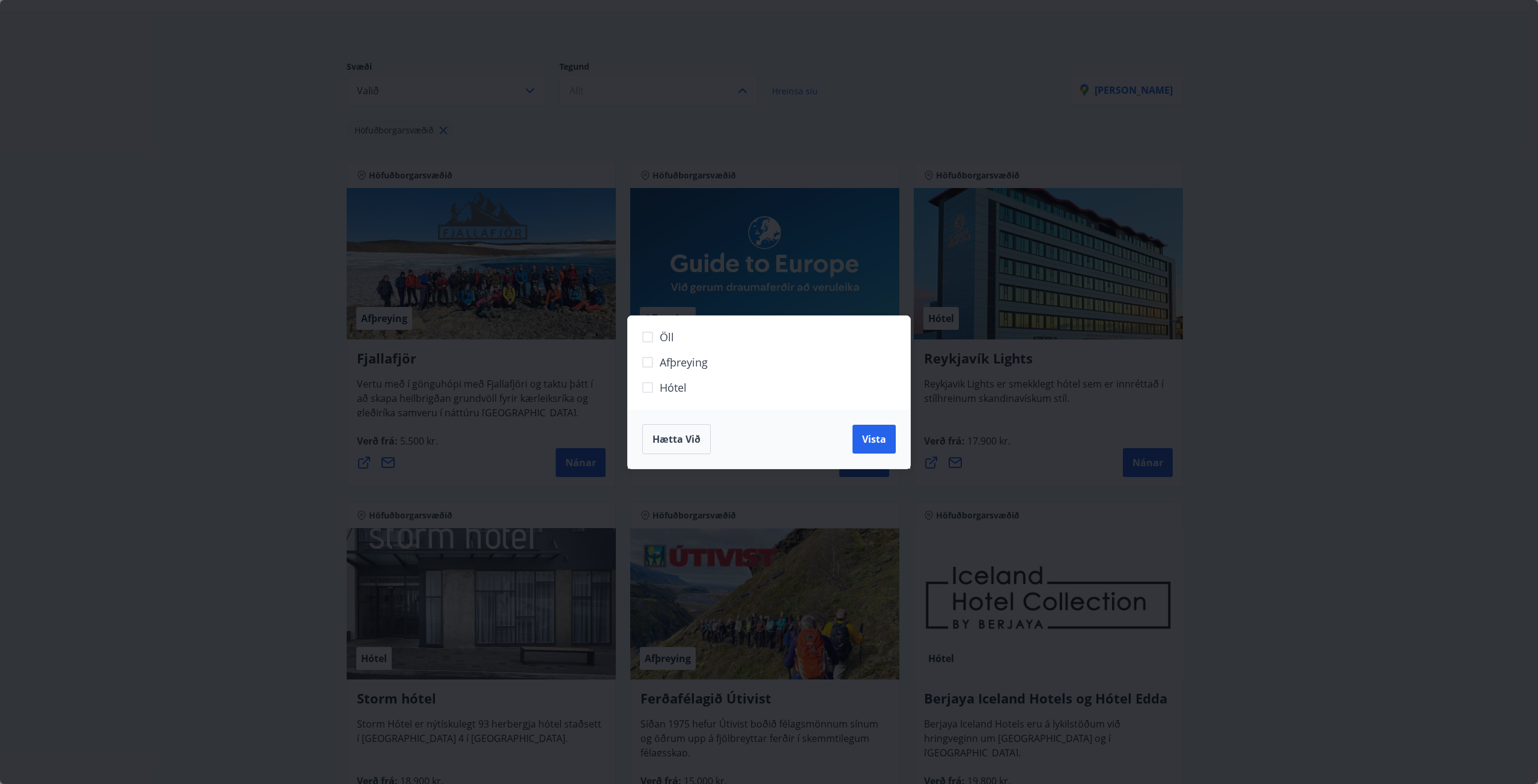
click at [667, 386] on span "Hótel" at bounding box center [674, 387] width 27 height 15
click at [880, 431] on button "Vista" at bounding box center [874, 440] width 43 height 29
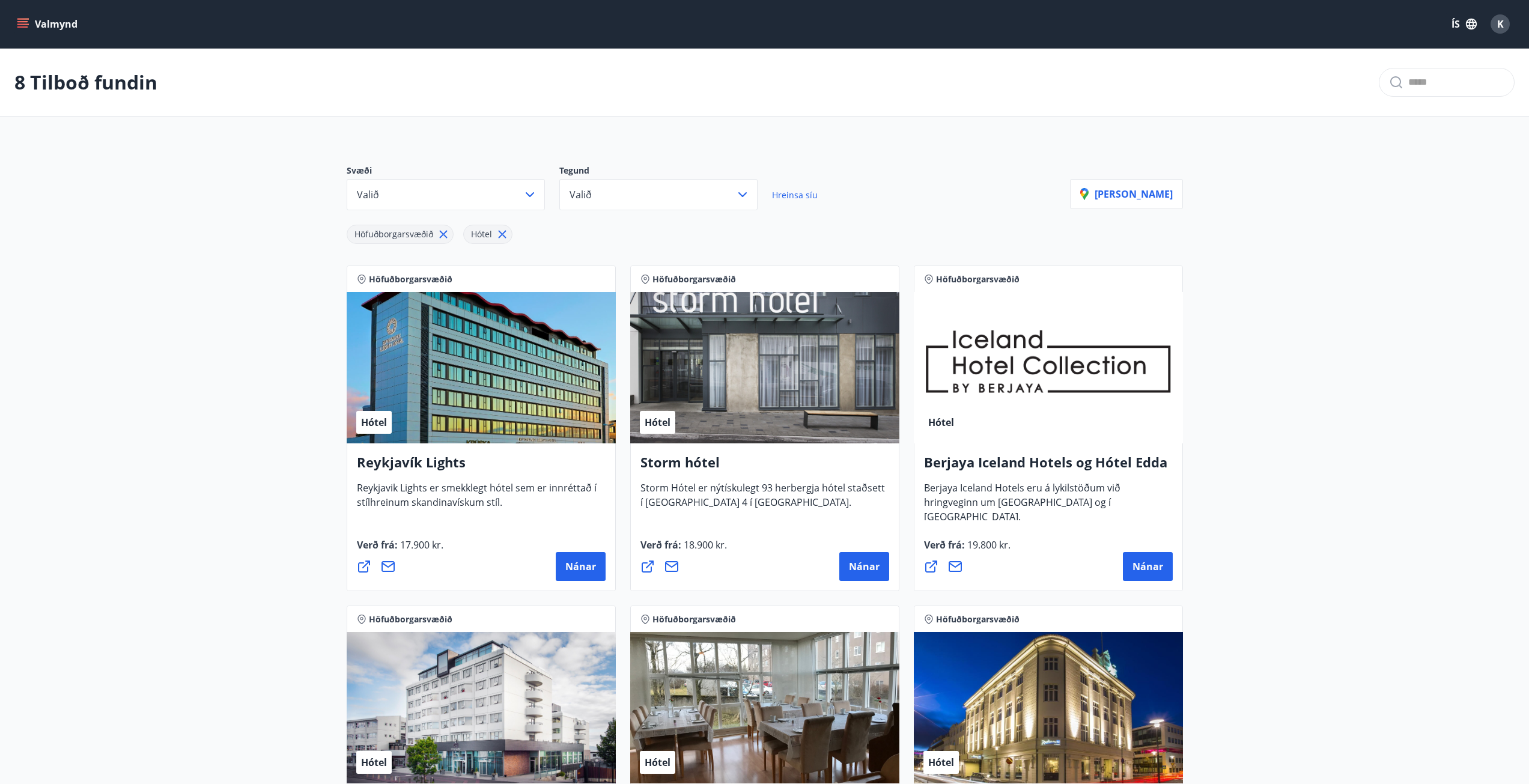
click at [11, 21] on div "Valmynd ÍS K" at bounding box center [764, 24] width 1529 height 48
click at [19, 21] on icon "menu" at bounding box center [23, 24] width 12 height 12
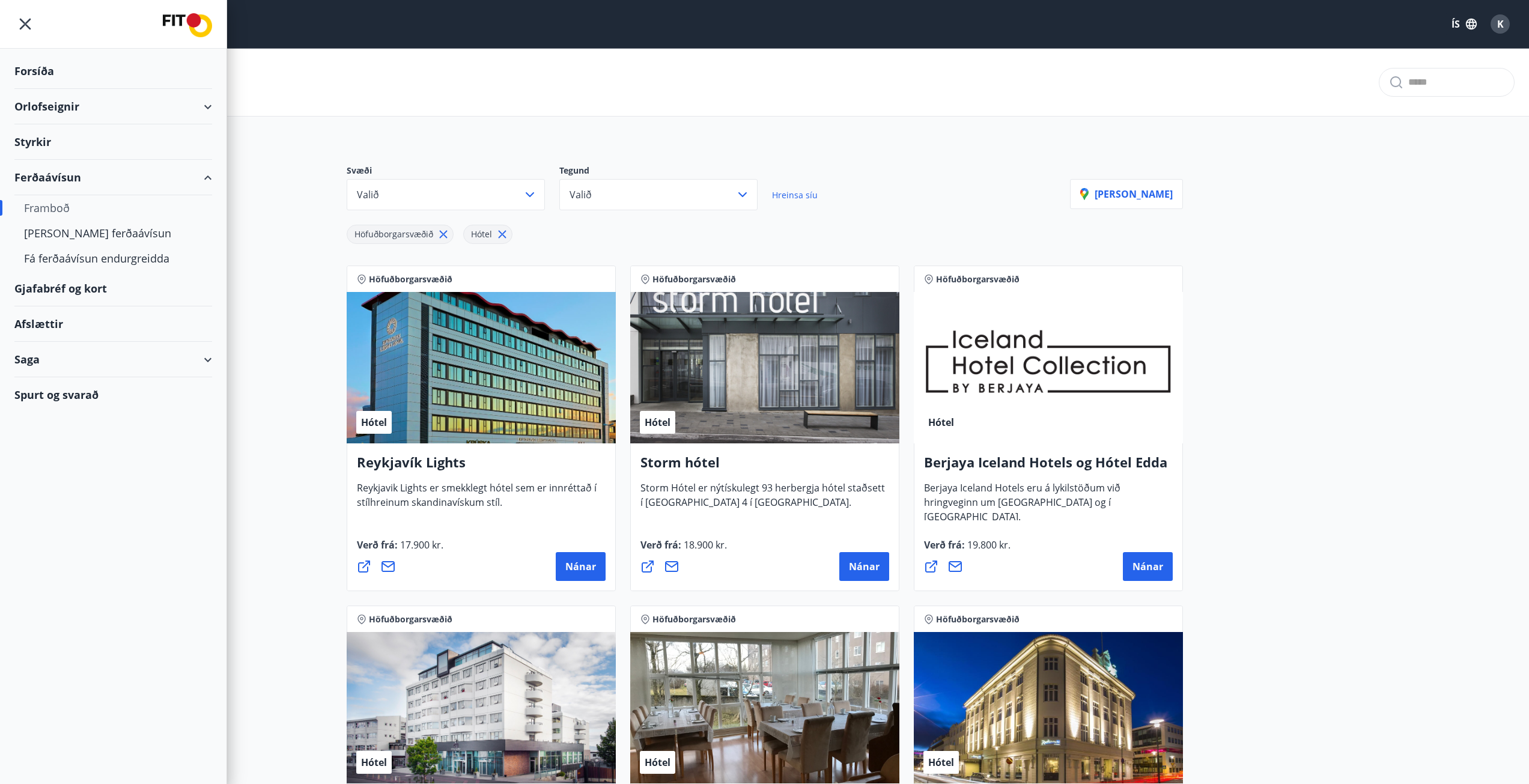
click at [47, 79] on div "Forsíða" at bounding box center [113, 70] width 198 height 35
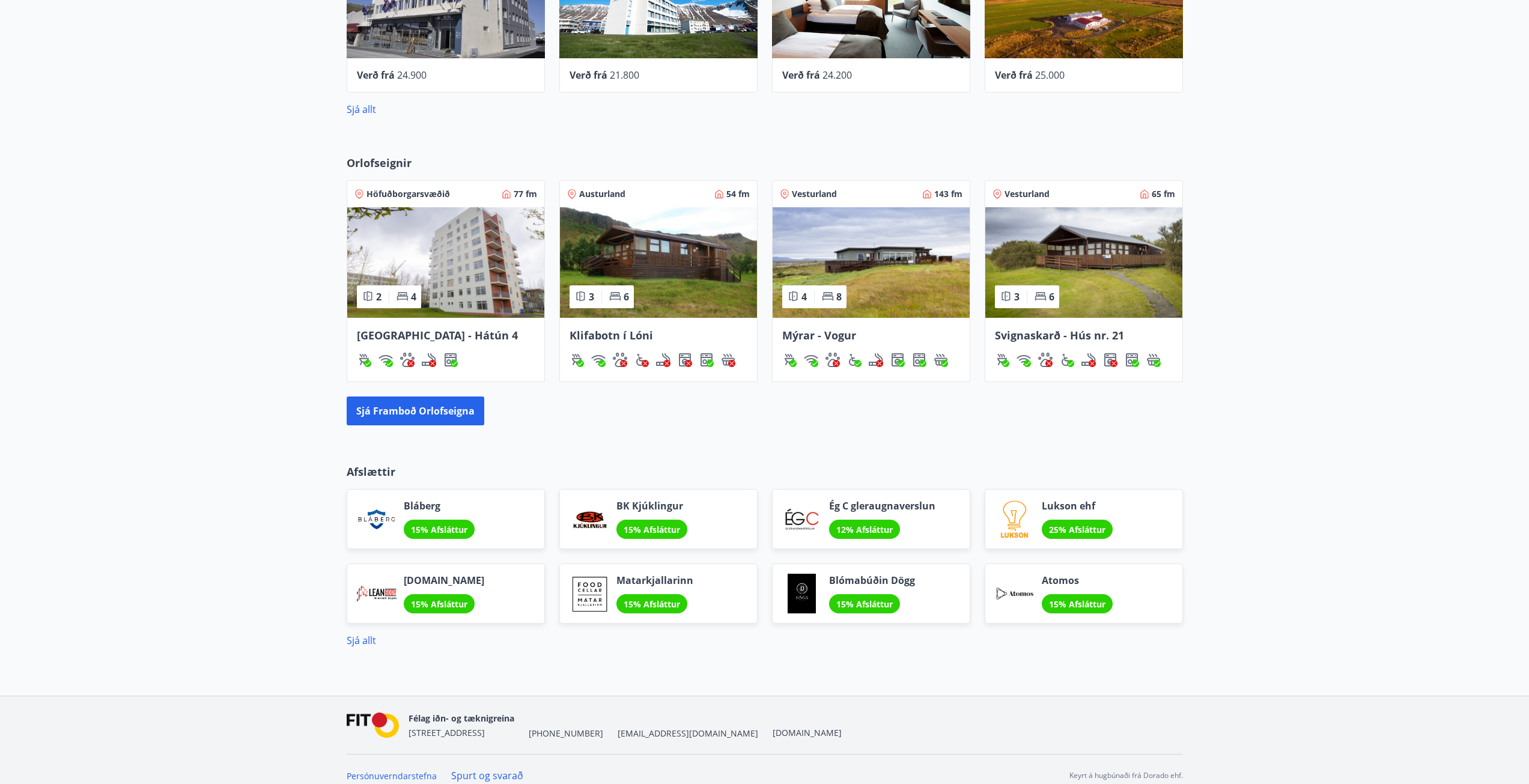
scroll to position [668, 0]
